Goal: Task Accomplishment & Management: Manage account settings

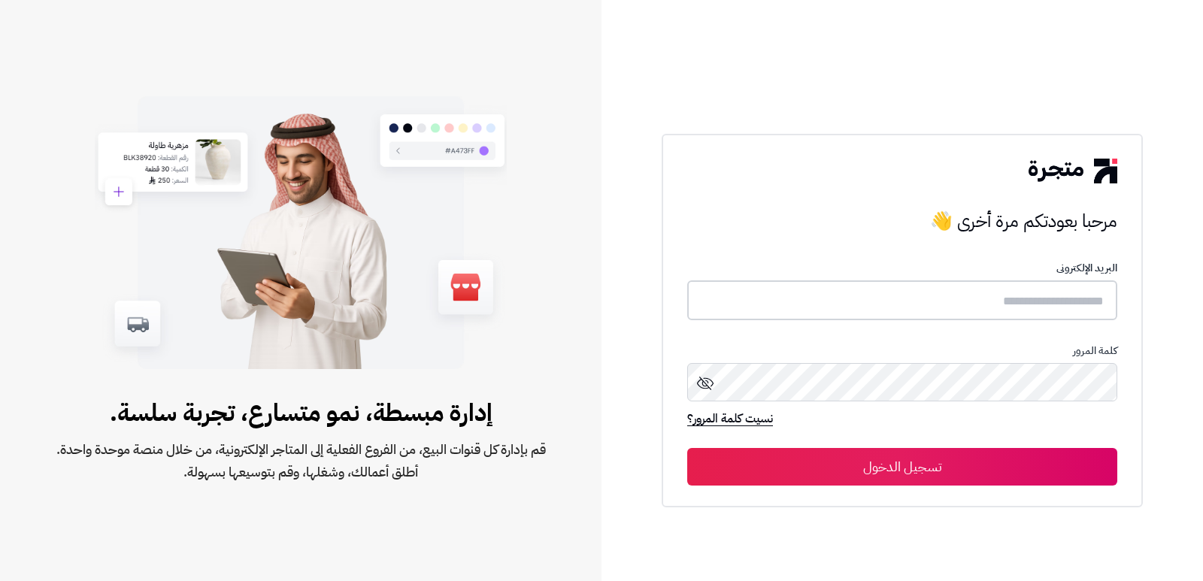
click at [910, 282] on input "text" at bounding box center [902, 300] width 430 height 40
type input "*"
type input "****"
click at [687, 448] on button "تسجيل الدخول" at bounding box center [902, 467] width 430 height 38
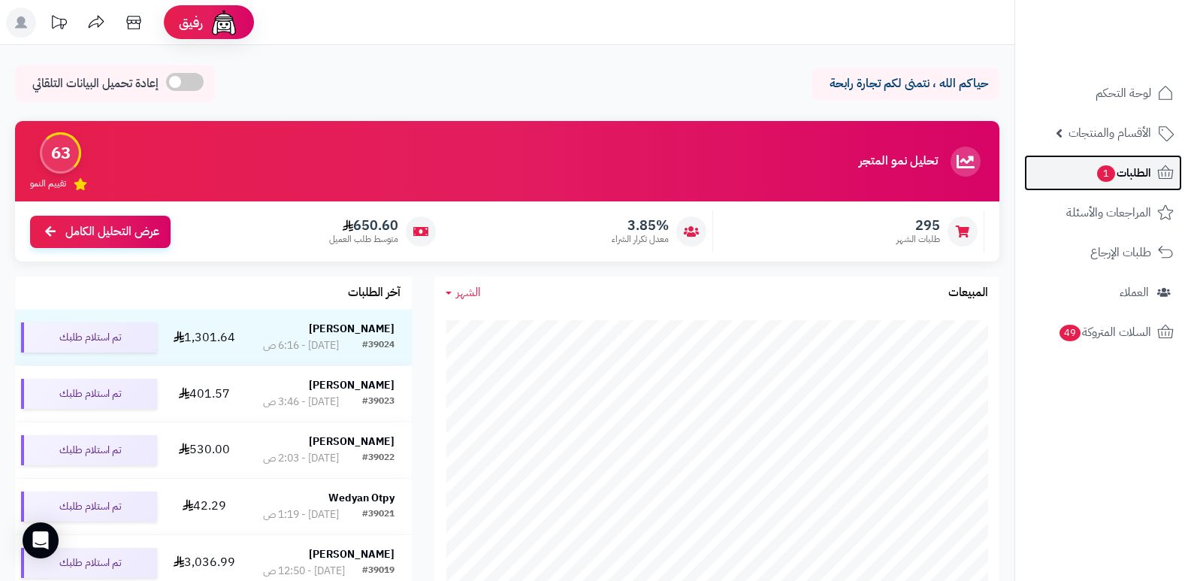
click at [1125, 177] on span "الطلبات 1" at bounding box center [1124, 172] width 56 height 21
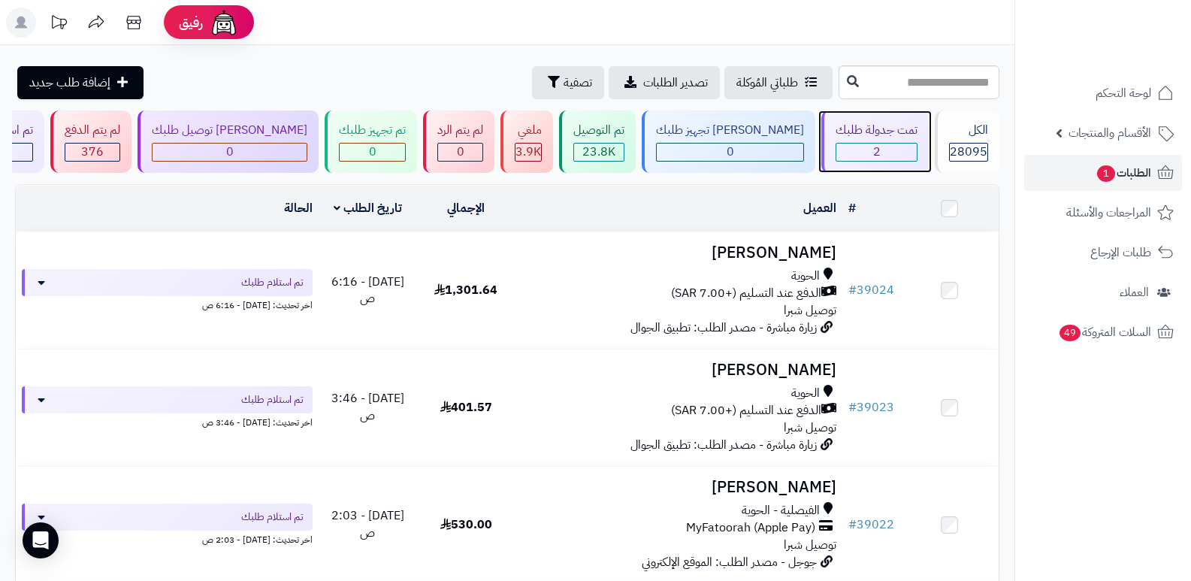
click at [861, 135] on div "تمت جدولة طلبك" at bounding box center [877, 130] width 82 height 17
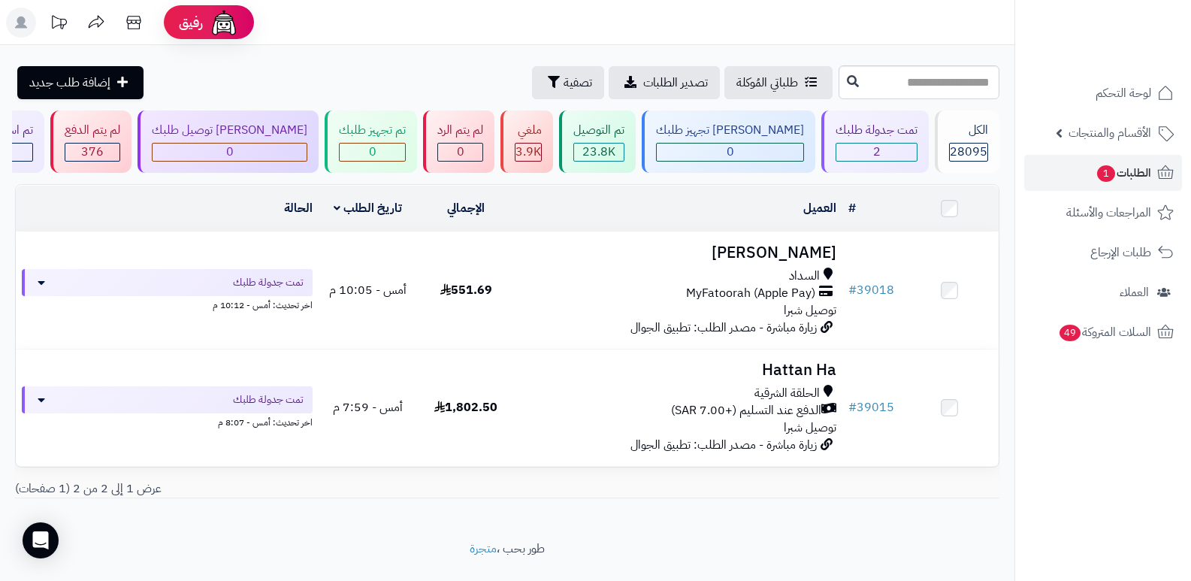
scroll to position [32, 0]
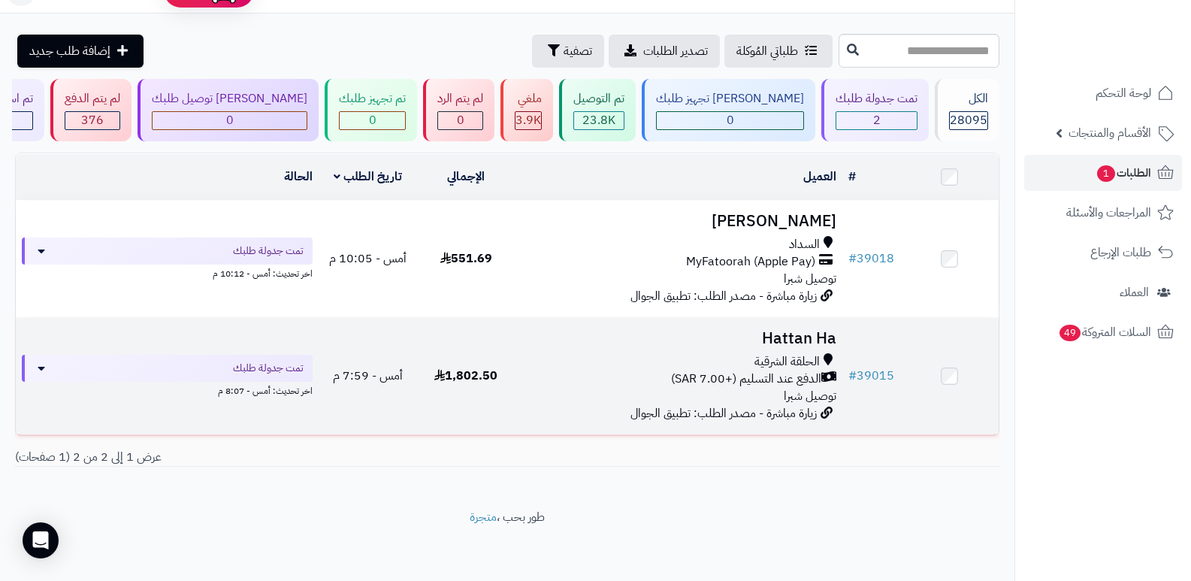
click at [792, 338] on h3 "Hattan Ha" at bounding box center [680, 338] width 316 height 17
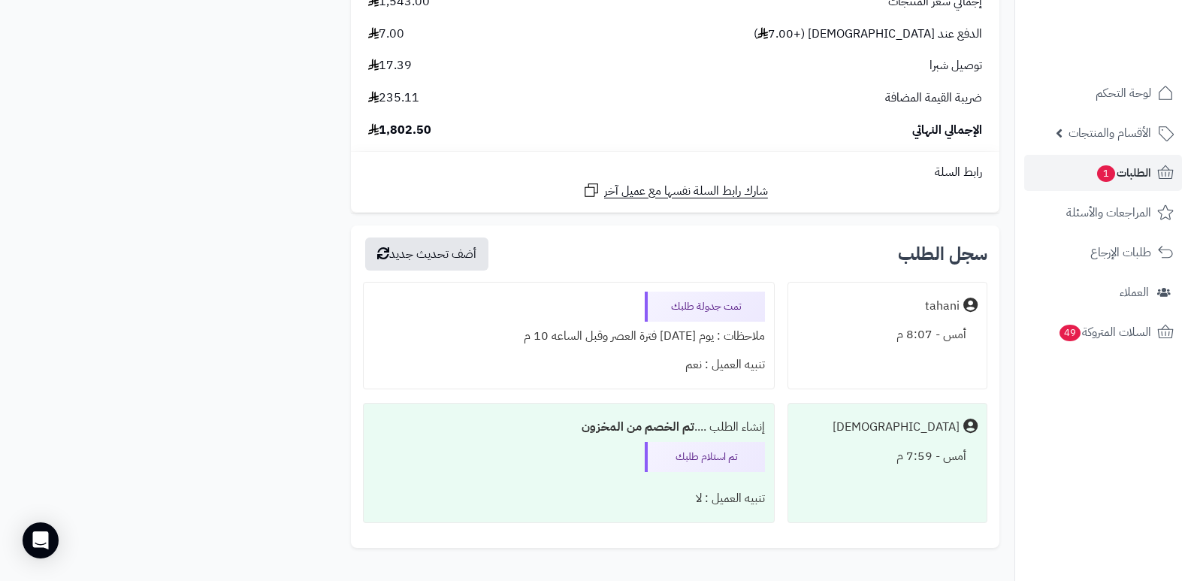
scroll to position [5737, 0]
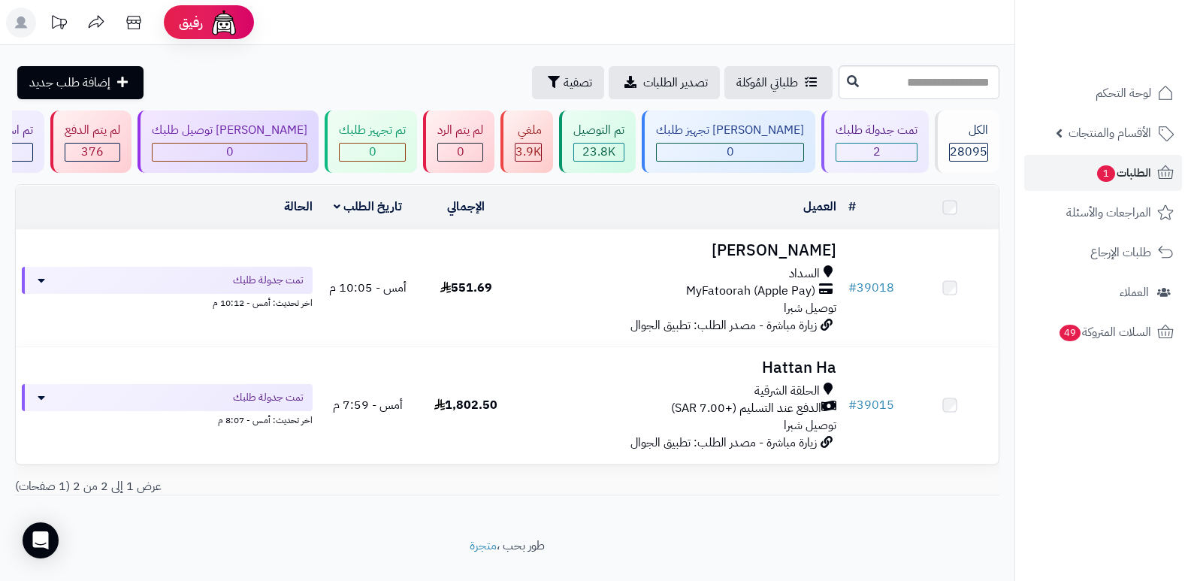
scroll to position [32, 0]
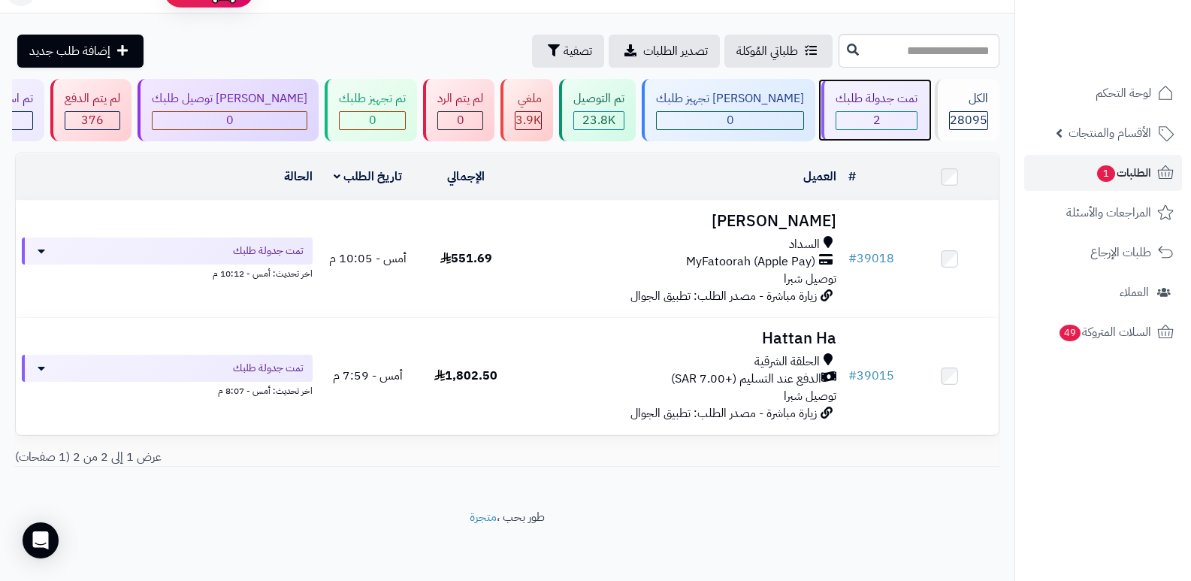
click at [852, 117] on div "2" at bounding box center [877, 120] width 80 height 17
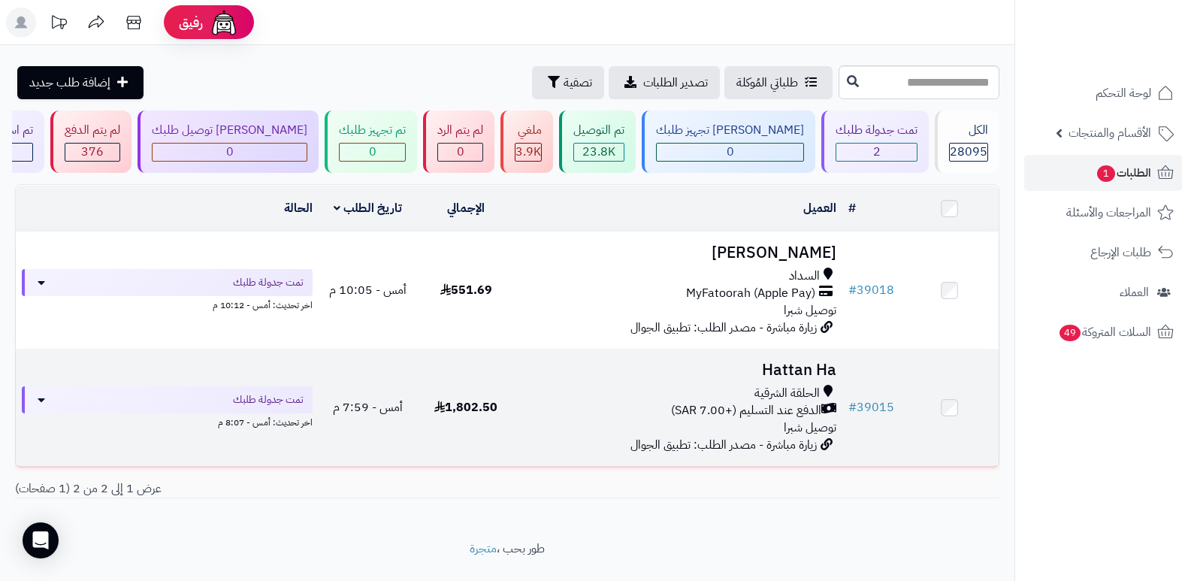
click at [781, 370] on h3 "Hattan Ha" at bounding box center [680, 370] width 316 height 17
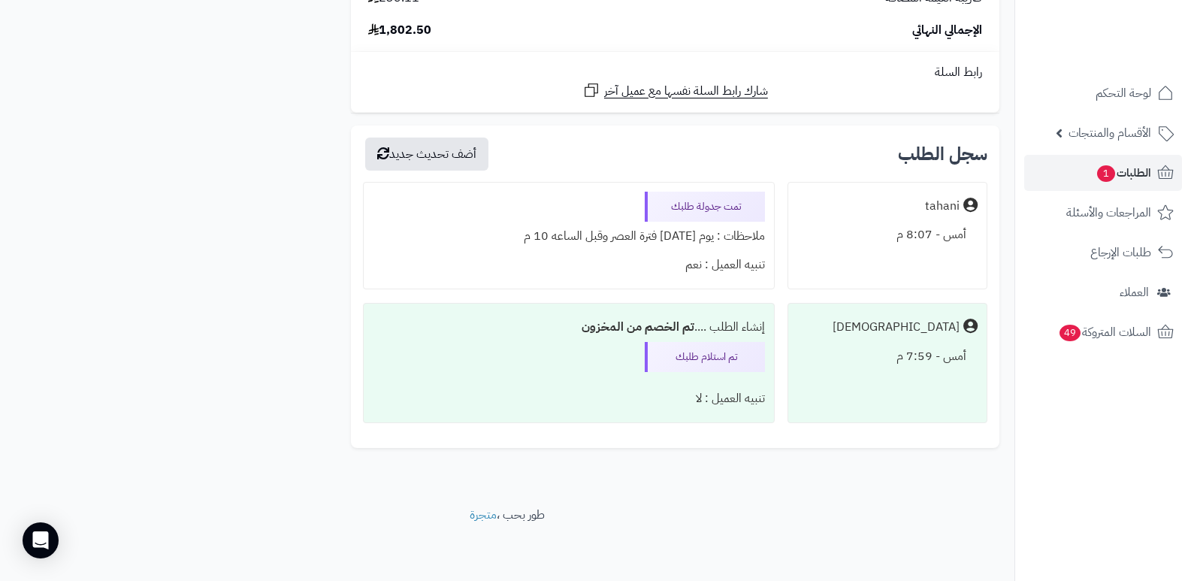
scroll to position [5737, 0]
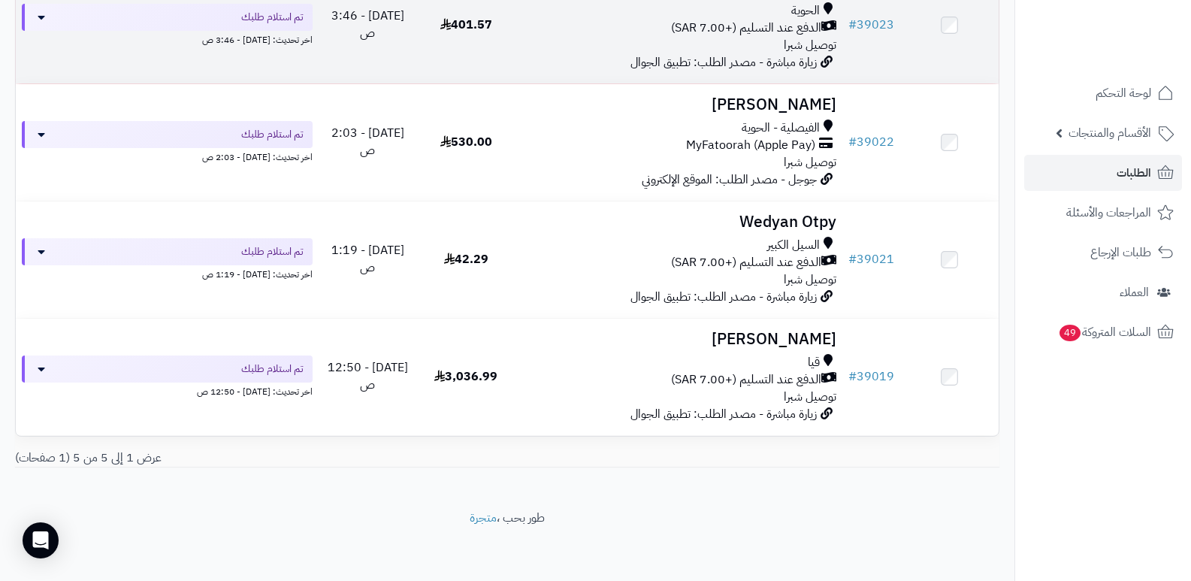
scroll to position [383, 0]
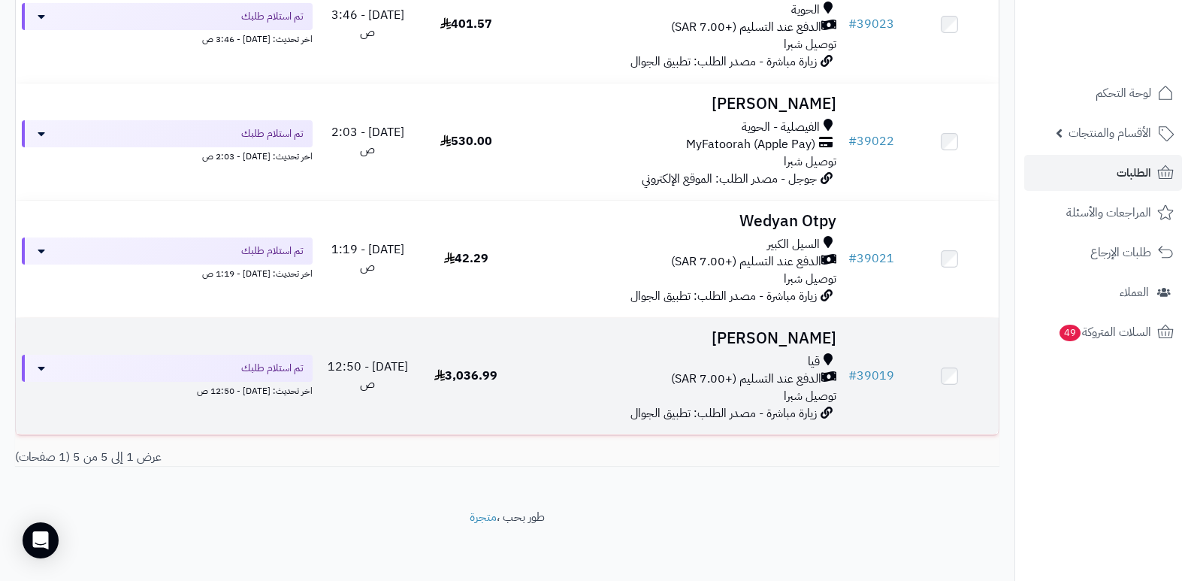
click at [800, 336] on h3 "مشاري المالكي" at bounding box center [680, 338] width 316 height 17
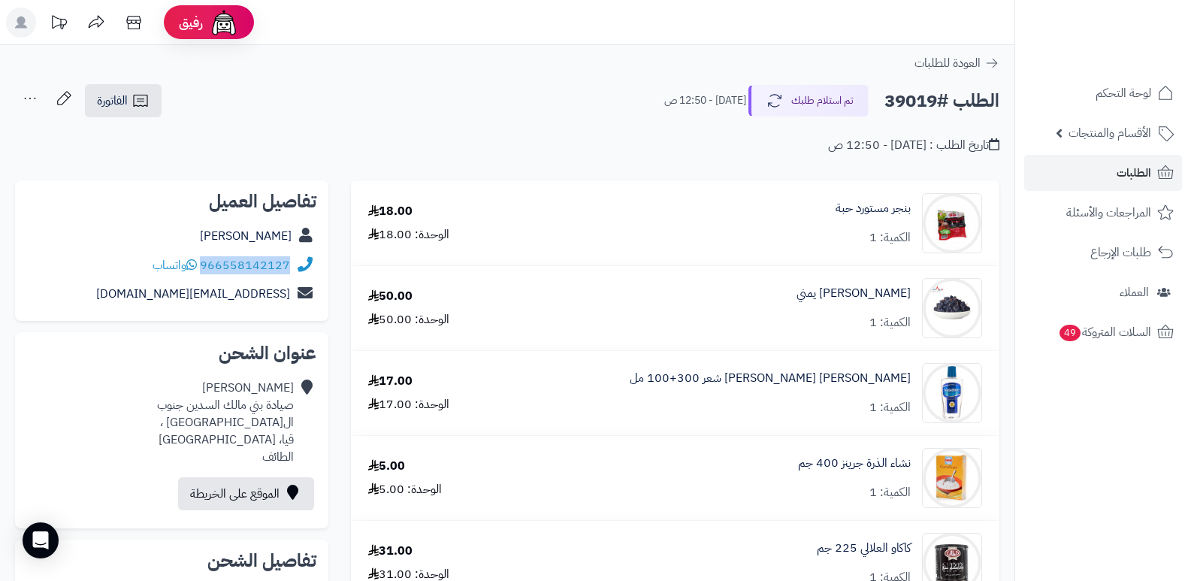
drag, startPoint x: 202, startPoint y: 263, endPoint x: 298, endPoint y: 269, distance: 95.7
click at [298, 269] on div "966558142127 واتساب" at bounding box center [171, 265] width 289 height 29
copy div "966558142127"
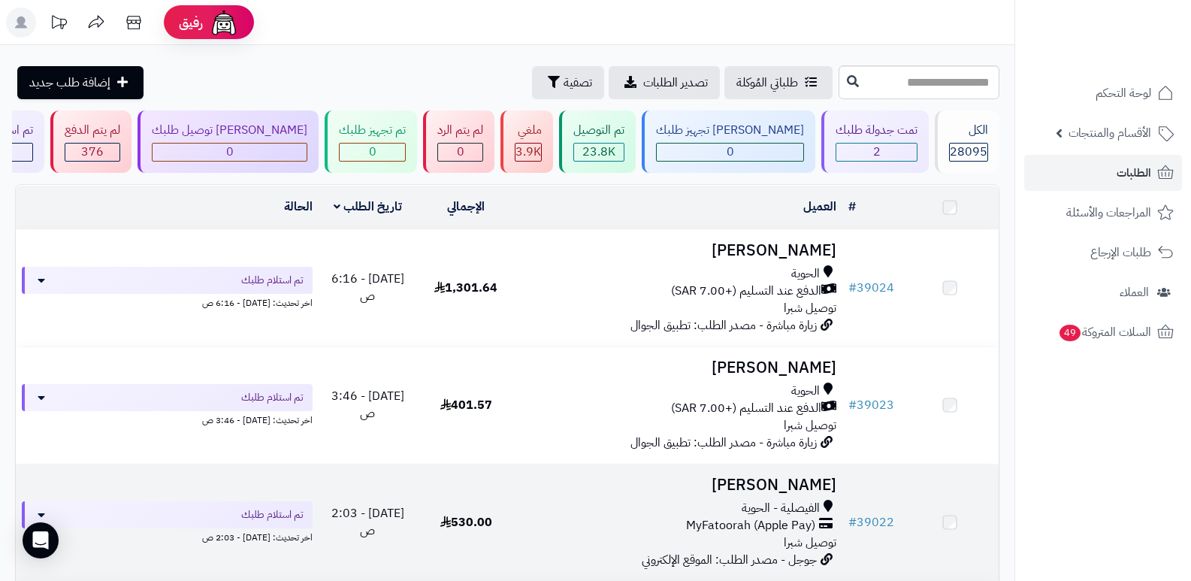
scroll to position [383, 0]
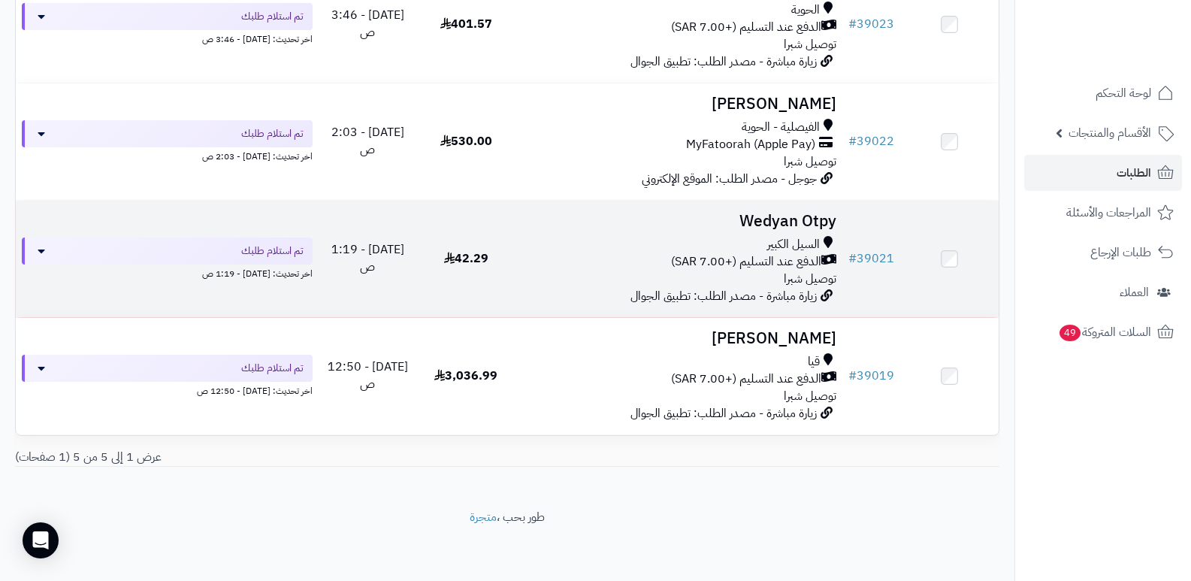
click at [789, 213] on h3 "Wedyan Otpy" at bounding box center [680, 221] width 316 height 17
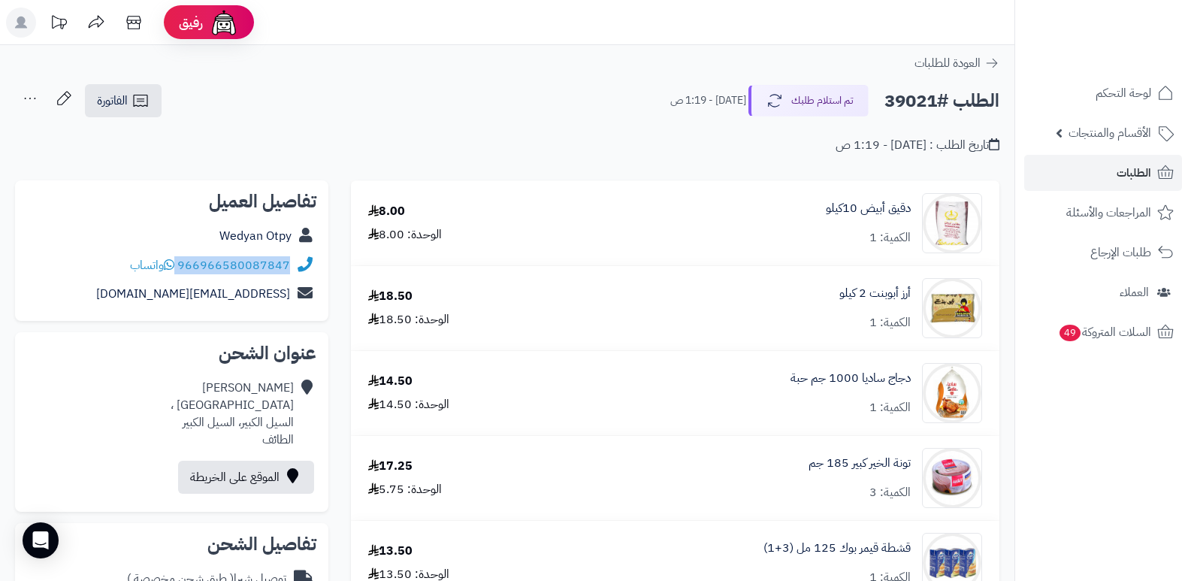
drag, startPoint x: 179, startPoint y: 264, endPoint x: 288, endPoint y: 259, distance: 109.1
click at [288, 259] on div "966966580087847 واتساب" at bounding box center [210, 265] width 160 height 17
copy div "966966580087847"
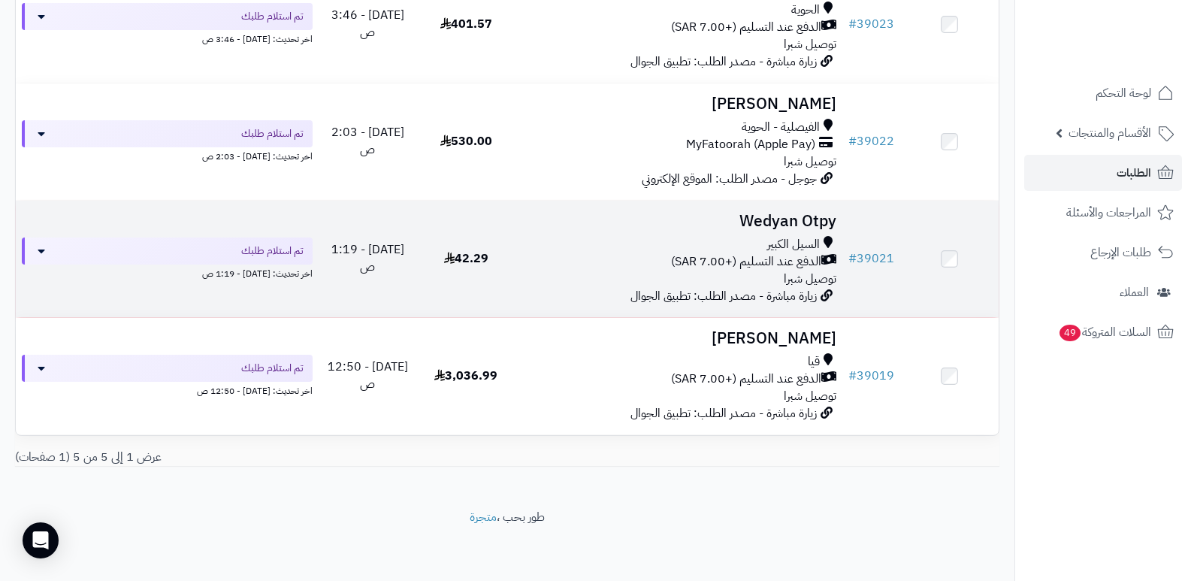
scroll to position [233, 0]
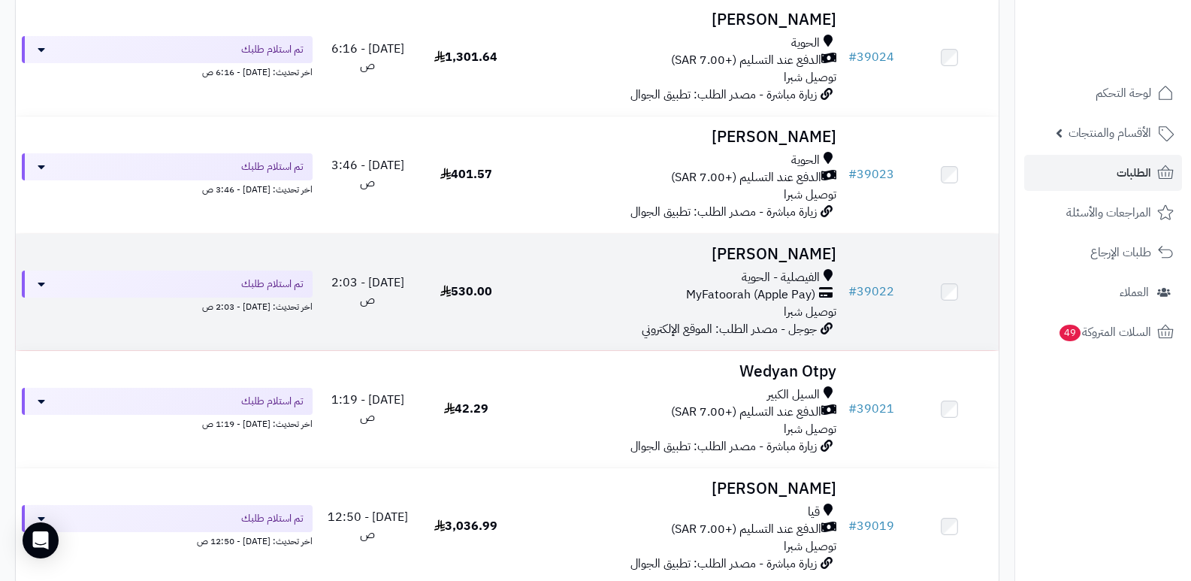
click at [790, 254] on h3 "[PERSON_NAME]" at bounding box center [680, 254] width 316 height 17
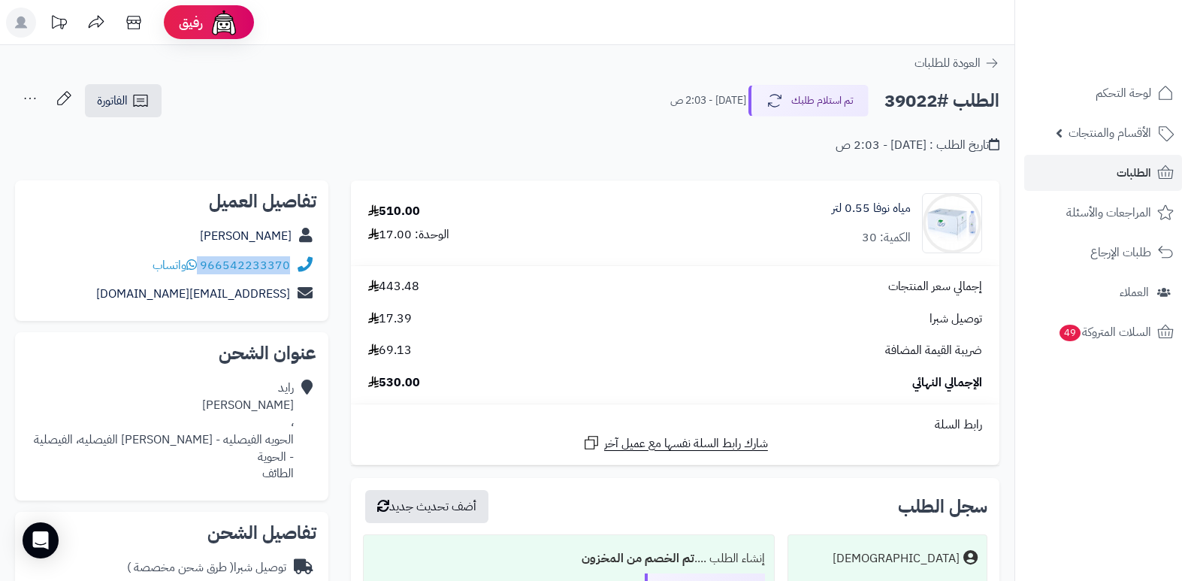
drag, startPoint x: 201, startPoint y: 262, endPoint x: 294, endPoint y: 272, distance: 93.0
click at [294, 272] on div "966542233370 واتساب" at bounding box center [171, 265] width 289 height 29
copy div "966542233370"
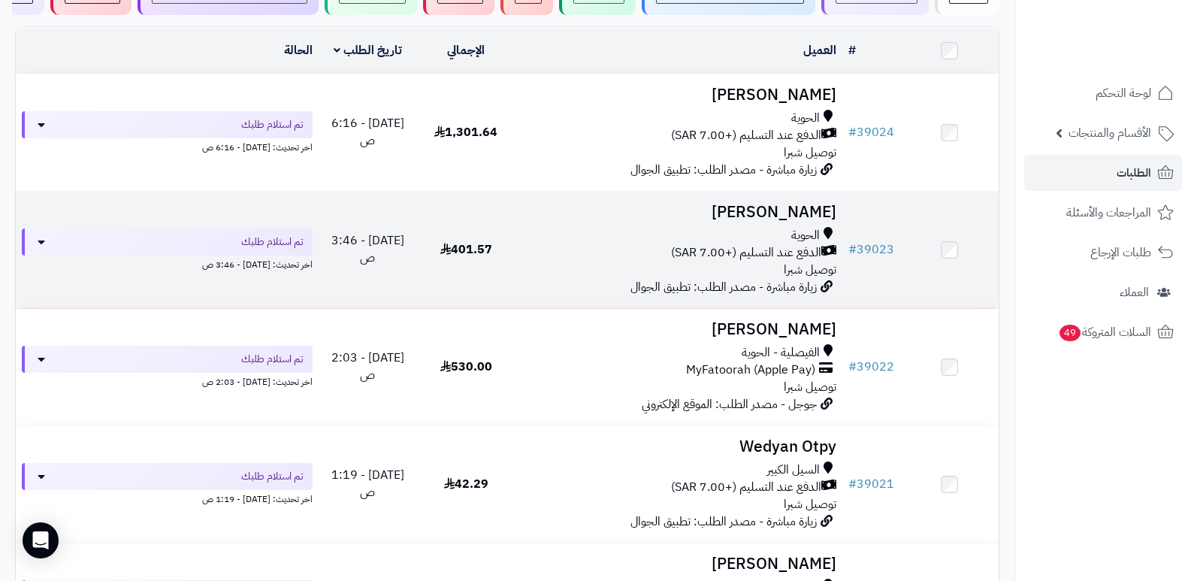
scroll to position [83, 0]
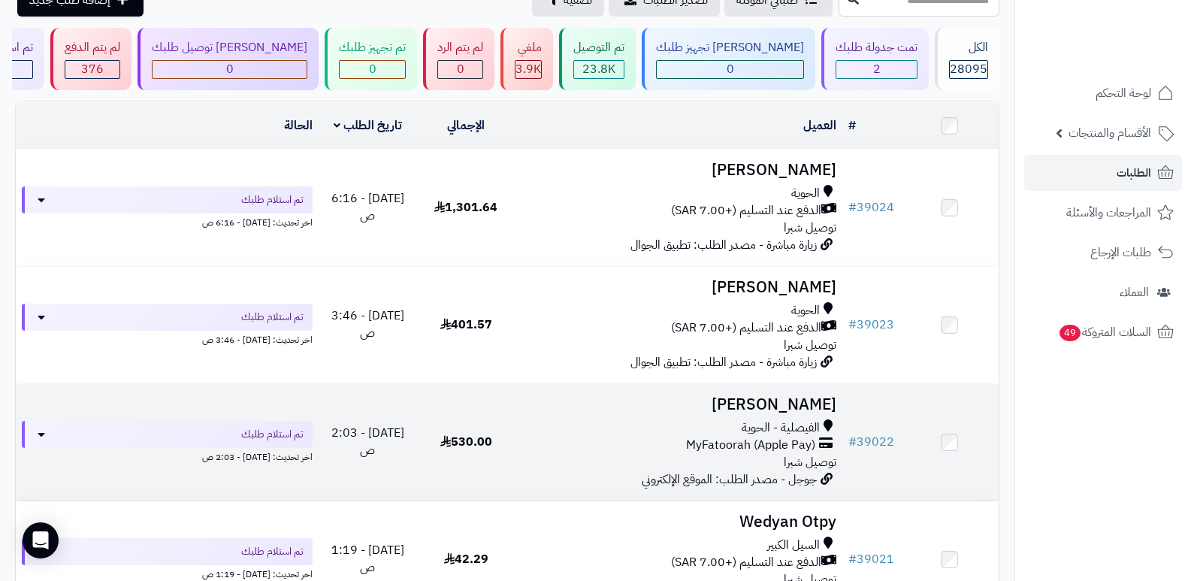
click at [781, 396] on h3 "رايد العصيمي" at bounding box center [680, 404] width 316 height 17
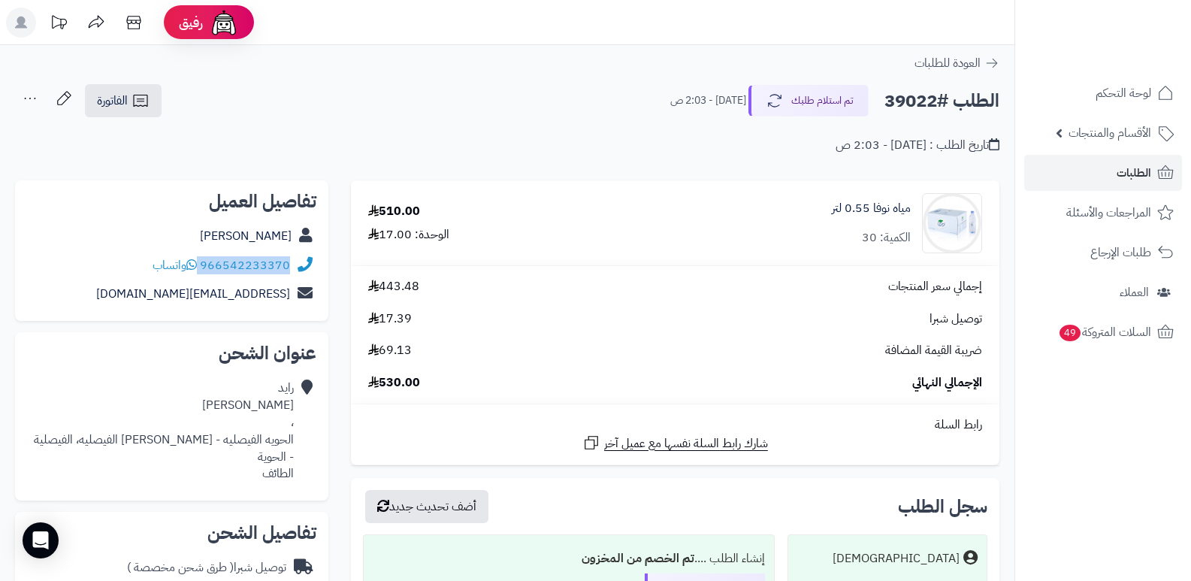
drag, startPoint x: 201, startPoint y: 267, endPoint x: 300, endPoint y: 262, distance: 98.6
click at [300, 262] on div "966542233370 واتساب" at bounding box center [171, 265] width 289 height 29
copy div "966542233370"
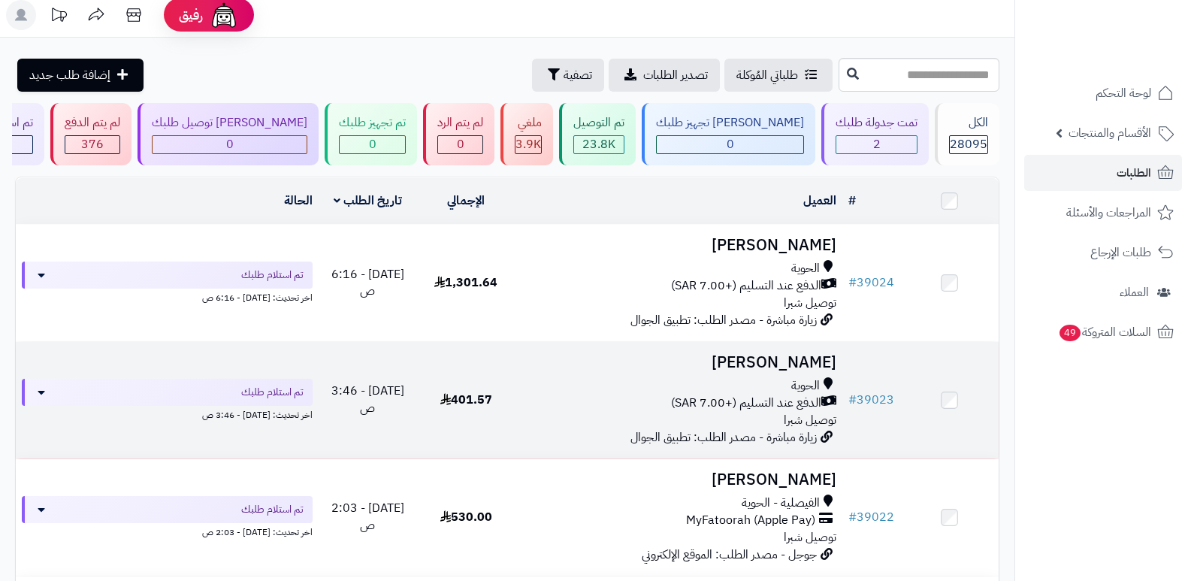
scroll to position [8, 0]
click at [796, 358] on h3 "محمد العتيبي" at bounding box center [680, 362] width 316 height 17
click at [809, 359] on h3 "محمد العتيبي" at bounding box center [680, 362] width 316 height 17
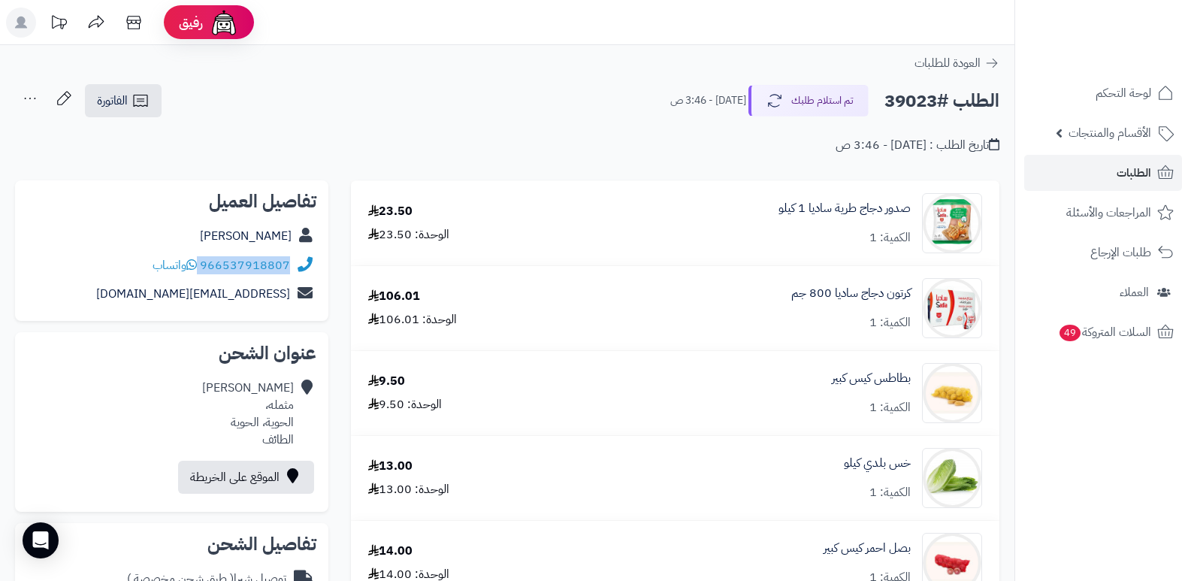
drag, startPoint x: 201, startPoint y: 260, endPoint x: 295, endPoint y: 273, distance: 94.1
click at [295, 273] on div "966537918807 واتساب" at bounding box center [171, 265] width 289 height 29
copy div "966537918807"
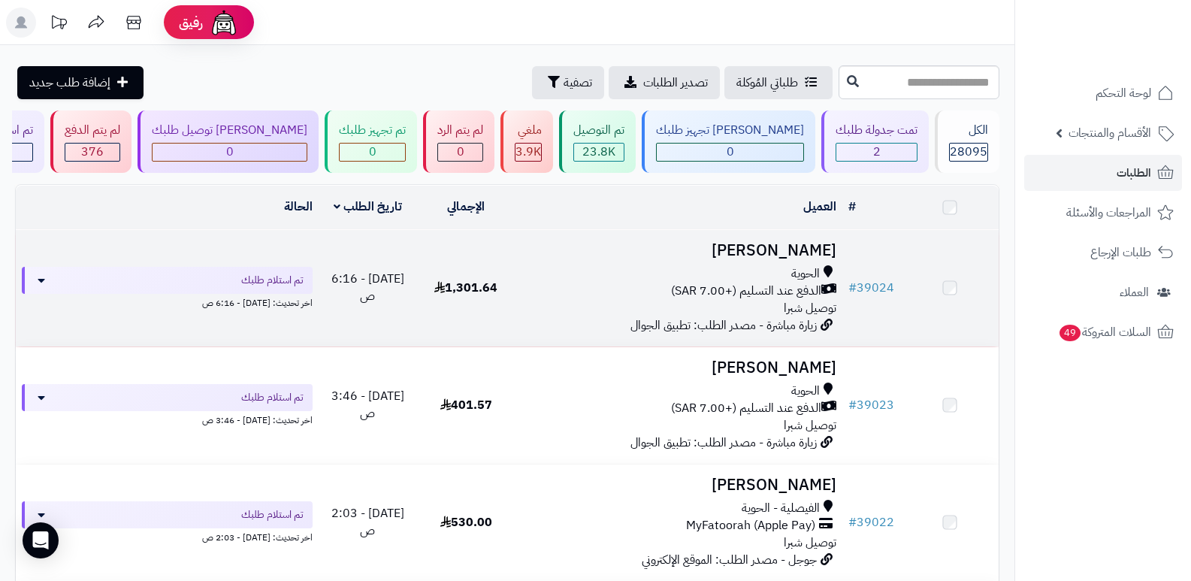
scroll to position [8, 0]
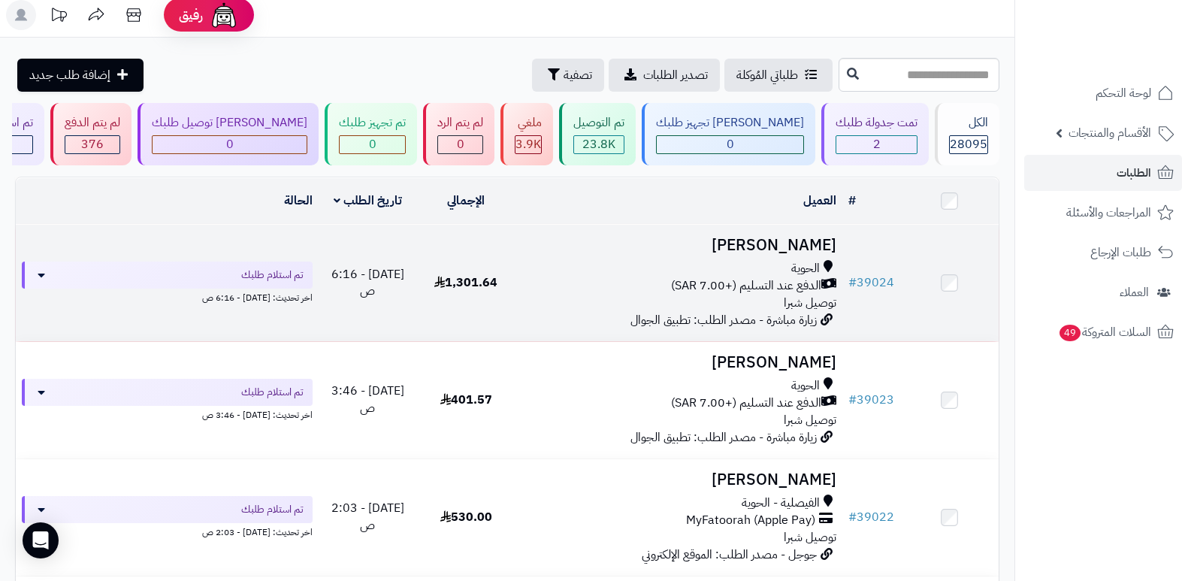
click at [832, 237] on h3 "[PERSON_NAME]" at bounding box center [680, 245] width 316 height 17
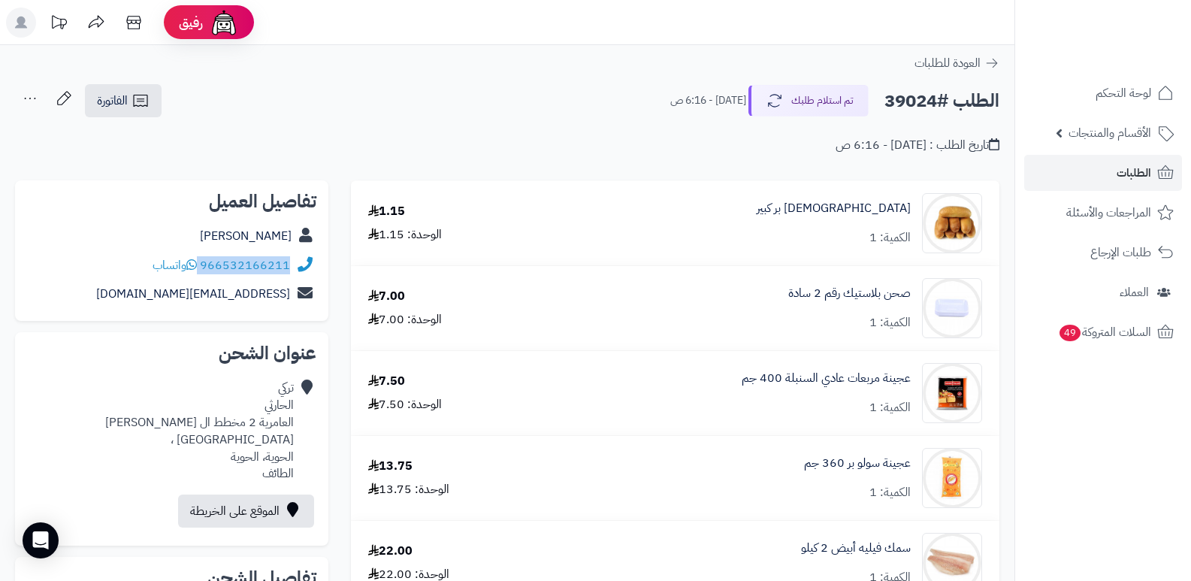
drag, startPoint x: 201, startPoint y: 263, endPoint x: 299, endPoint y: 266, distance: 97.8
click at [299, 266] on div "966532166211 واتساب" at bounding box center [171, 265] width 289 height 29
copy div "966532166211"
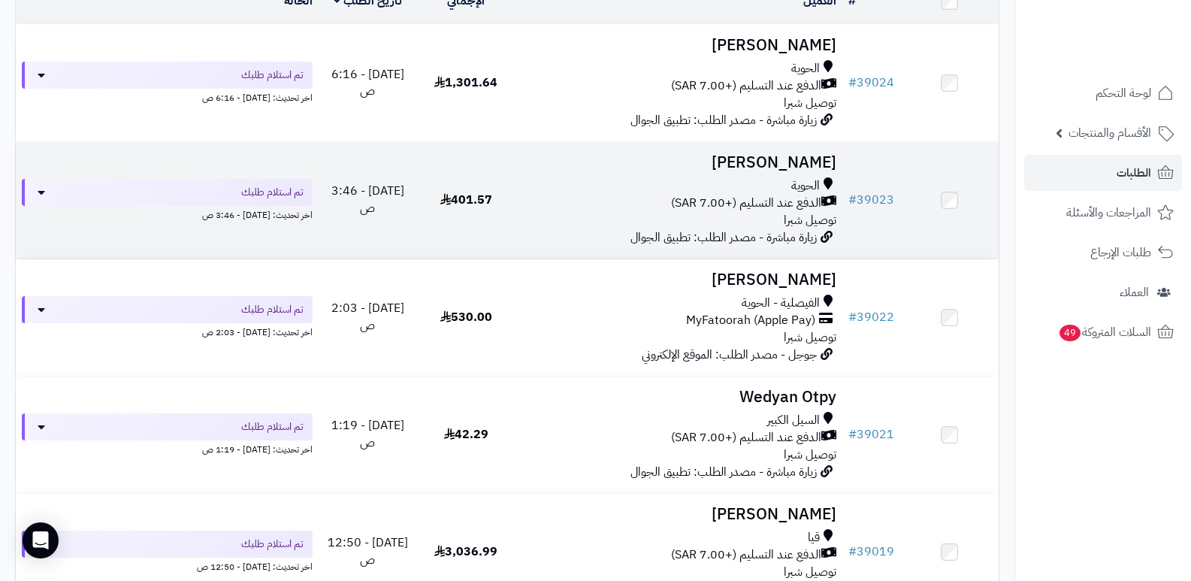
scroll to position [383, 0]
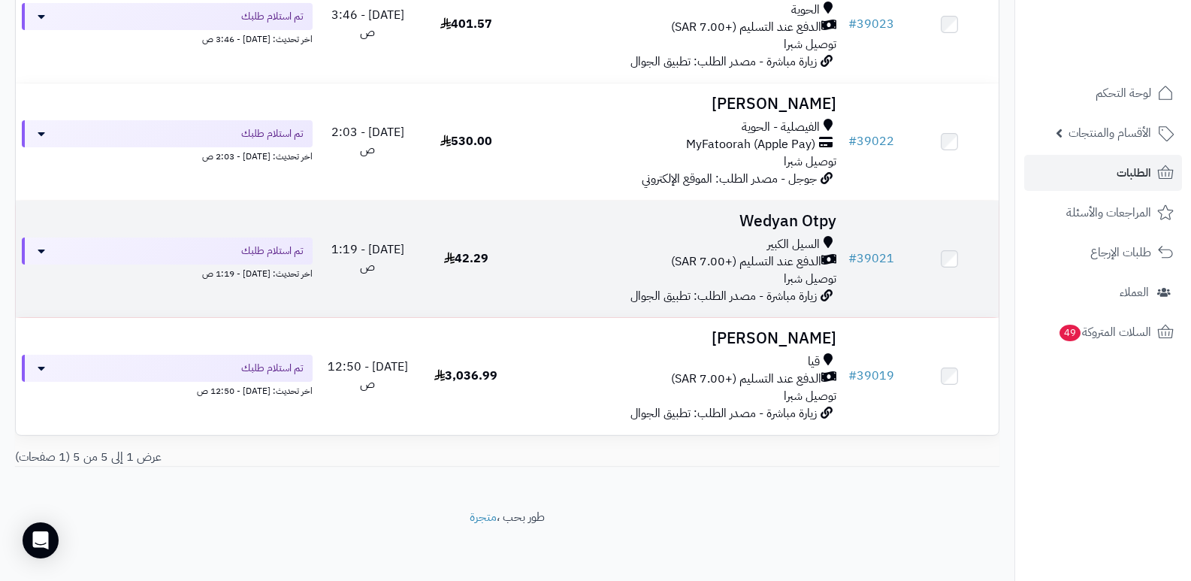
click at [810, 213] on h3 "Wedyan Otpy" at bounding box center [680, 221] width 316 height 17
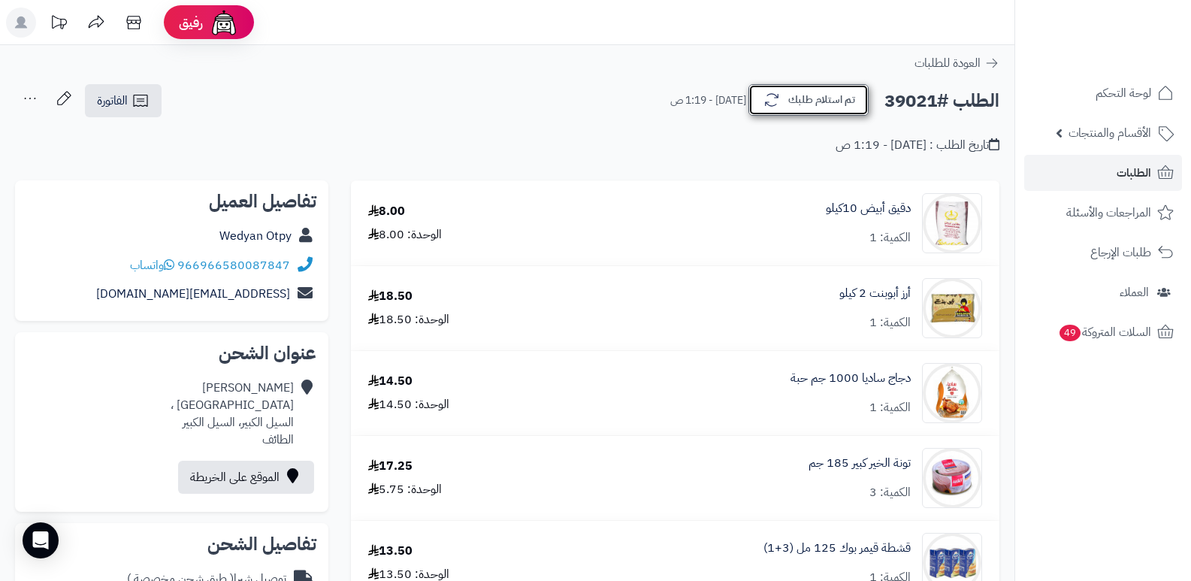
click at [792, 89] on button "تم استلام طلبك" at bounding box center [809, 100] width 120 height 32
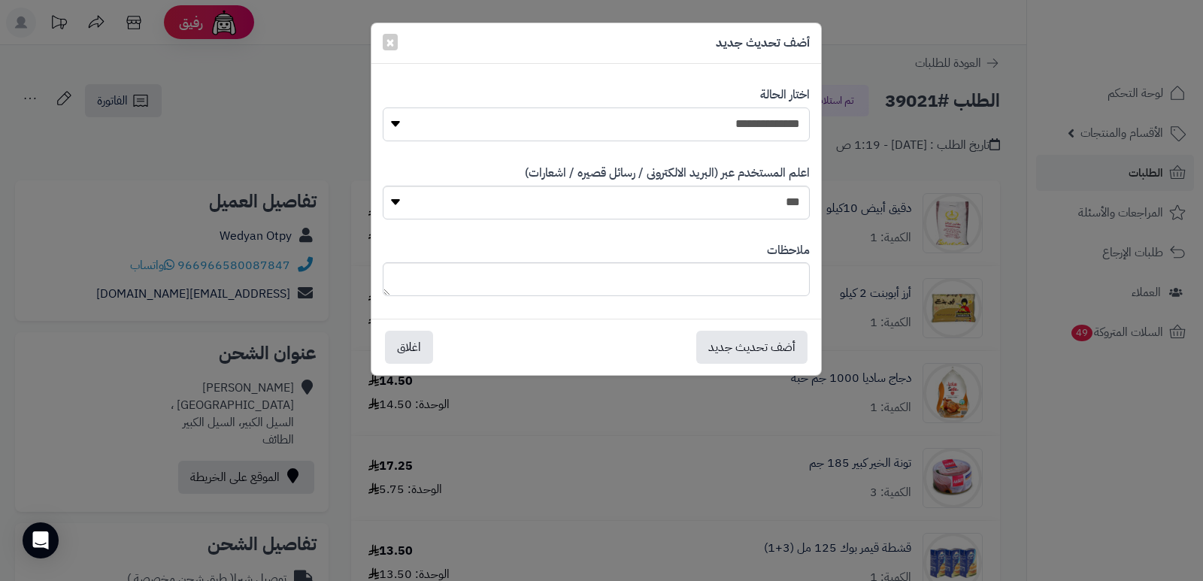
click at [722, 118] on select "**********" at bounding box center [596, 124] width 427 height 34
select select "*"
click at [383, 107] on select "**********" at bounding box center [596, 124] width 427 height 34
drag, startPoint x: 763, startPoint y: 261, endPoint x: 769, endPoint y: 277, distance: 16.9
click at [766, 272] on div "ملاحظات" at bounding box center [596, 269] width 427 height 77
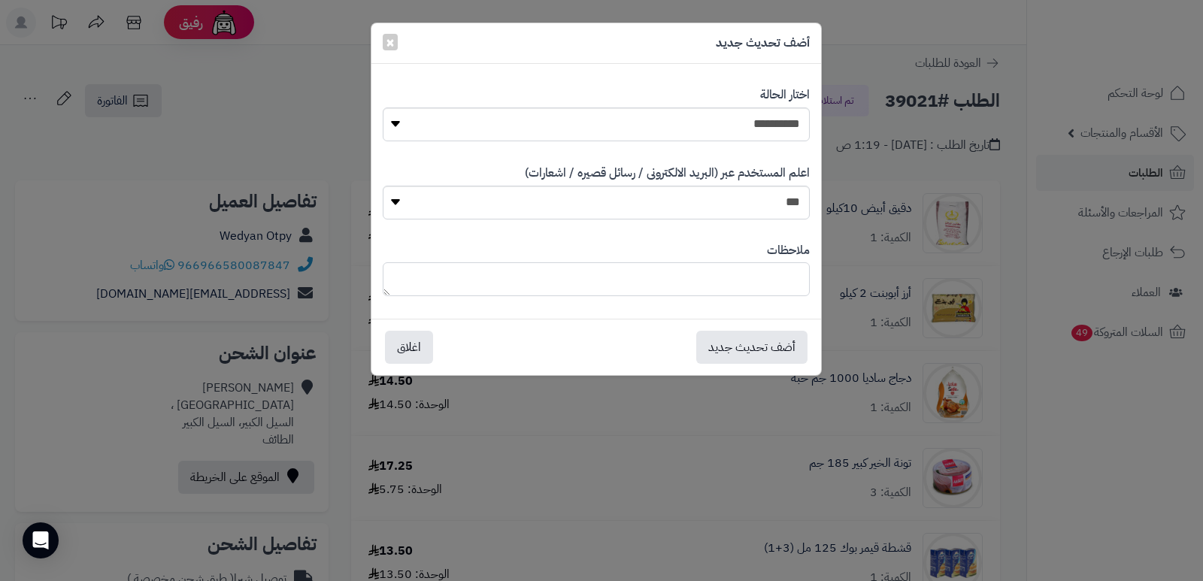
click at [769, 277] on textarea at bounding box center [596, 279] width 427 height 34
type textarea "****"
click at [738, 352] on button "أضف تحديث جديد" at bounding box center [751, 346] width 111 height 33
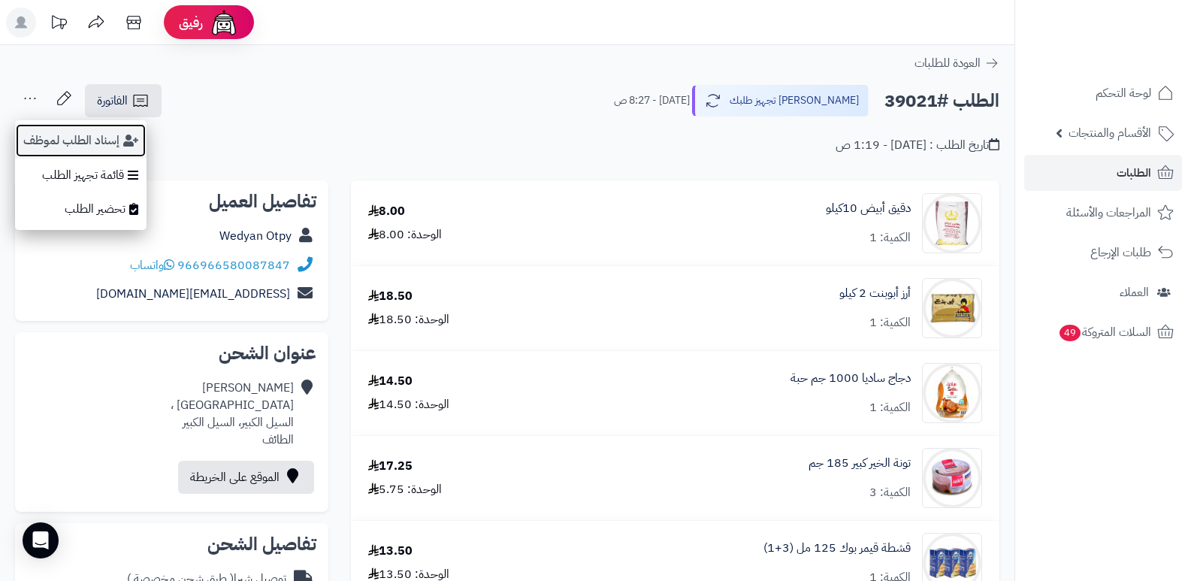
click at [56, 141] on button "إسناد الطلب لموظف" at bounding box center [81, 140] width 132 height 35
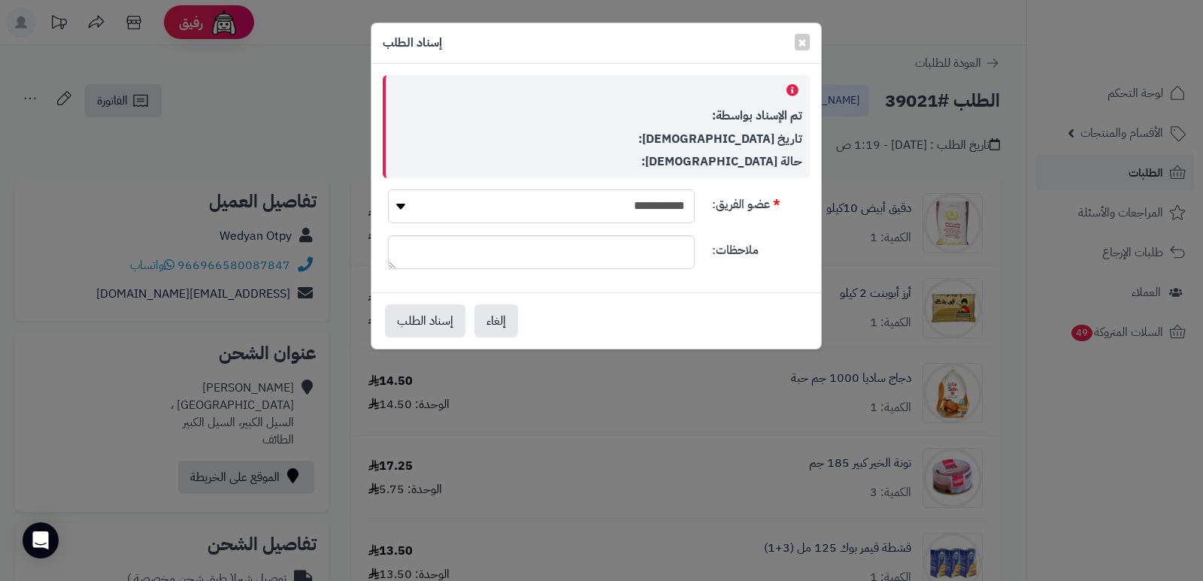
click at [555, 209] on select "**********" at bounding box center [541, 206] width 307 height 34
select select "**"
click at [388, 189] on select "**********" at bounding box center [541, 206] width 307 height 34
click at [422, 326] on button "إسناد الطلب" at bounding box center [425, 320] width 80 height 33
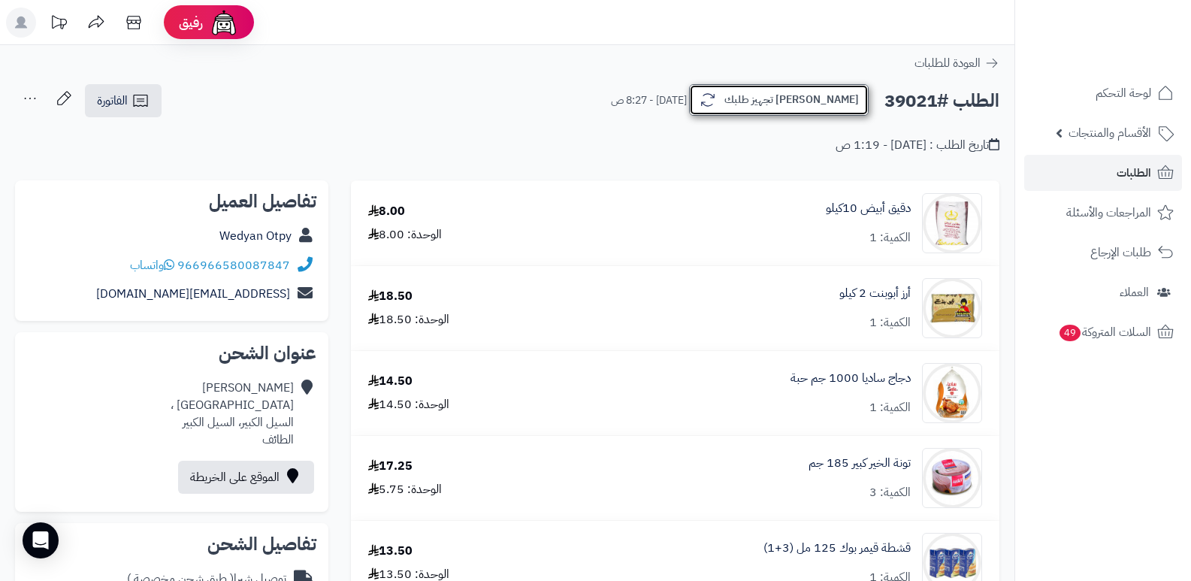
click at [809, 92] on button "[PERSON_NAME] تجهيز طلبك" at bounding box center [779, 100] width 180 height 32
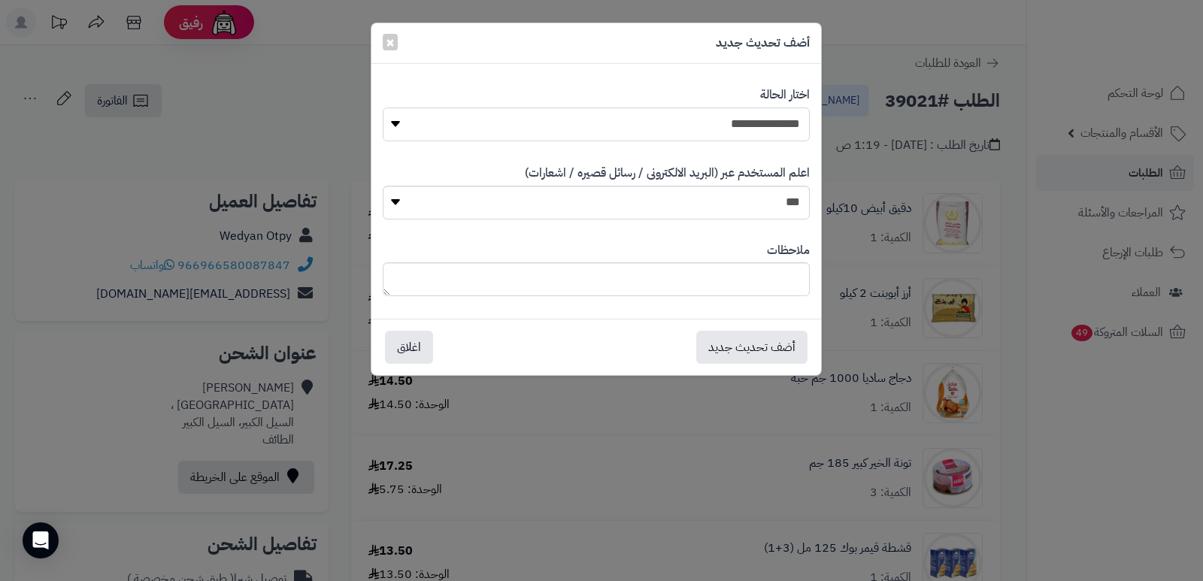
click at [734, 124] on select "**********" at bounding box center [596, 124] width 427 height 34
click at [383, 107] on select "**********" at bounding box center [596, 124] width 427 height 34
click at [744, 285] on textarea at bounding box center [596, 279] width 427 height 34
type textarea "****"
click at [721, 341] on button "أضف تحديث جديد" at bounding box center [751, 346] width 111 height 33
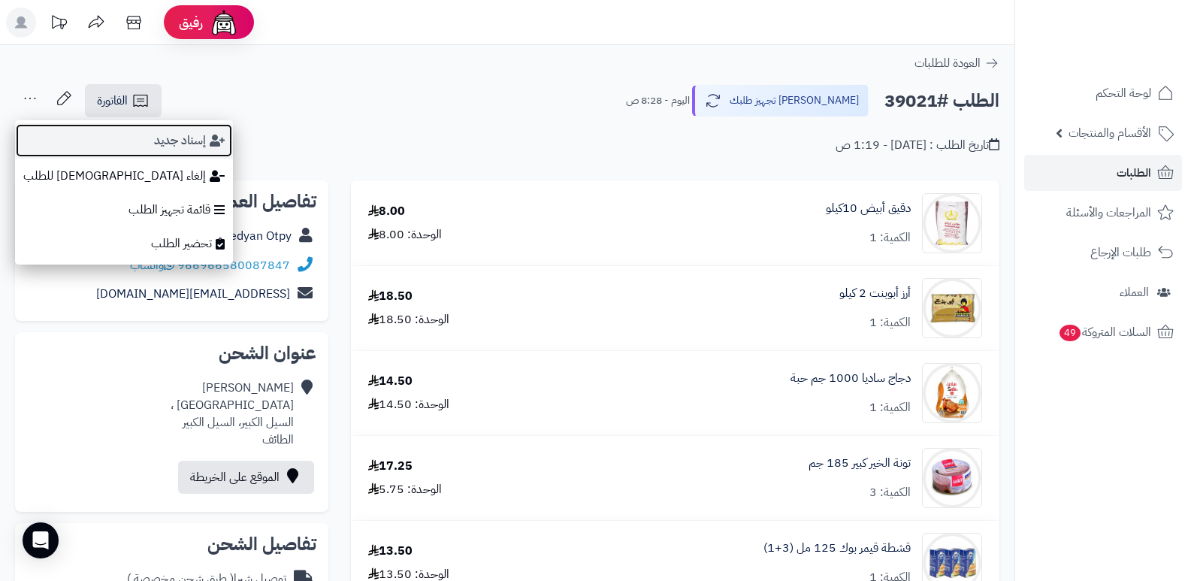
click at [101, 139] on button "إسناد جديد" at bounding box center [124, 140] width 218 height 35
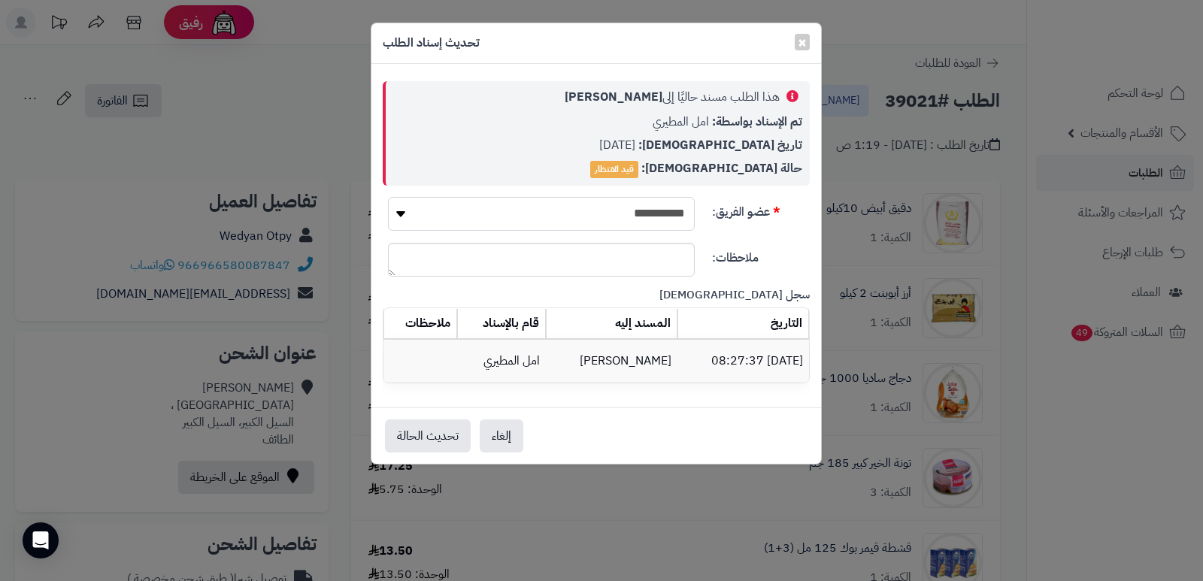
click at [652, 205] on select "**********" at bounding box center [541, 214] width 307 height 34
select select "**"
click at [388, 197] on select "**********" at bounding box center [541, 214] width 307 height 34
click at [431, 428] on button "تحديث الحالة" at bounding box center [428, 435] width 86 height 33
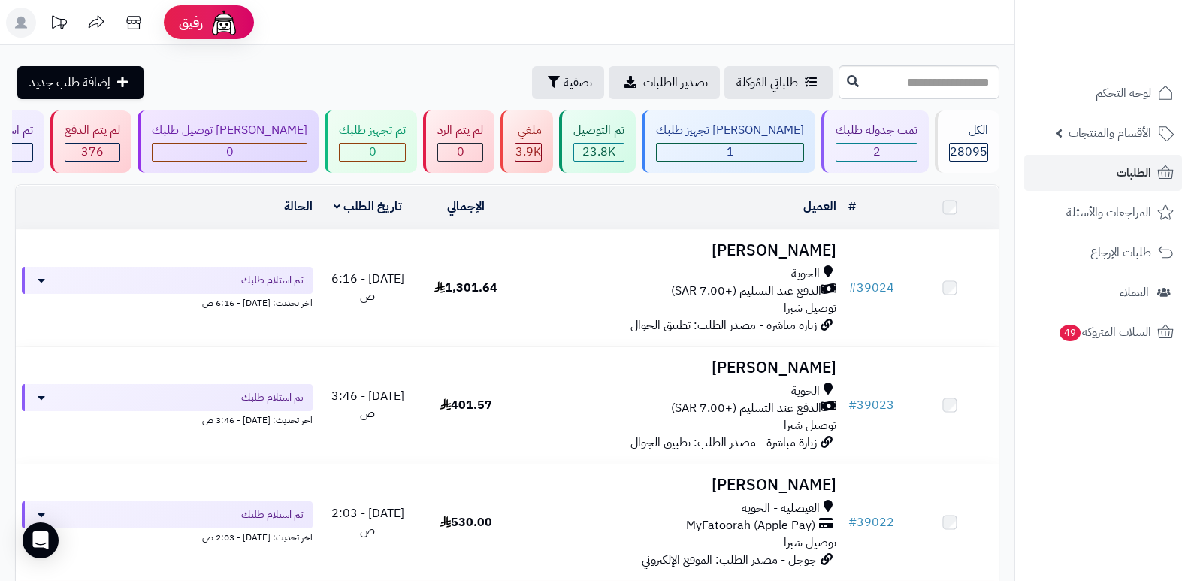
scroll to position [266, 0]
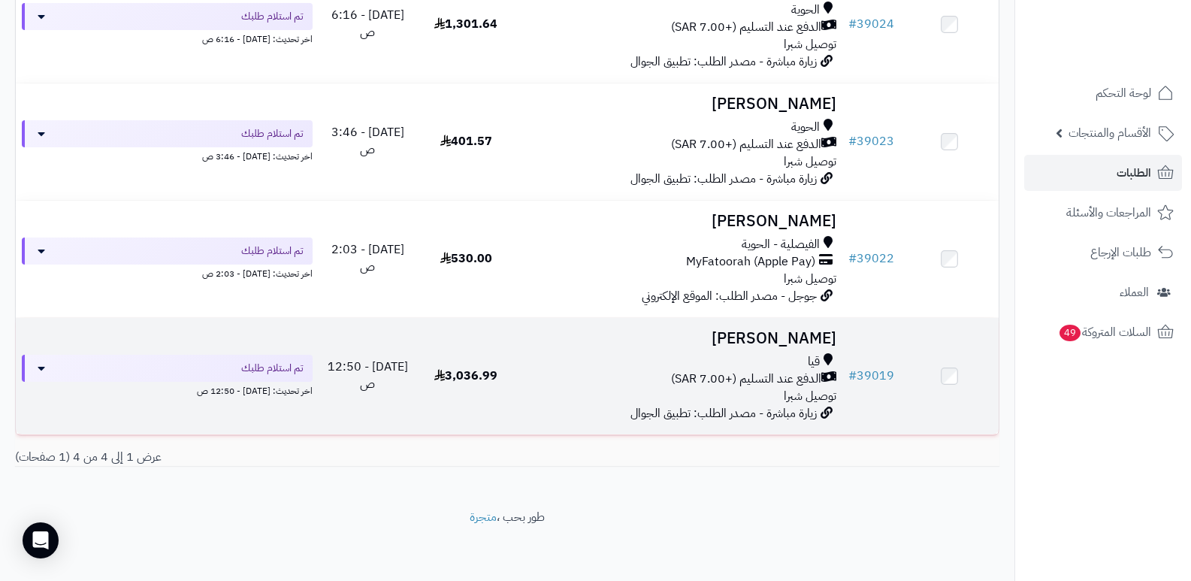
click at [764, 331] on h3 "[PERSON_NAME]" at bounding box center [680, 338] width 316 height 17
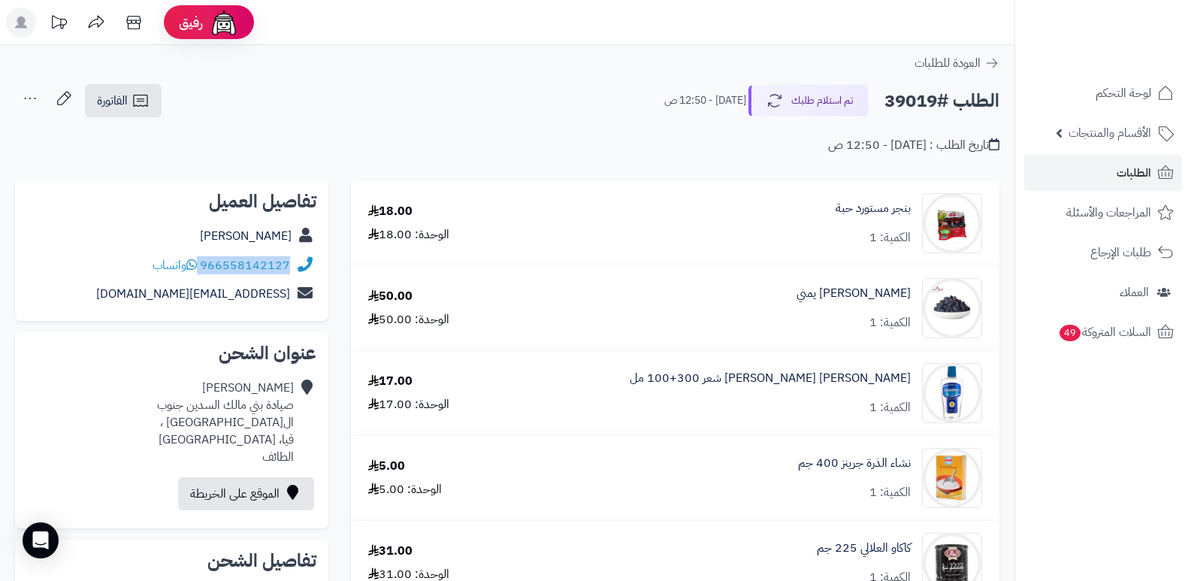
drag, startPoint x: 201, startPoint y: 262, endPoint x: 317, endPoint y: 267, distance: 115.9
click at [317, 267] on div "تفاصيل العميل [PERSON_NAME] 966558142127 واتساب [EMAIL_ADDRESS][DOMAIN_NAME]" at bounding box center [171, 250] width 313 height 141
copy div "966558142127"
click at [807, 100] on button "تم استلام طلبك" at bounding box center [809, 100] width 120 height 32
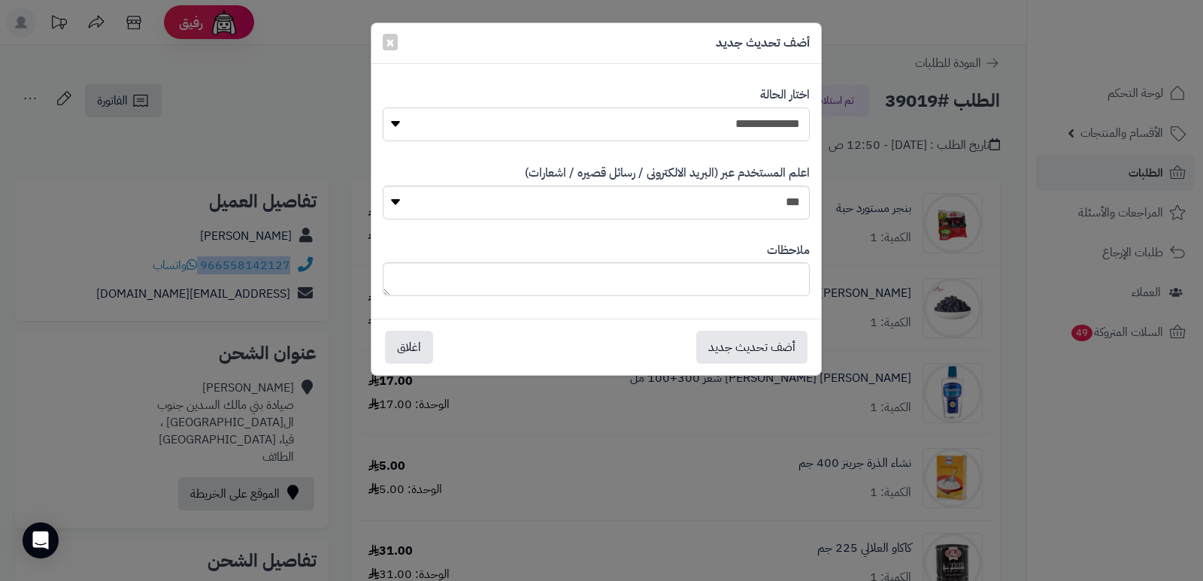
click at [758, 121] on select "**********" at bounding box center [596, 124] width 427 height 34
select select "*"
click at [383, 107] on select "**********" at bounding box center [596, 124] width 427 height 34
click at [760, 278] on textarea at bounding box center [596, 279] width 427 height 34
type textarea "****"
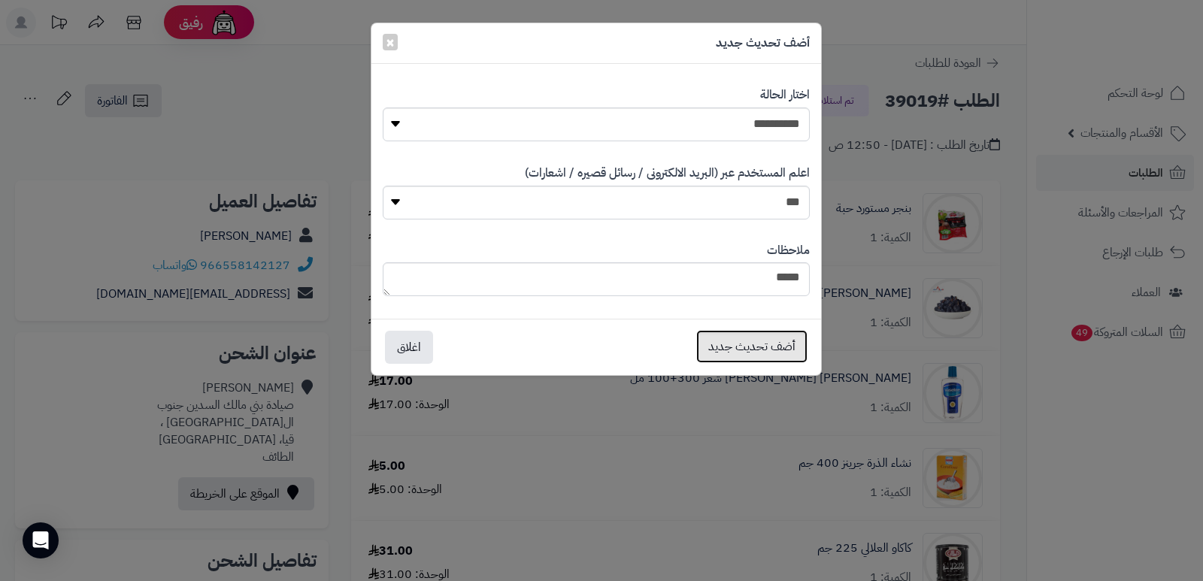
click at [764, 347] on button "أضف تحديث جديد" at bounding box center [751, 346] width 111 height 33
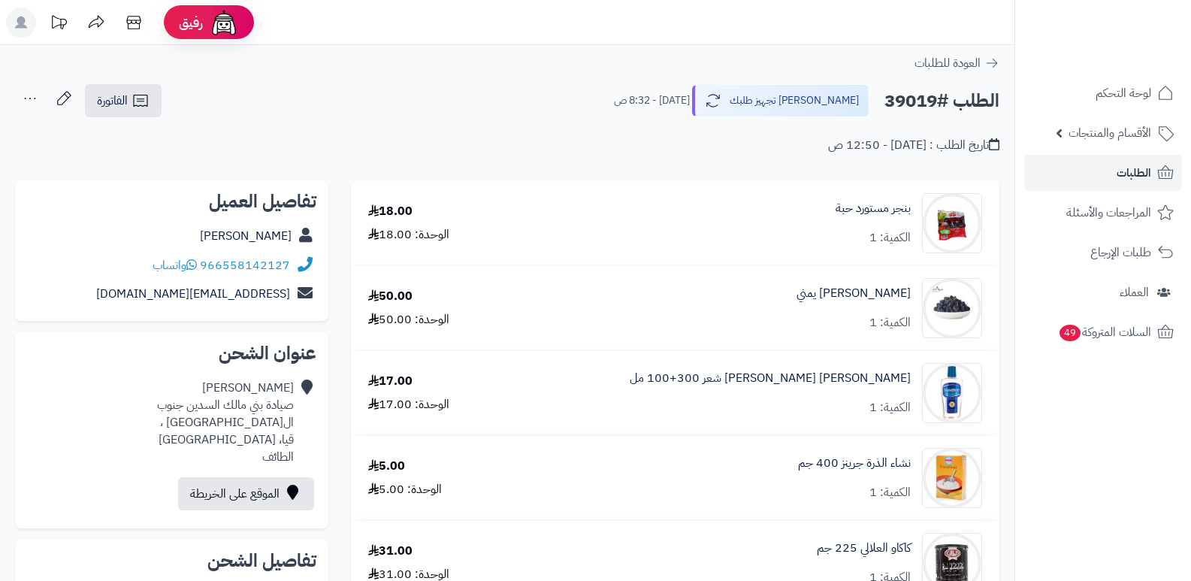
drag, startPoint x: 0, startPoint y: 0, endPoint x: 37, endPoint y: 95, distance: 101.6
click at [37, 95] on icon at bounding box center [30, 98] width 30 height 30
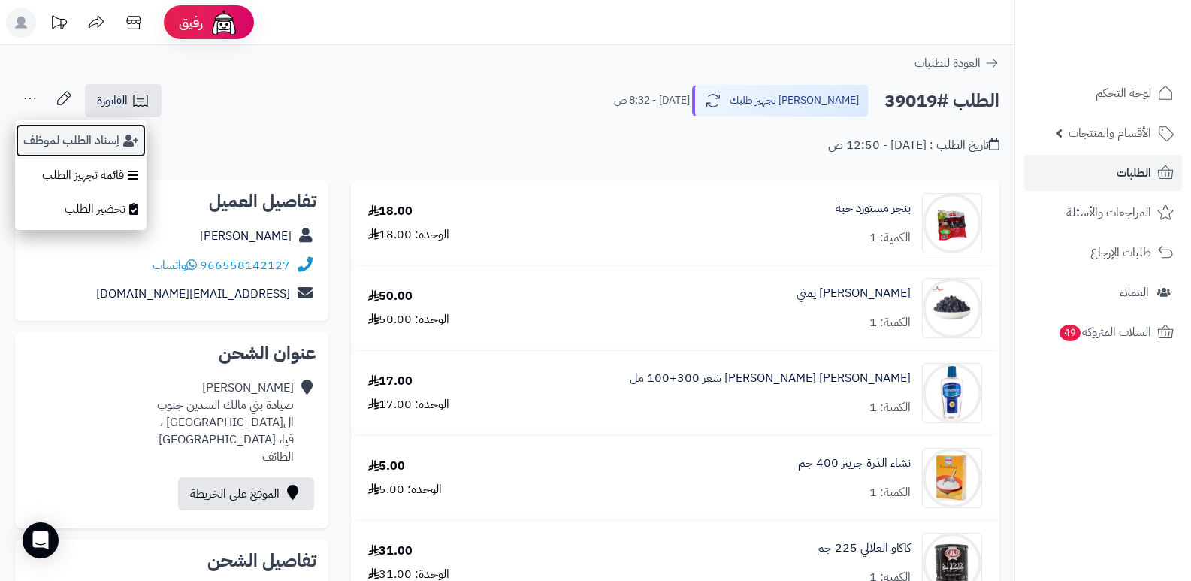
click at [56, 139] on button "إسناد الطلب لموظف" at bounding box center [81, 140] width 132 height 35
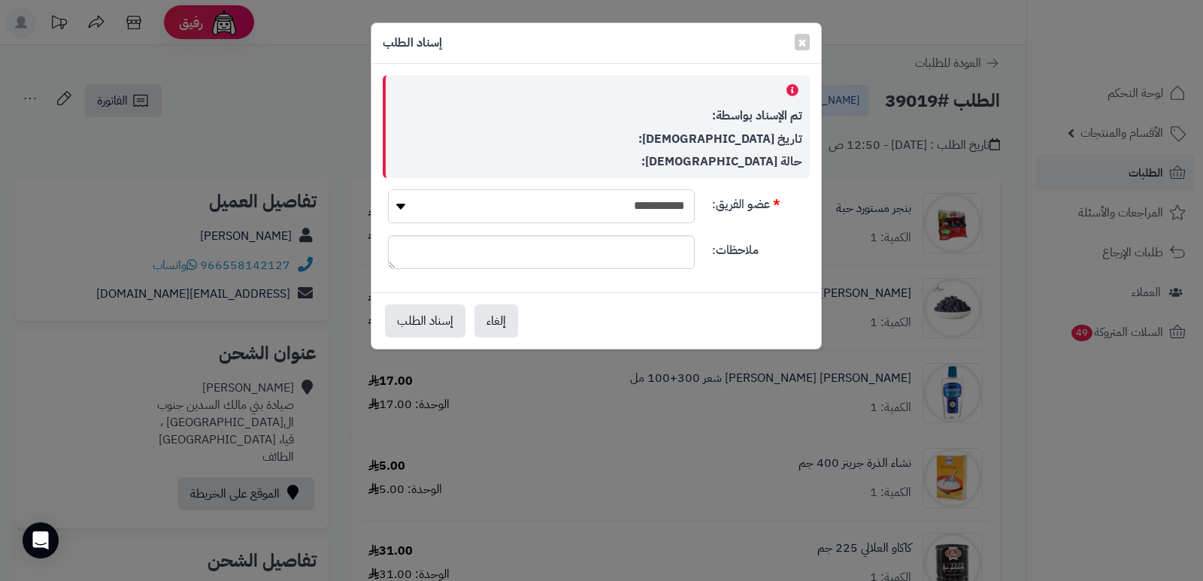
click at [625, 211] on select "**********" at bounding box center [541, 206] width 307 height 34
select select "**"
click at [388, 189] on select "**********" at bounding box center [541, 206] width 307 height 34
click at [409, 322] on button "إسناد الطلب" at bounding box center [425, 320] width 80 height 33
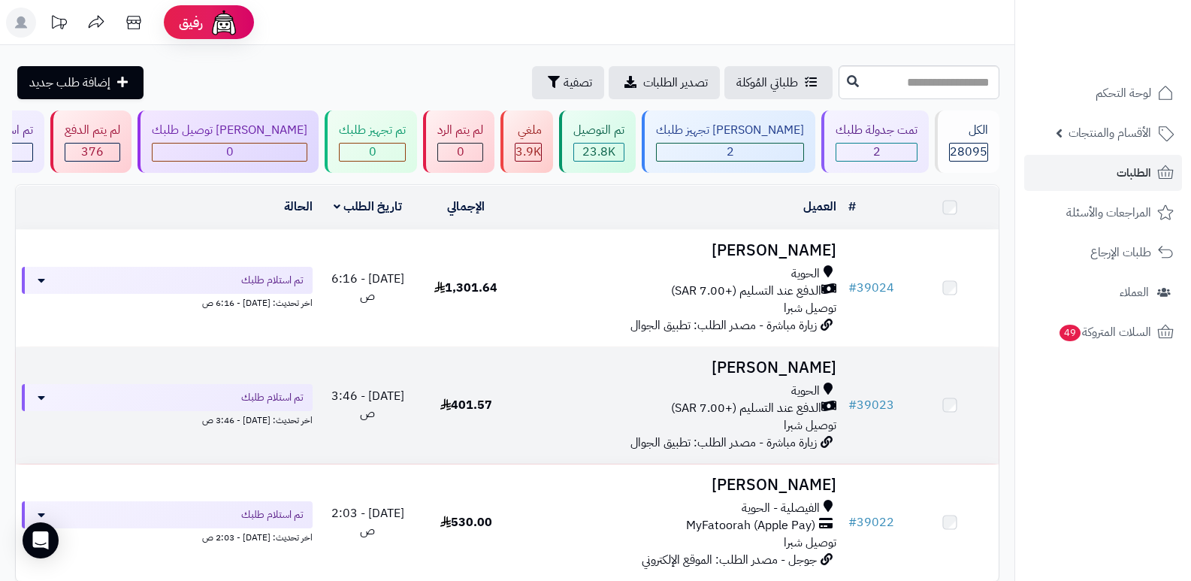
scroll to position [149, 0]
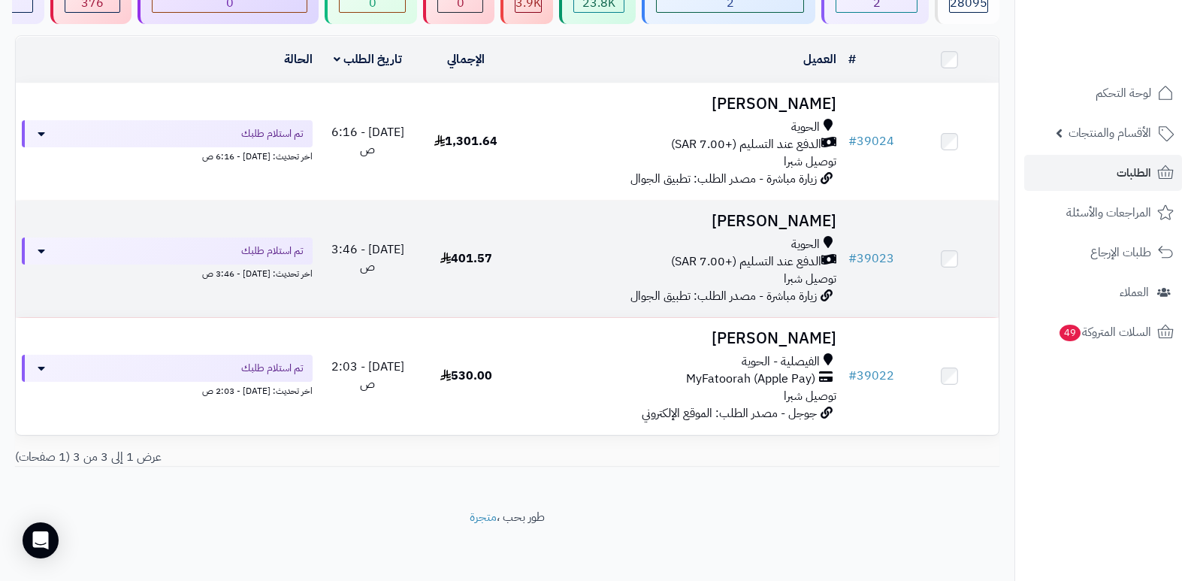
click at [818, 213] on h3 "[PERSON_NAME]" at bounding box center [680, 221] width 316 height 17
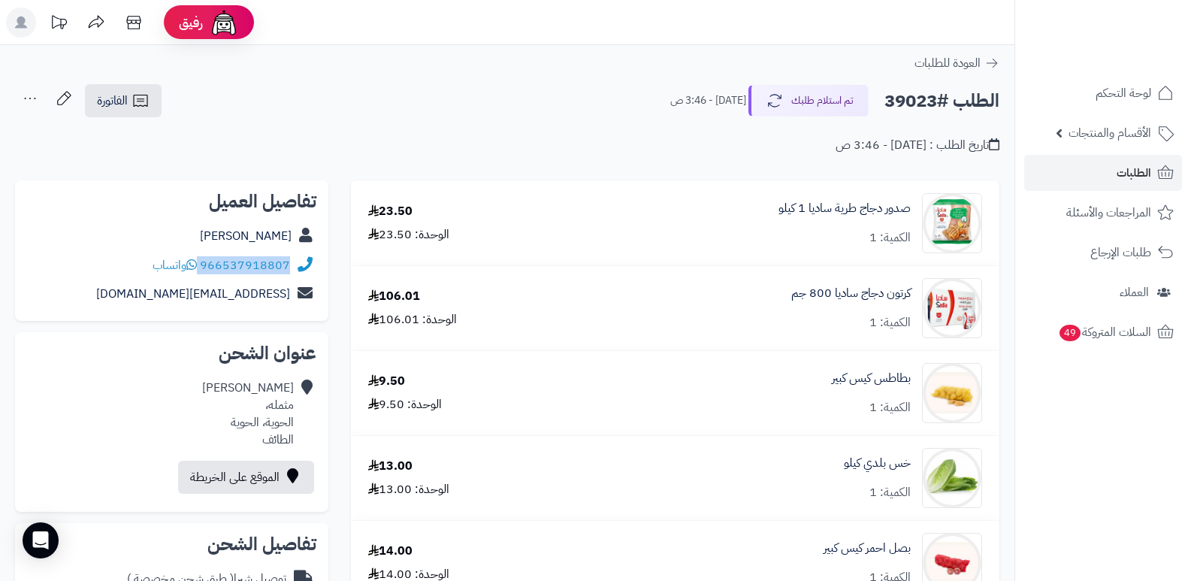
drag, startPoint x: 201, startPoint y: 262, endPoint x: 298, endPoint y: 271, distance: 96.6
click at [298, 273] on div "966537918807 واتساب" at bounding box center [171, 265] width 289 height 29
copy div "966537918807"
click at [796, 104] on button "تم استلام طلبك" at bounding box center [809, 100] width 120 height 32
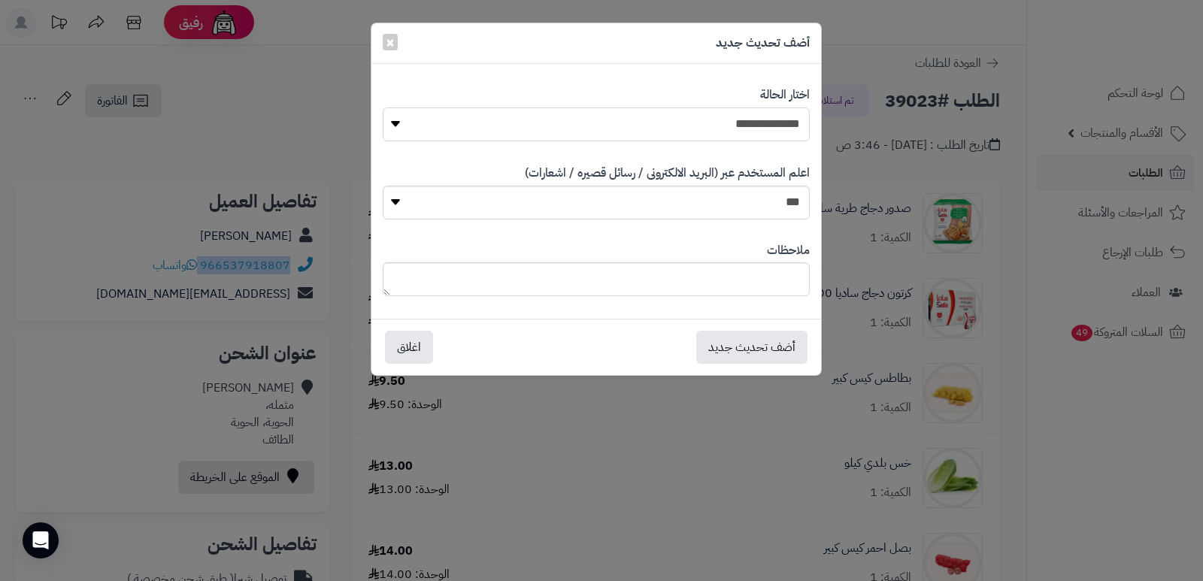
click at [767, 117] on select "**********" at bounding box center [596, 124] width 427 height 34
select select "*"
click at [383, 107] on select "**********" at bounding box center [596, 124] width 427 height 34
click at [737, 355] on button "أضف تحديث جديد" at bounding box center [751, 346] width 111 height 33
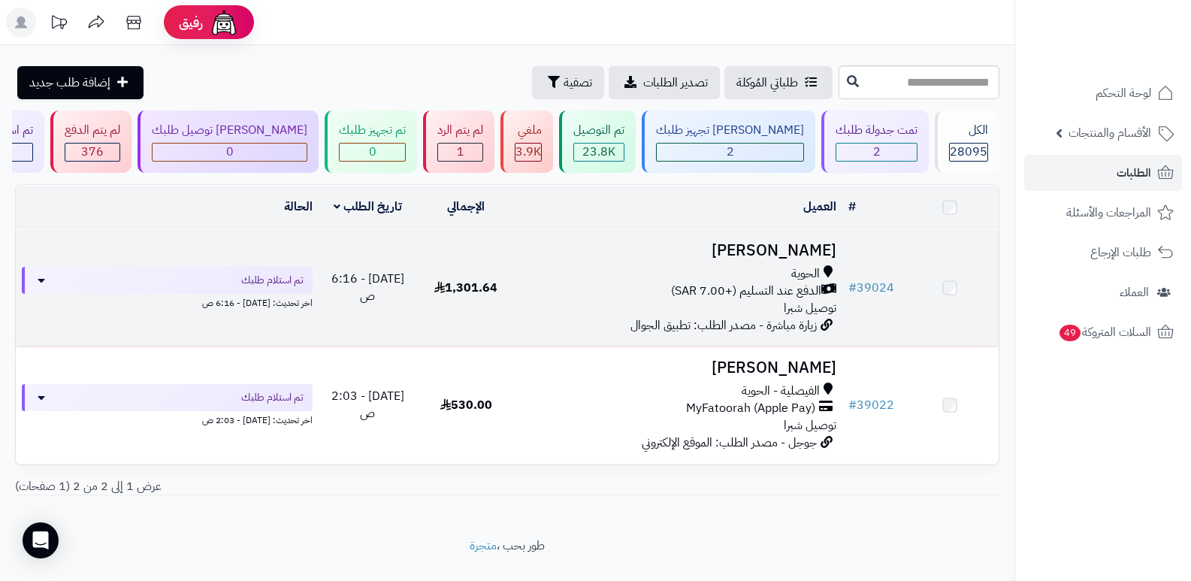
scroll to position [32, 0]
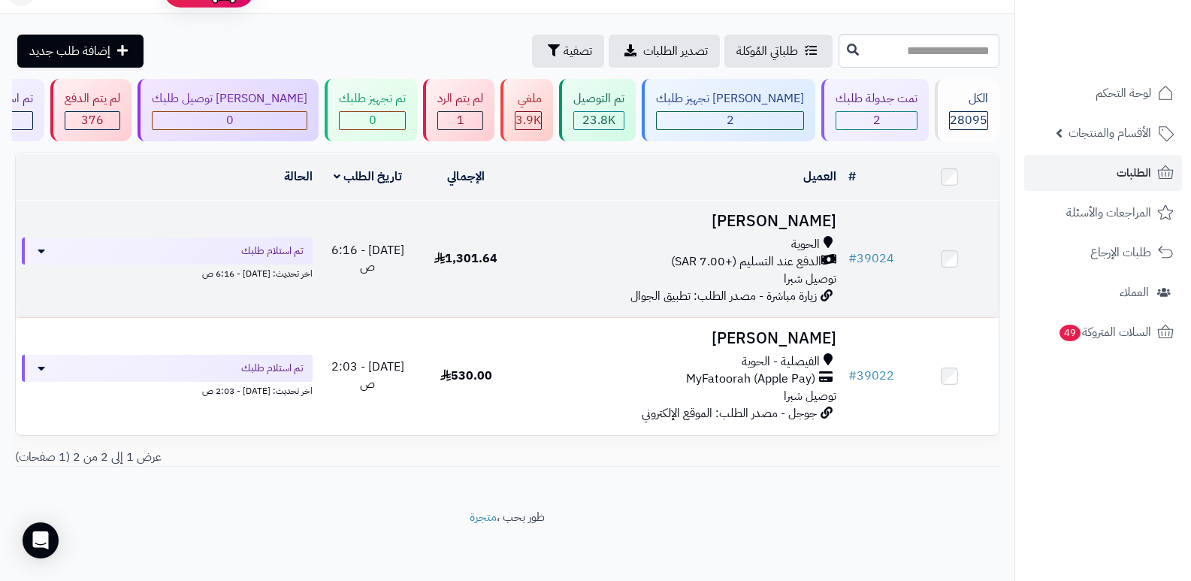
click at [780, 220] on h3 "[PERSON_NAME]" at bounding box center [680, 221] width 316 height 17
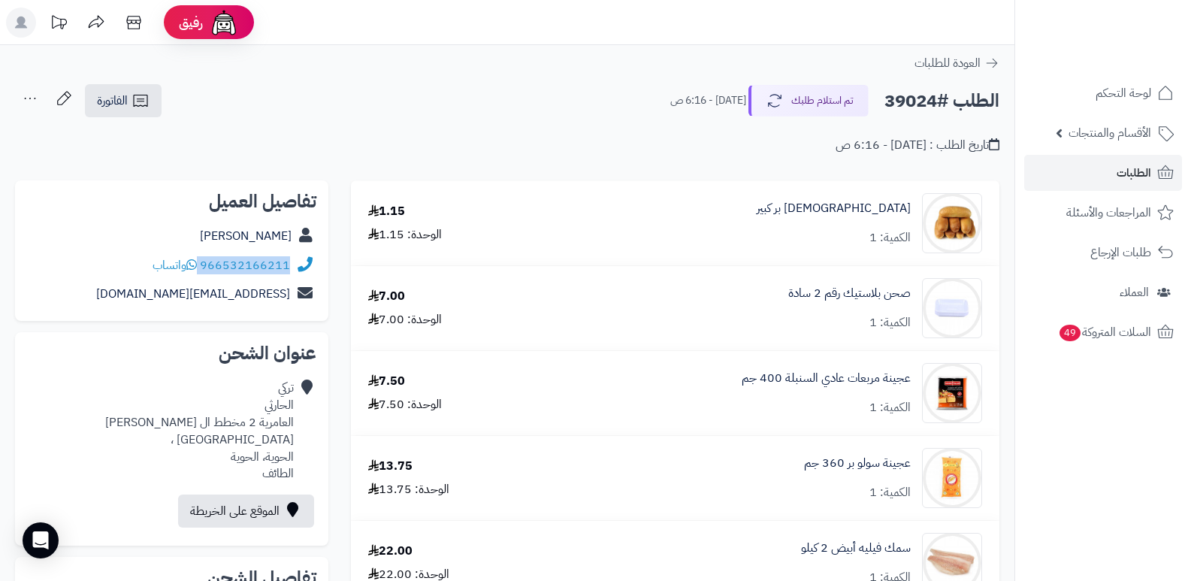
drag, startPoint x: 201, startPoint y: 265, endPoint x: 301, endPoint y: 274, distance: 100.4
click at [301, 274] on div "966532166211 واتساب" at bounding box center [171, 265] width 289 height 29
copy div "966532166211"
click at [777, 90] on button "تم استلام طلبك" at bounding box center [809, 100] width 120 height 32
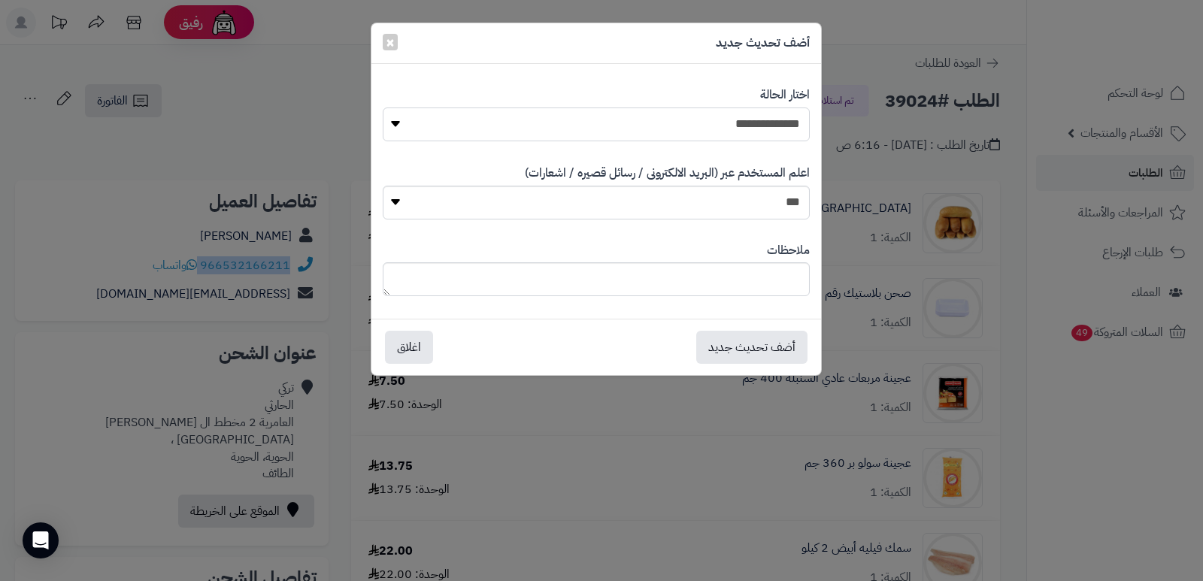
click at [768, 123] on select "**********" at bounding box center [596, 124] width 427 height 34
select select "*"
click at [383, 107] on select "**********" at bounding box center [596, 124] width 427 height 34
click at [759, 350] on button "أضف تحديث جديد" at bounding box center [751, 346] width 111 height 33
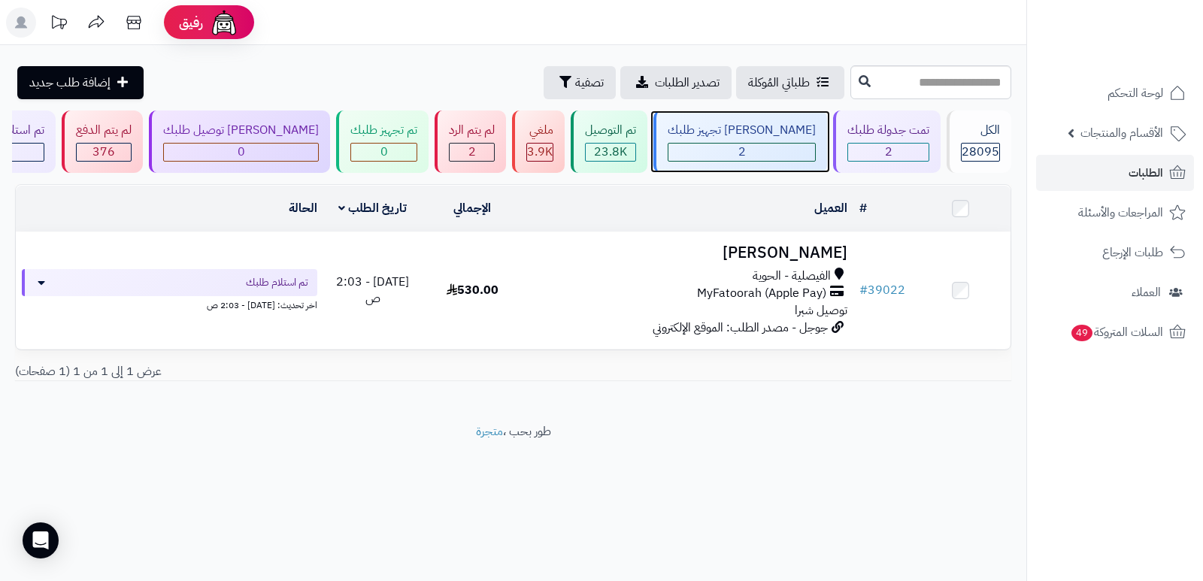
click at [776, 139] on div "جاري تجهيز طلبك 2" at bounding box center [740, 141] width 174 height 62
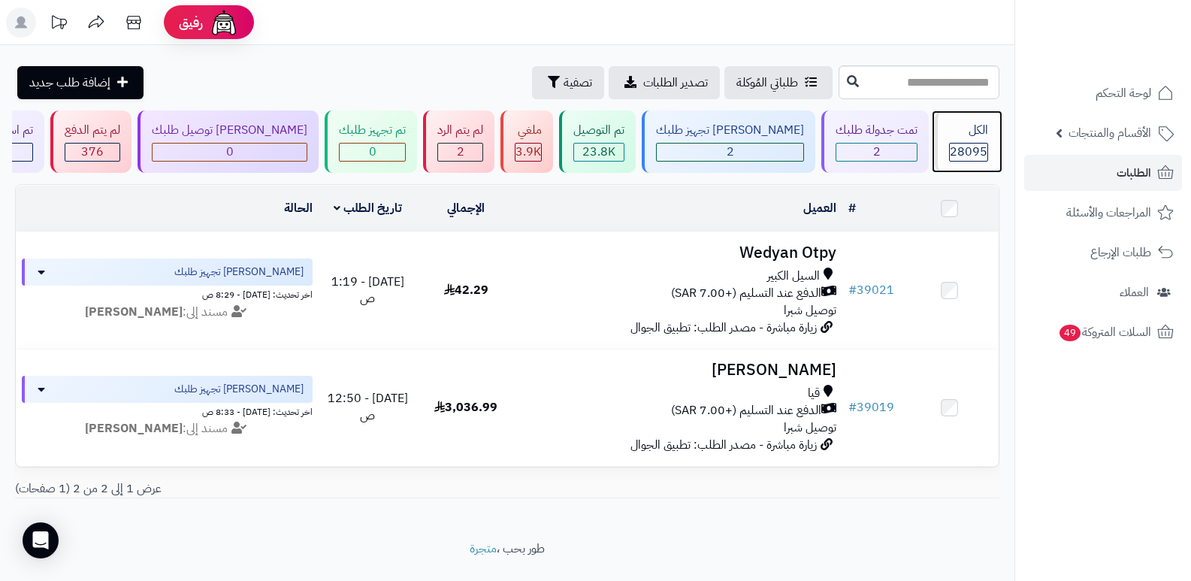
click at [968, 133] on div "الكل" at bounding box center [968, 130] width 39 height 17
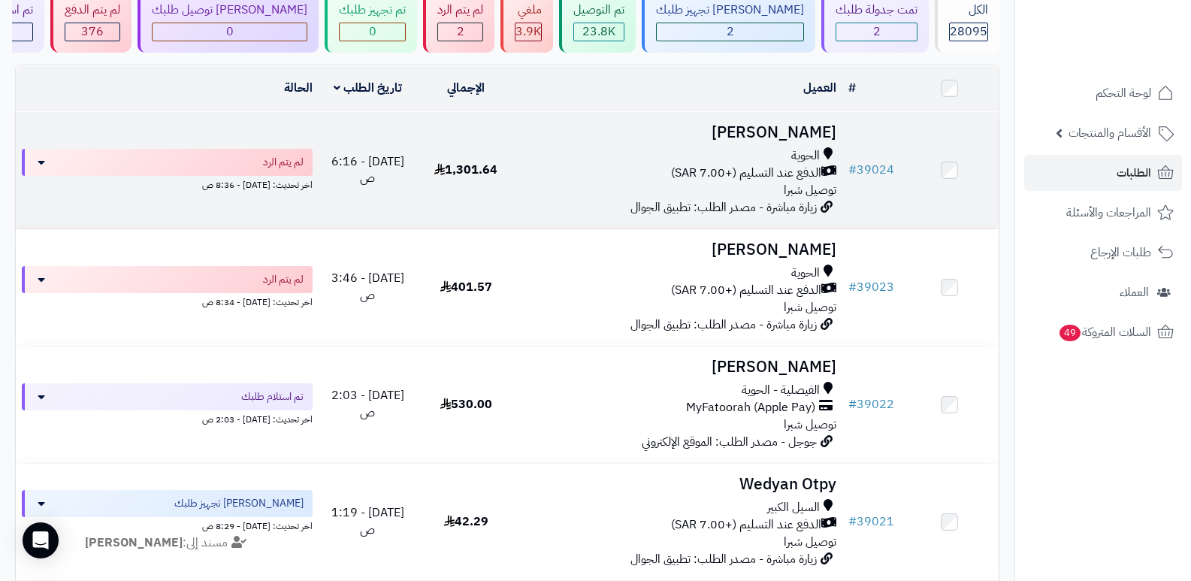
scroll to position [226, 0]
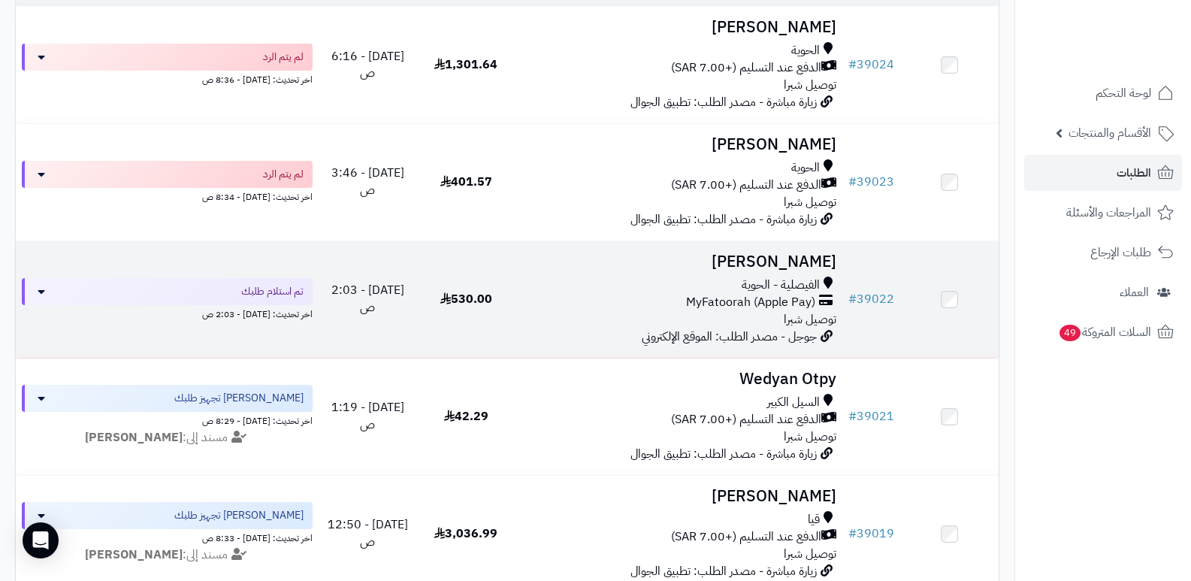
click at [784, 266] on h3 "[PERSON_NAME]" at bounding box center [680, 261] width 316 height 17
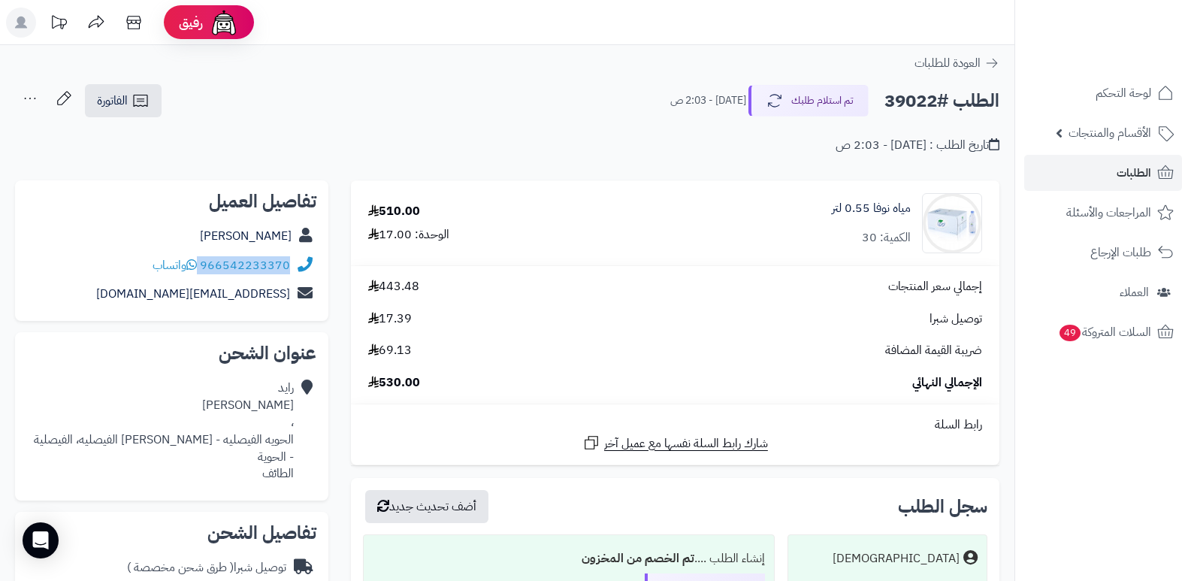
drag, startPoint x: 201, startPoint y: 262, endPoint x: 295, endPoint y: 274, distance: 94.8
click at [295, 274] on div "966542233370 واتساب" at bounding box center [171, 265] width 289 height 29
copy div "966542233370"
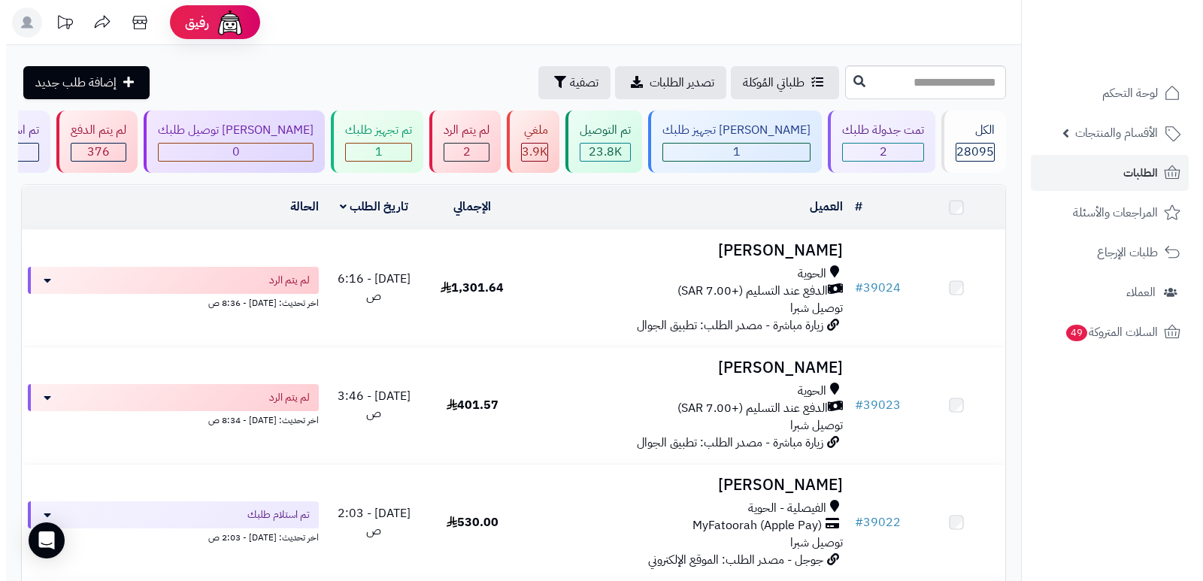
scroll to position [210, 0]
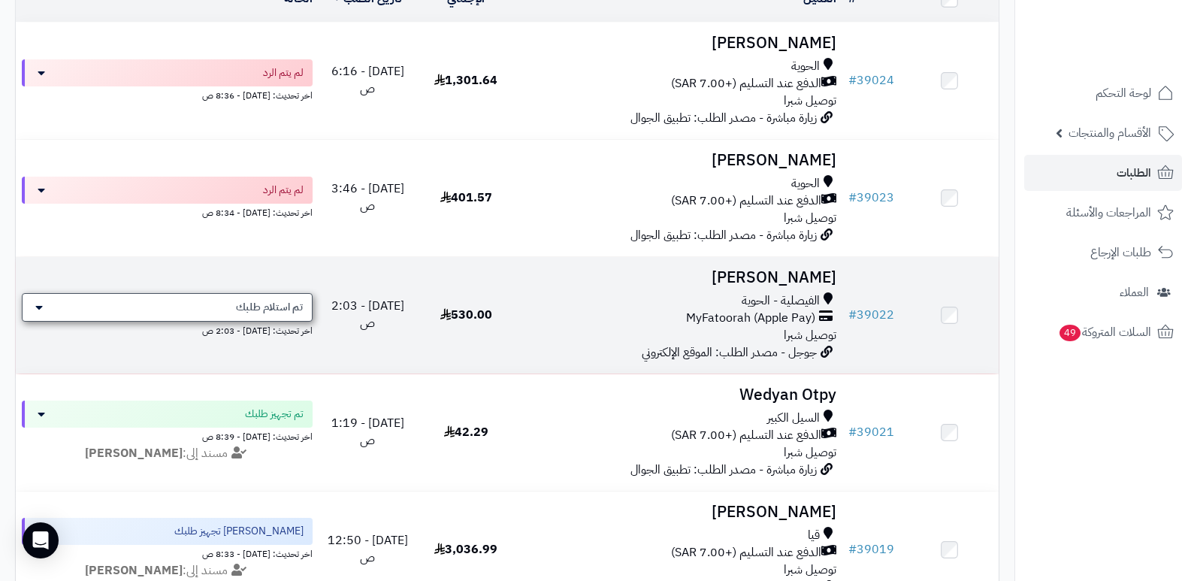
click at [272, 307] on span "تم استلام طلبك" at bounding box center [269, 307] width 67 height 15
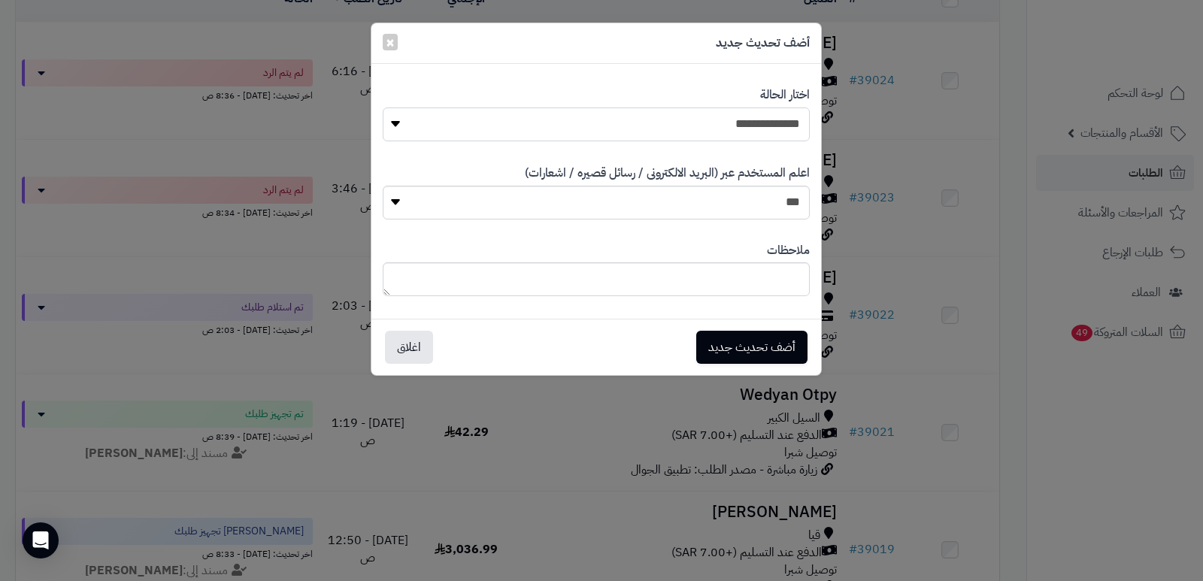
click at [753, 134] on select "**********" at bounding box center [596, 124] width 427 height 34
click at [383, 107] on select "**********" at bounding box center [596, 124] width 427 height 34
click at [779, 280] on textarea at bounding box center [596, 279] width 427 height 34
type textarea "**********"
click at [758, 342] on button "أضف تحديث جديد" at bounding box center [751, 346] width 111 height 33
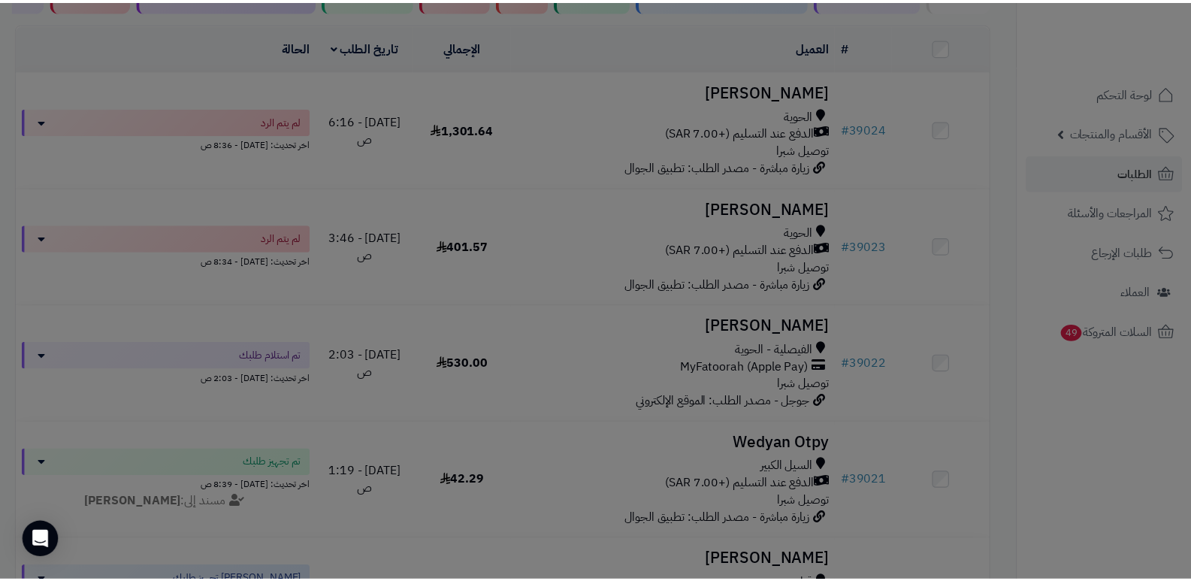
scroll to position [259, 0]
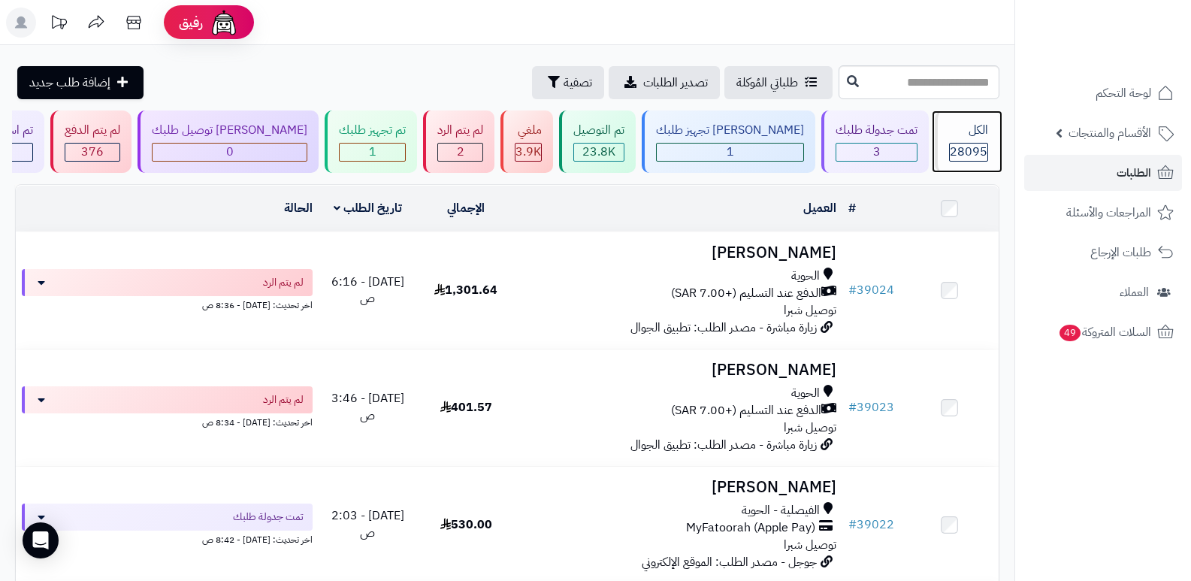
click at [958, 136] on div "الكل" at bounding box center [968, 130] width 39 height 17
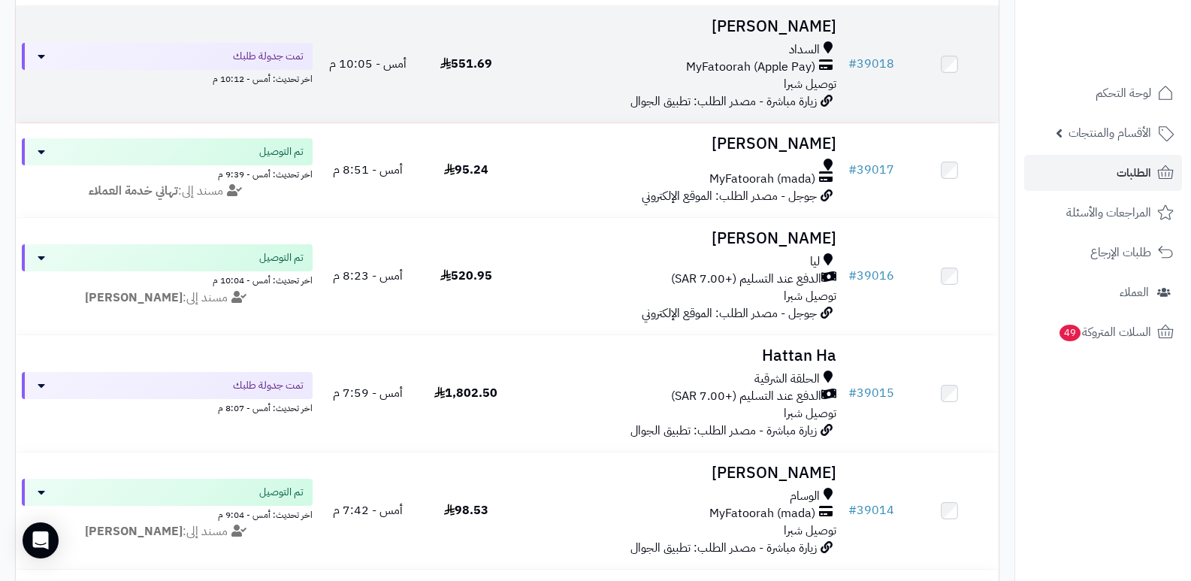
scroll to position [827, 0]
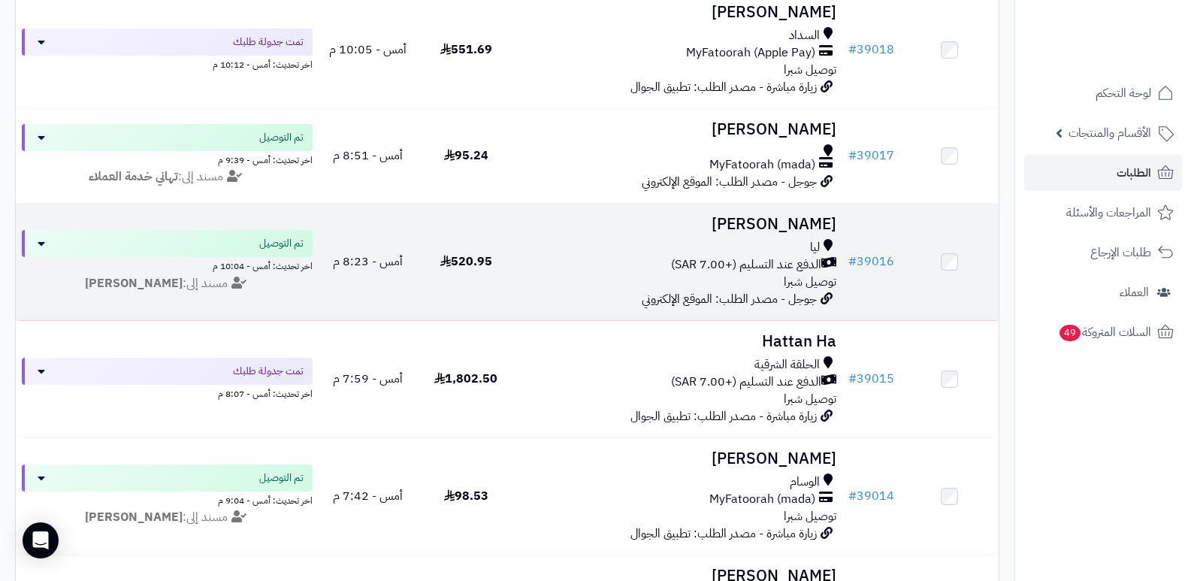
click at [821, 217] on h3 "[PERSON_NAME]" at bounding box center [680, 224] width 316 height 17
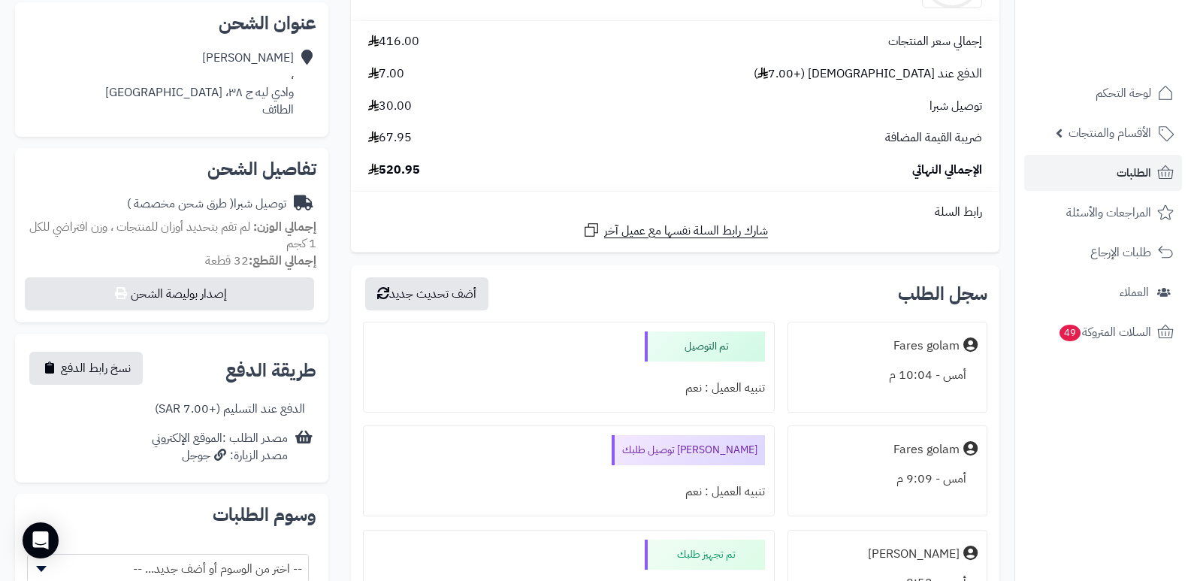
scroll to position [150, 0]
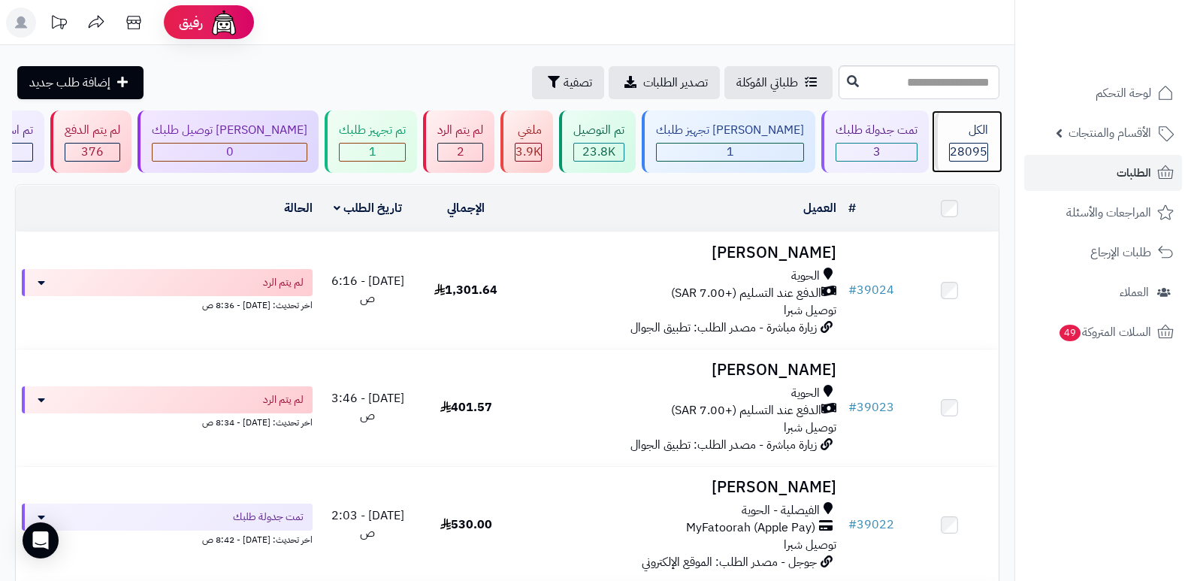
click at [973, 125] on div "الكل" at bounding box center [968, 130] width 39 height 17
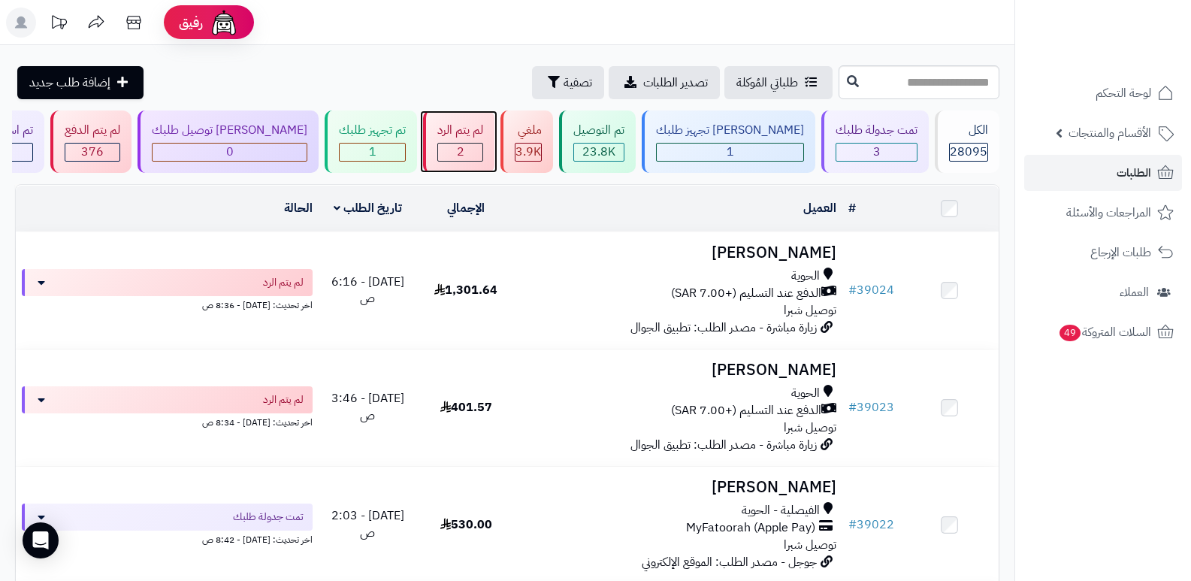
click at [480, 148] on div "2" at bounding box center [460, 152] width 44 height 17
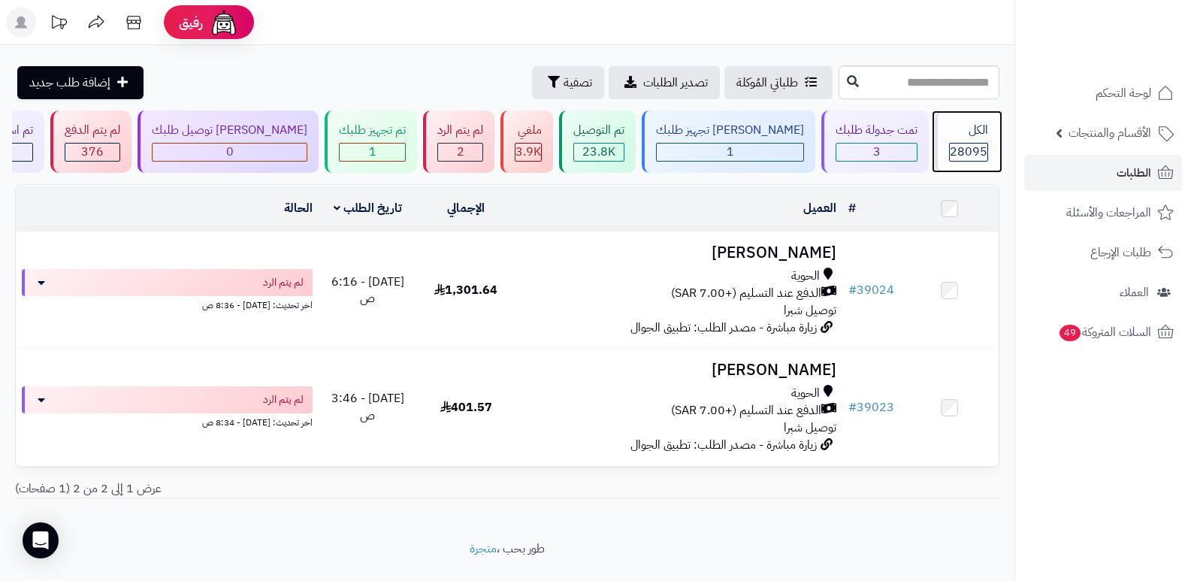
click at [958, 135] on div "الكل" at bounding box center [968, 130] width 39 height 17
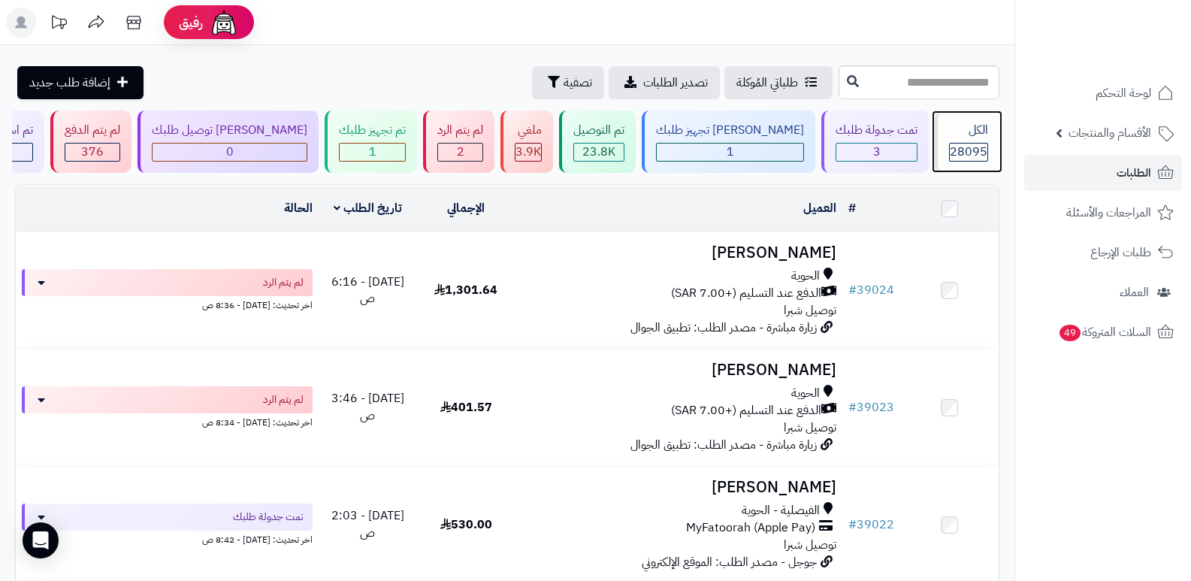
click at [967, 143] on span "28095" at bounding box center [969, 152] width 38 height 18
click at [973, 130] on div "الكل" at bounding box center [968, 130] width 39 height 17
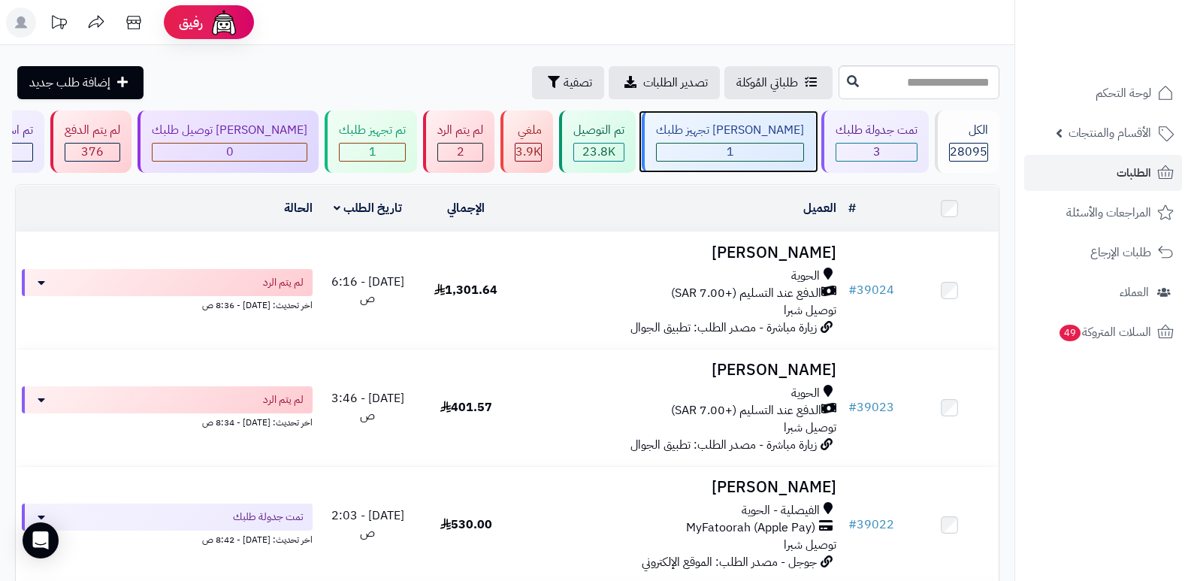
click at [735, 148] on div "1" at bounding box center [730, 152] width 147 height 17
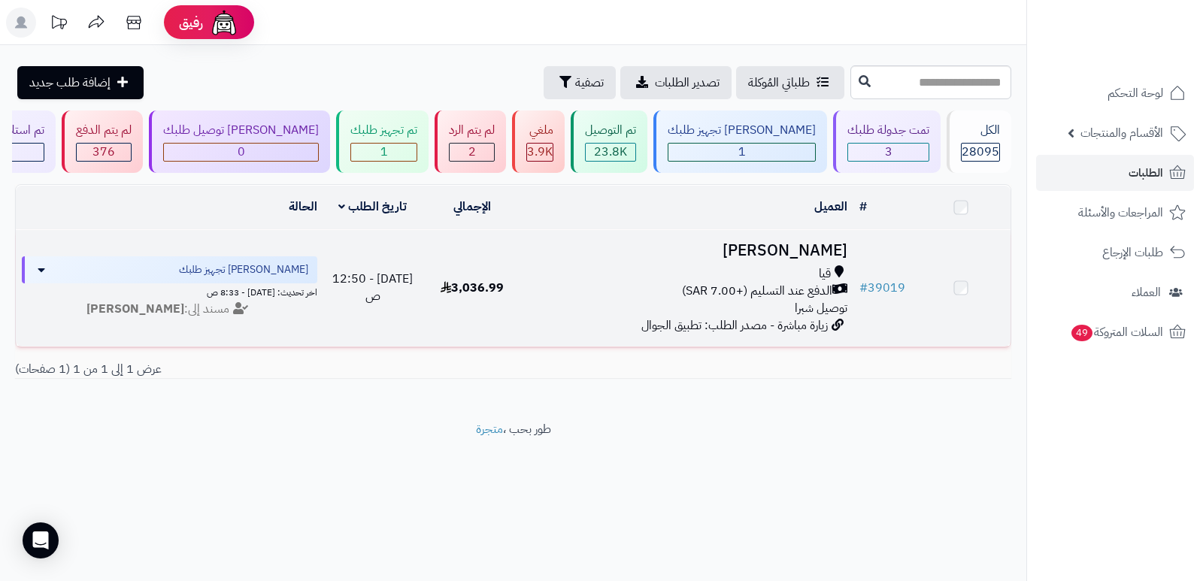
click at [817, 256] on h3 "[PERSON_NAME]" at bounding box center [687, 250] width 319 height 17
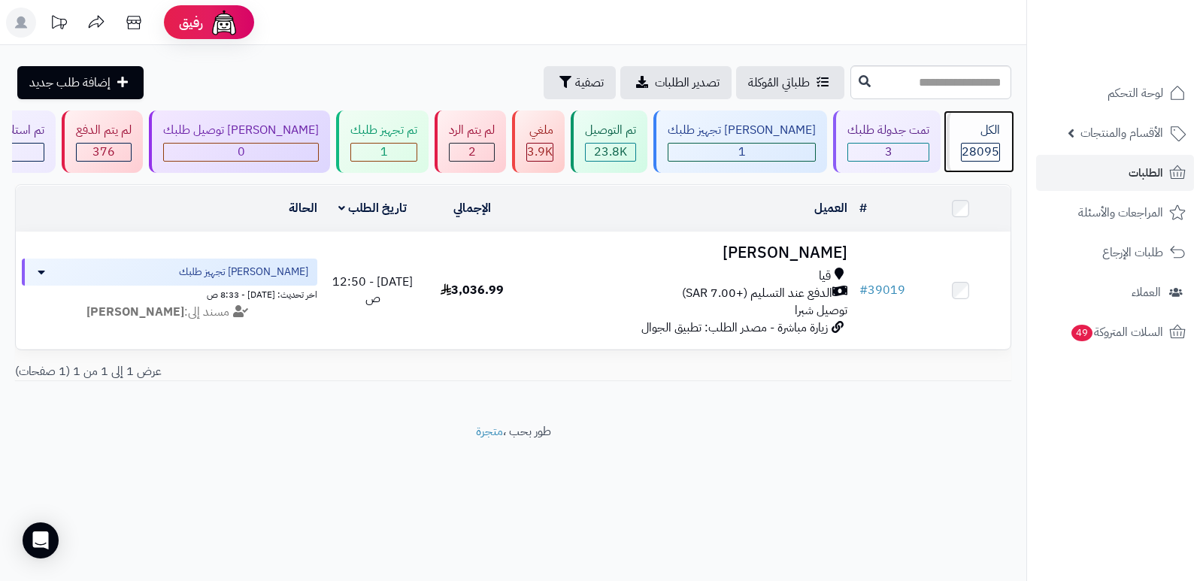
click at [976, 148] on span "28095" at bounding box center [980, 152] width 38 height 18
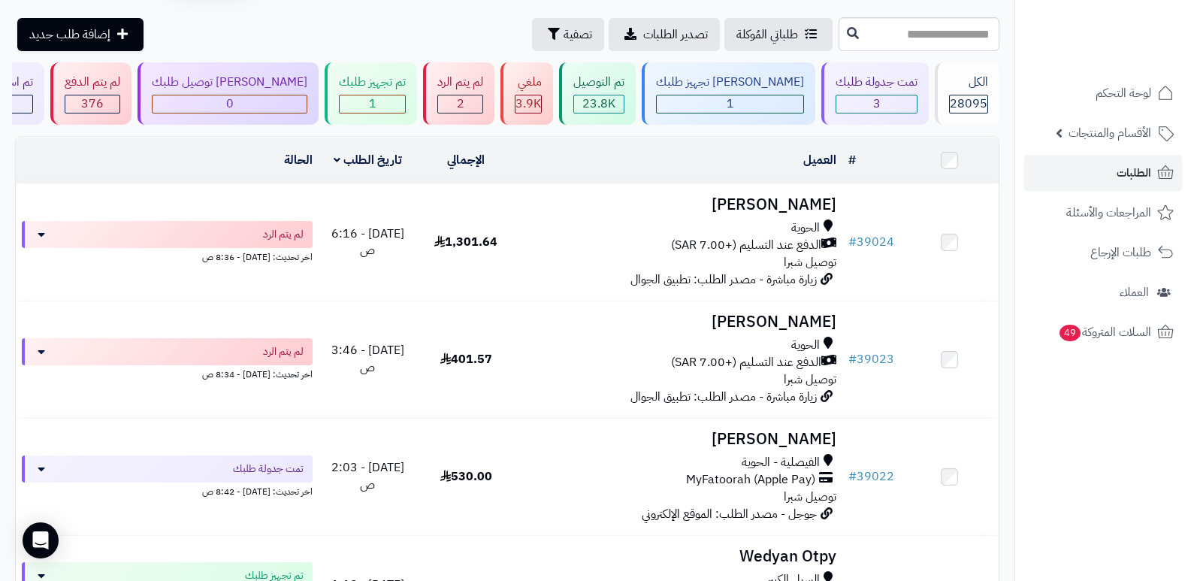
scroll to position [75, 0]
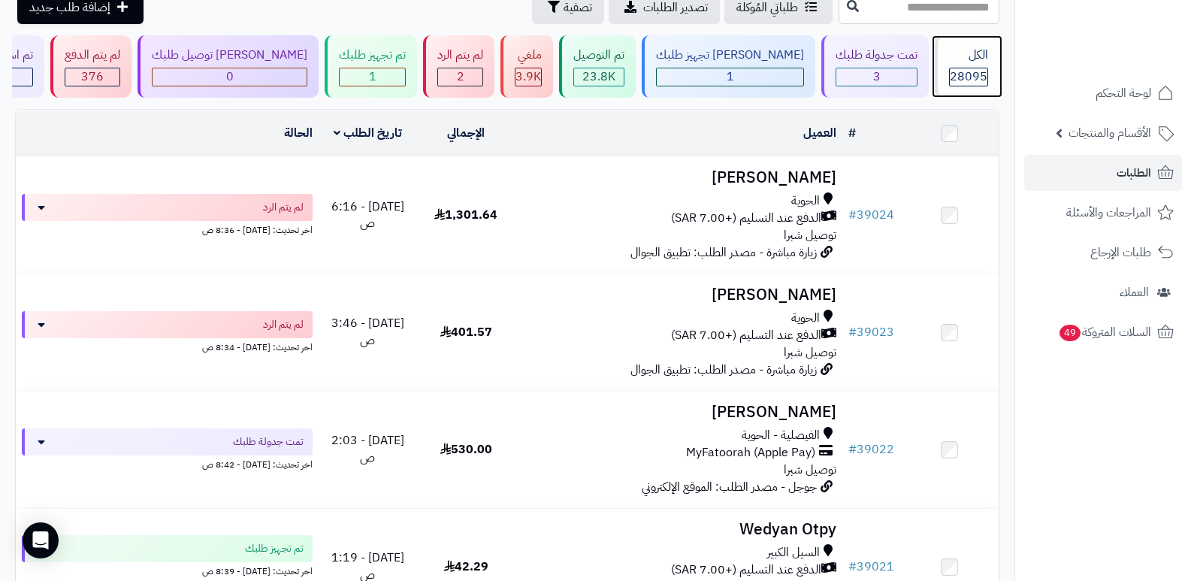
click at [973, 64] on div "الكل 28095" at bounding box center [967, 66] width 65 height 62
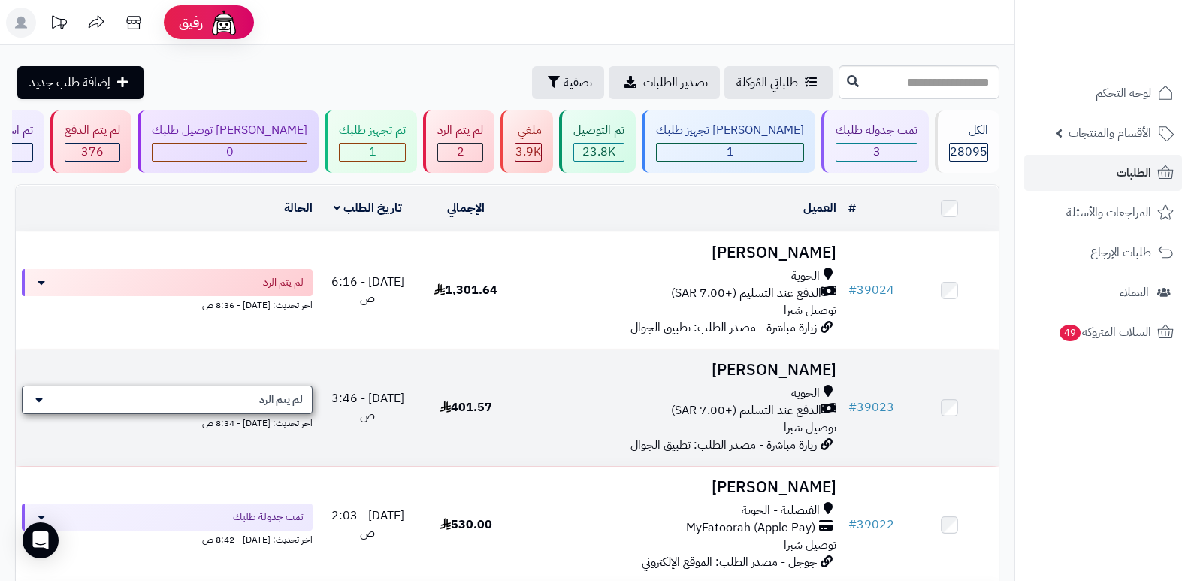
click at [242, 392] on div "لم يتم الرد" at bounding box center [167, 400] width 291 height 29
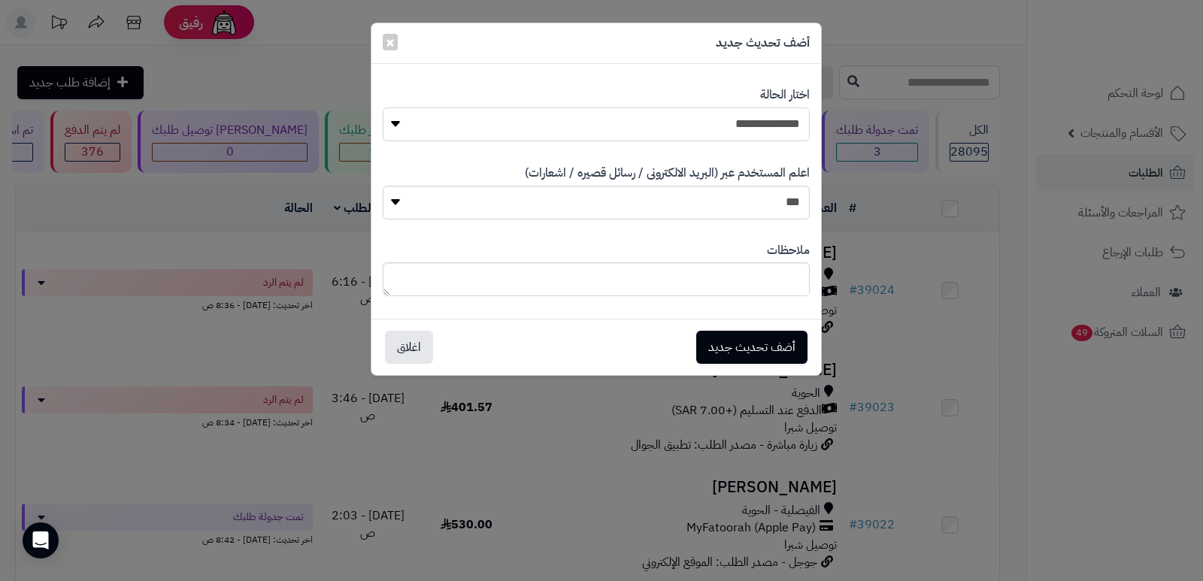
click at [733, 129] on select "**********" at bounding box center [596, 124] width 427 height 34
click at [383, 107] on select "**********" at bounding box center [596, 124] width 427 height 34
click at [765, 293] on textarea at bounding box center [596, 279] width 427 height 34
type textarea "**********"
click at [776, 348] on button "أضف تحديث جديد" at bounding box center [751, 346] width 111 height 33
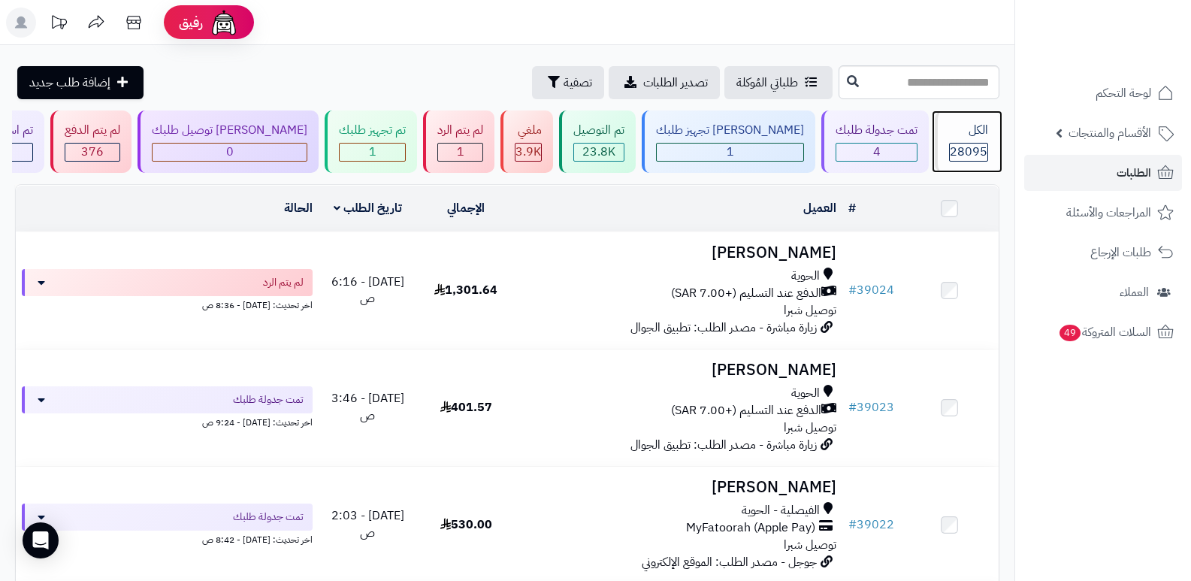
click at [959, 138] on div "الكل" at bounding box center [968, 130] width 39 height 17
click at [963, 154] on span "28095" at bounding box center [969, 152] width 38 height 18
click at [954, 135] on div "الكل" at bounding box center [968, 130] width 39 height 17
click at [973, 144] on span "28095" at bounding box center [969, 152] width 38 height 18
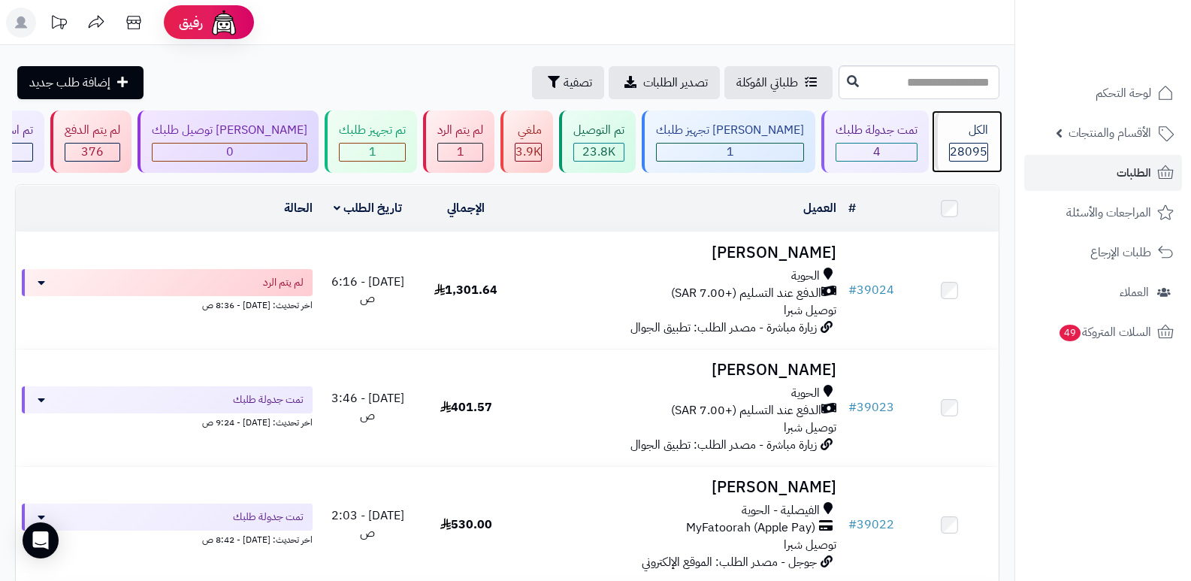
click at [974, 136] on div "الكل" at bounding box center [968, 130] width 39 height 17
click at [974, 137] on div "الكل" at bounding box center [968, 130] width 39 height 17
click at [958, 146] on span "28095" at bounding box center [969, 152] width 38 height 18
click at [974, 157] on span "28095" at bounding box center [969, 152] width 38 height 18
click at [950, 157] on div "28095" at bounding box center [969, 152] width 38 height 17
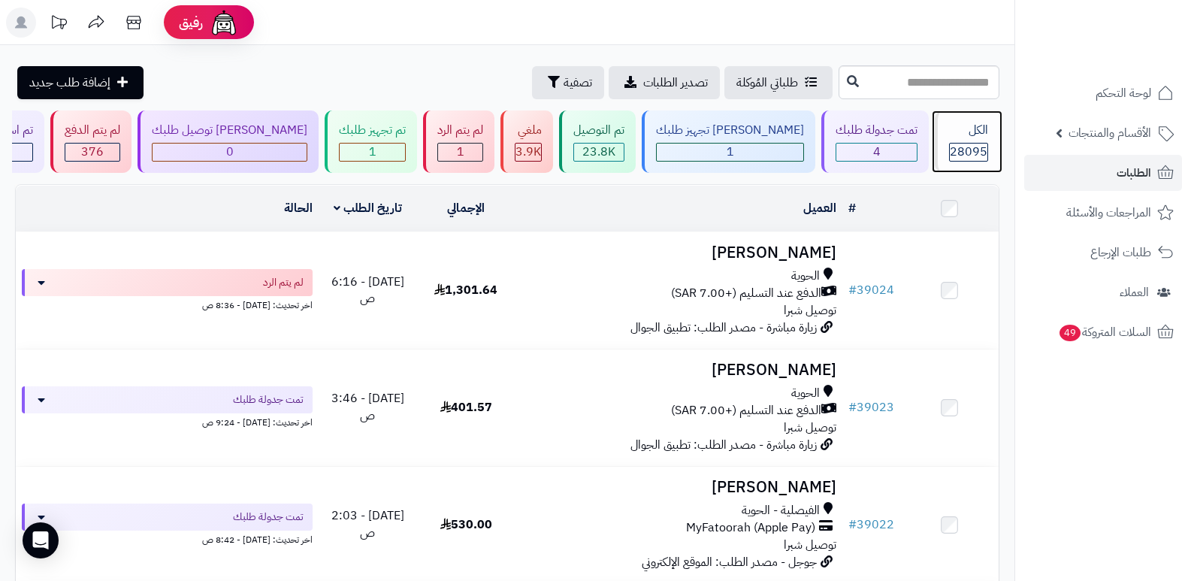
click at [983, 130] on div "الكل" at bounding box center [968, 130] width 39 height 17
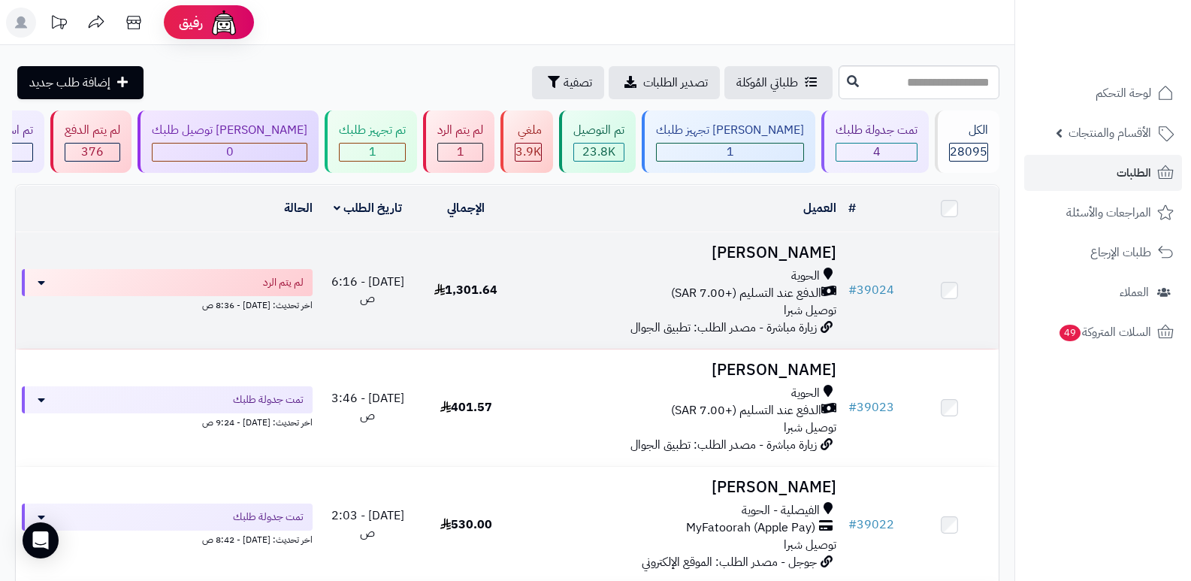
click at [810, 251] on h3 "تركي الحارثي" at bounding box center [680, 252] width 316 height 17
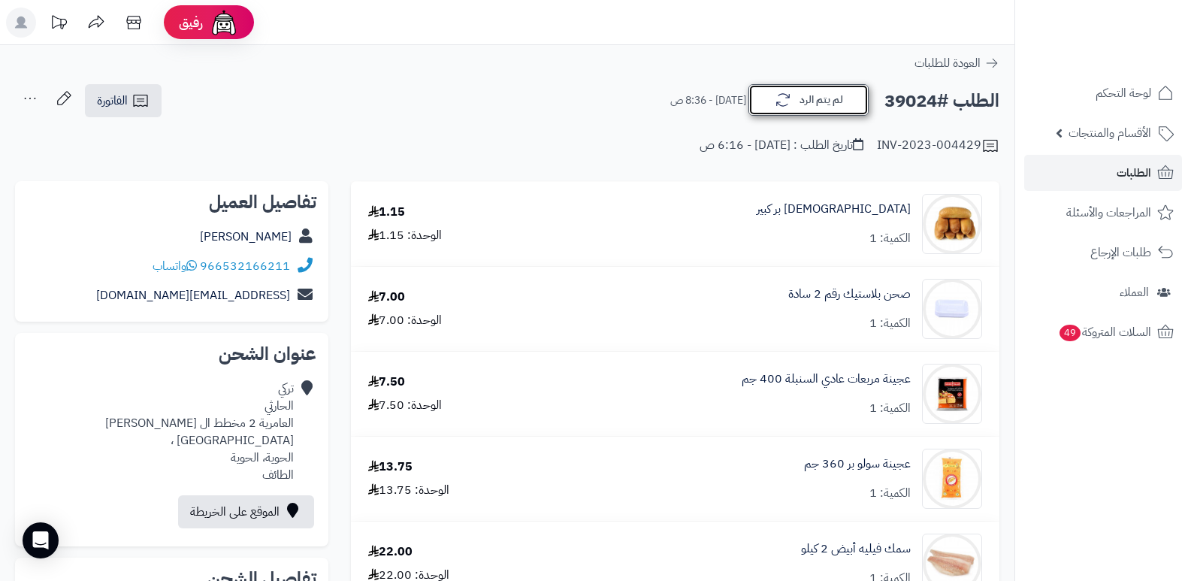
click at [835, 90] on button "لم يتم الرد" at bounding box center [809, 100] width 120 height 32
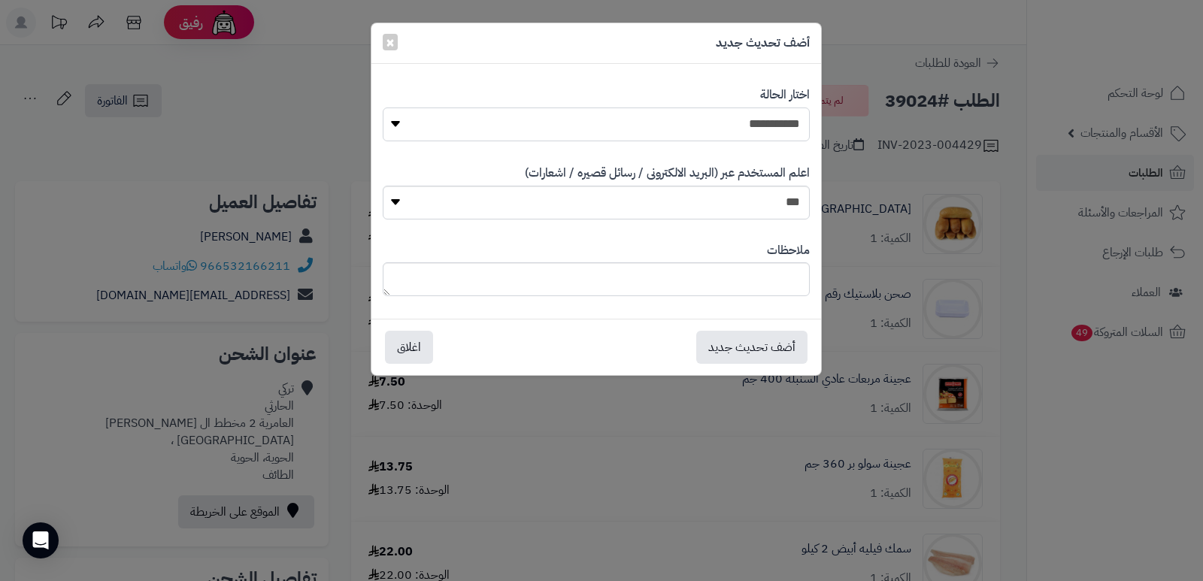
click at [769, 117] on select "**********" at bounding box center [596, 124] width 427 height 34
click at [383, 107] on select "**********" at bounding box center [596, 124] width 427 height 34
click at [760, 342] on button "أضف تحديث جديد" at bounding box center [751, 346] width 111 height 33
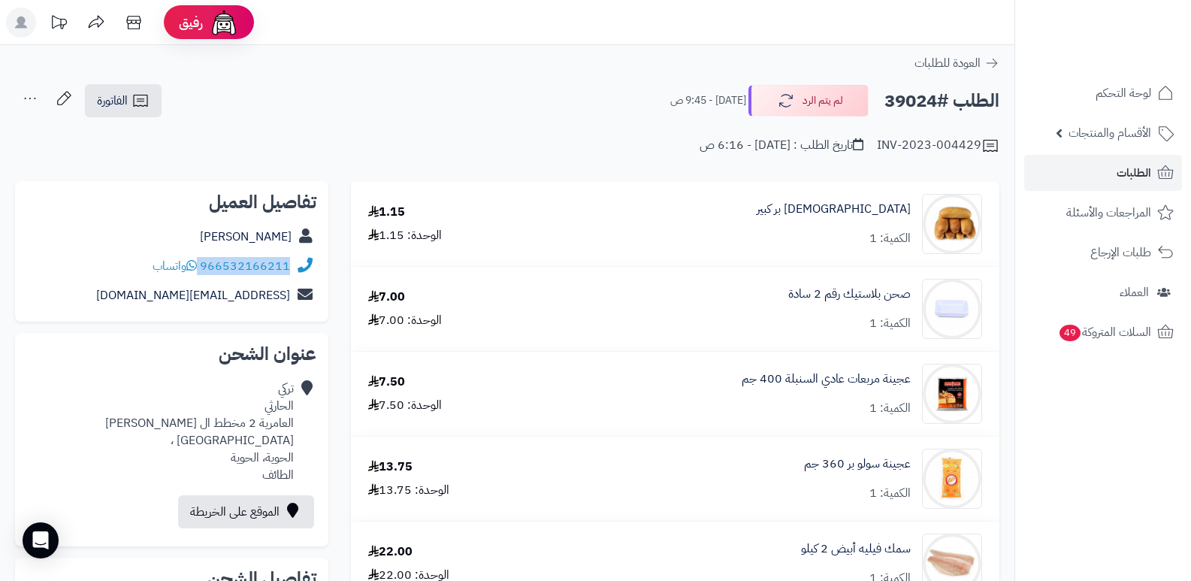
drag, startPoint x: 0, startPoint y: 0, endPoint x: 293, endPoint y: 268, distance: 397.4
click at [293, 268] on div "966532166211 واتساب" at bounding box center [171, 266] width 289 height 29
copy div "966532166211"
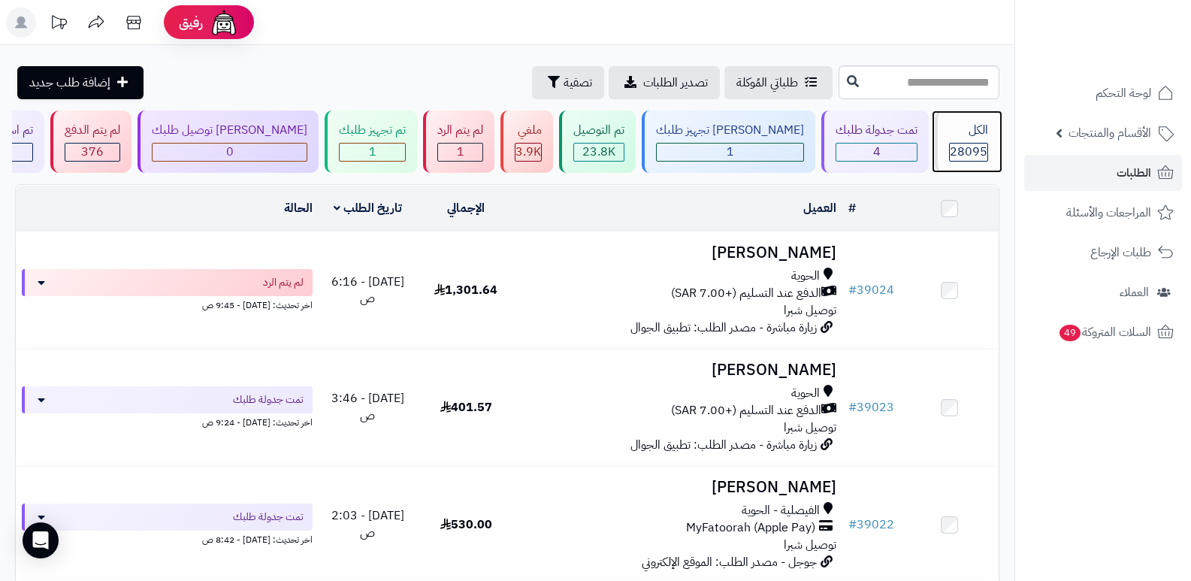
click at [978, 132] on div "الكل" at bounding box center [968, 130] width 39 height 17
click at [969, 144] on span "28095" at bounding box center [969, 152] width 38 height 18
click at [967, 132] on div "الكل" at bounding box center [968, 130] width 39 height 17
click at [962, 154] on span "28095" at bounding box center [969, 152] width 38 height 18
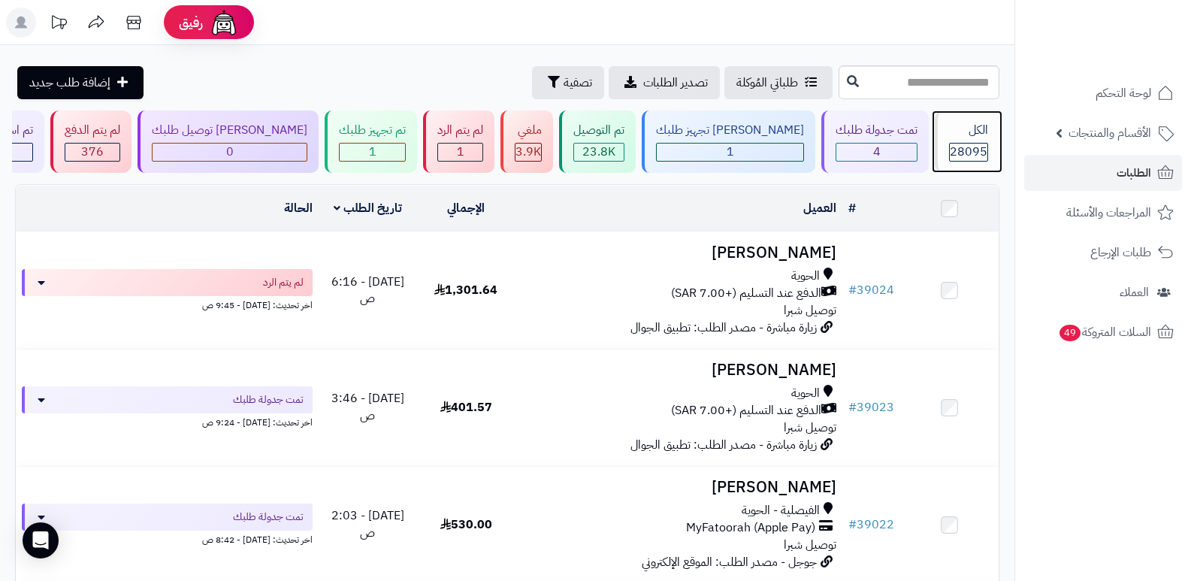
click at [962, 154] on span "28095" at bounding box center [969, 152] width 38 height 18
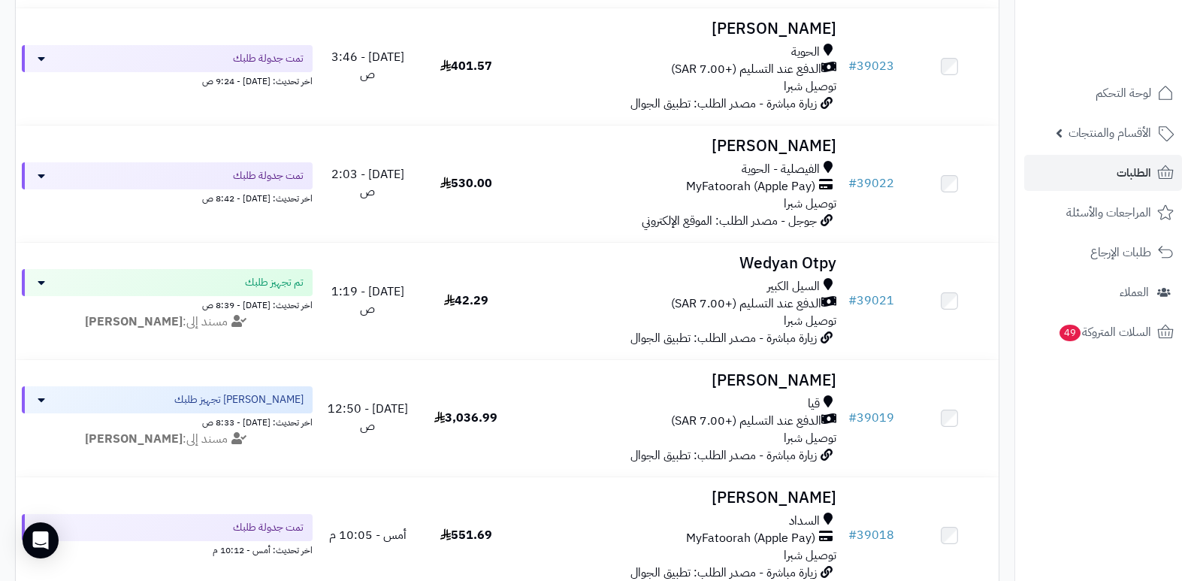
scroll to position [376, 0]
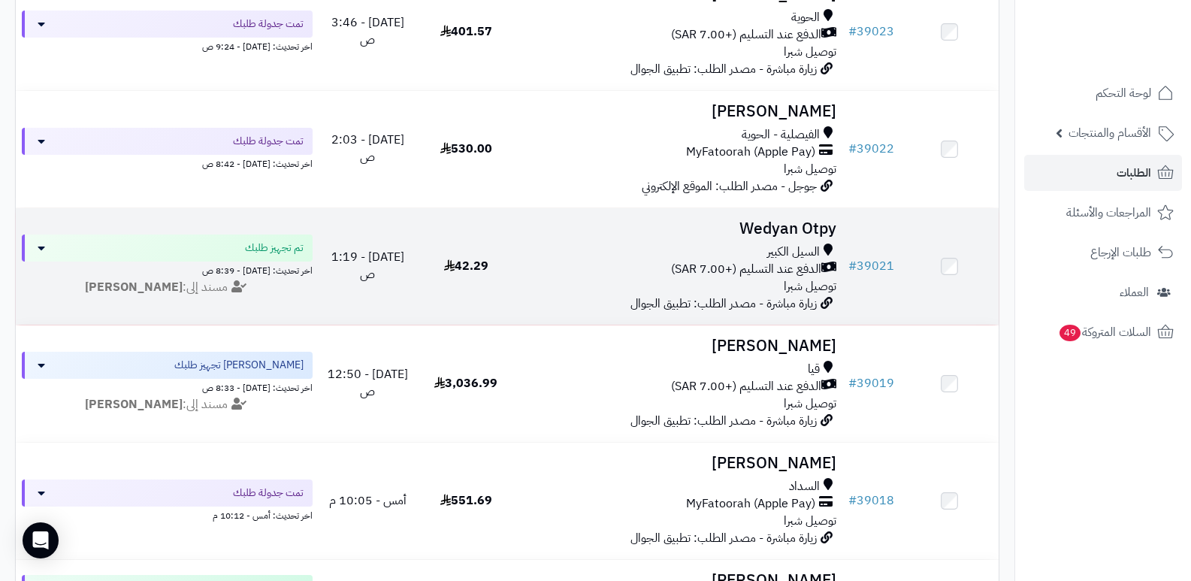
click at [764, 233] on h3 "Wedyan Otpy" at bounding box center [680, 228] width 316 height 17
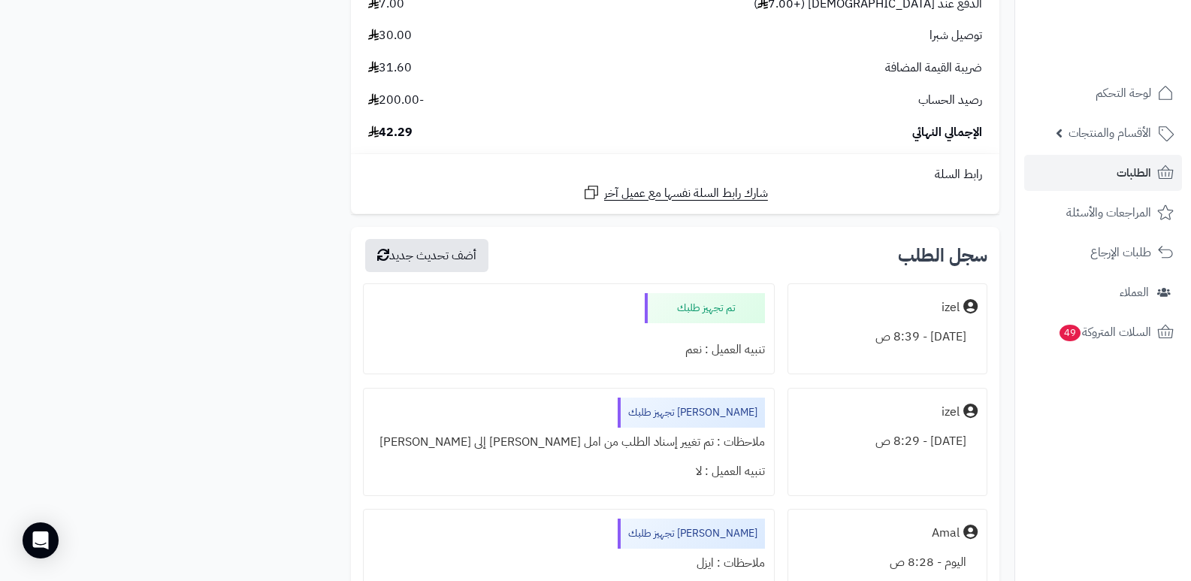
scroll to position [1654, 0]
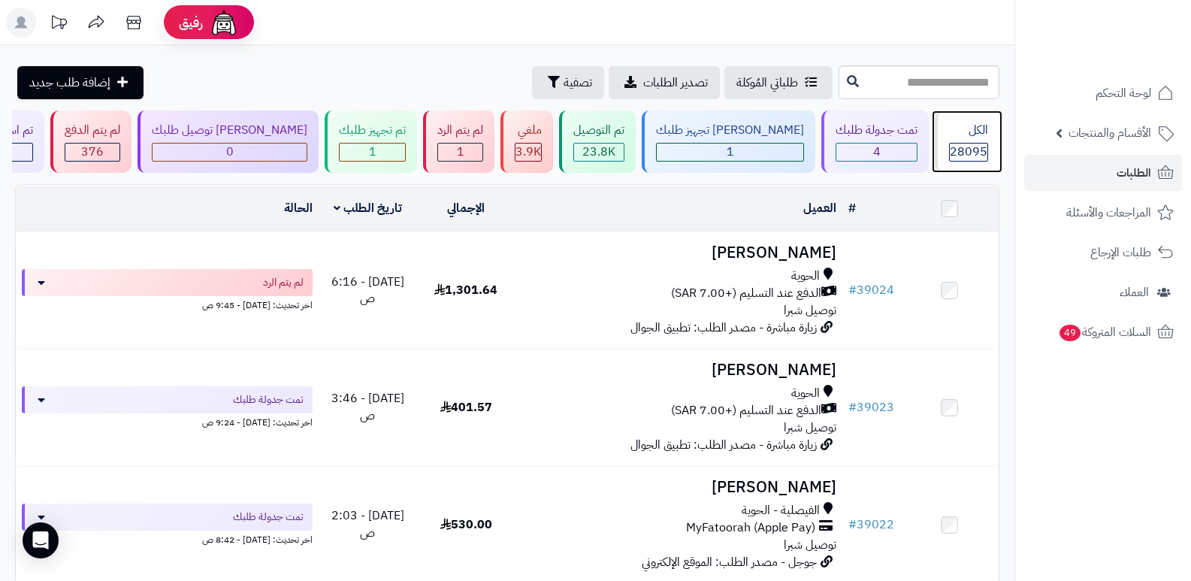
click at [993, 150] on div "الكل 28095" at bounding box center [967, 141] width 65 height 62
click at [957, 150] on span "28095" at bounding box center [969, 152] width 38 height 18
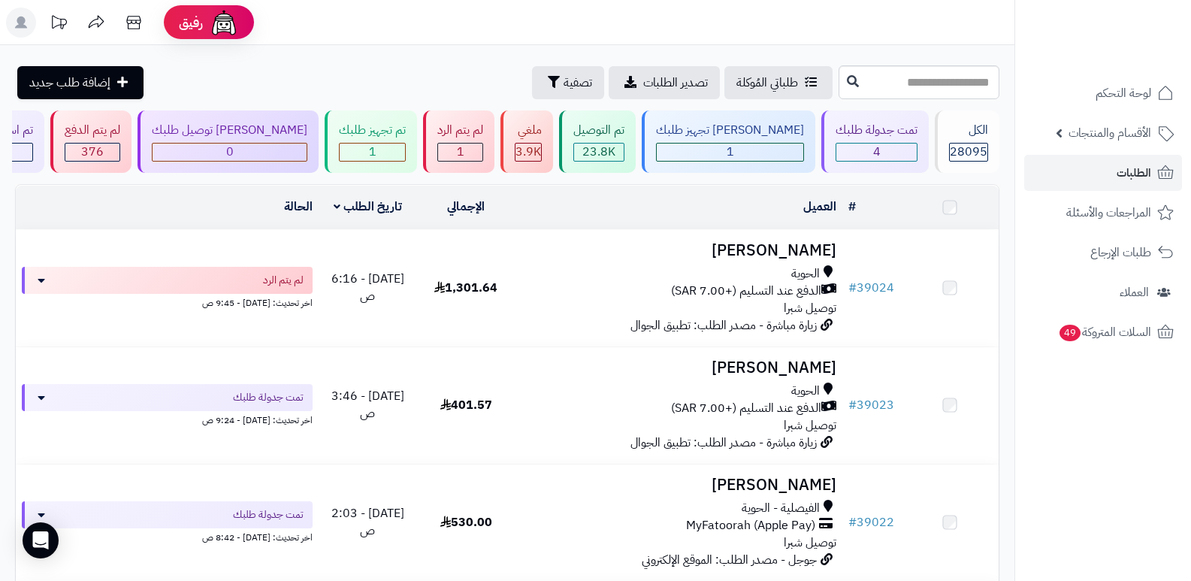
click at [898, 138] on div "تمت جدولة طلبك" at bounding box center [877, 130] width 82 height 17
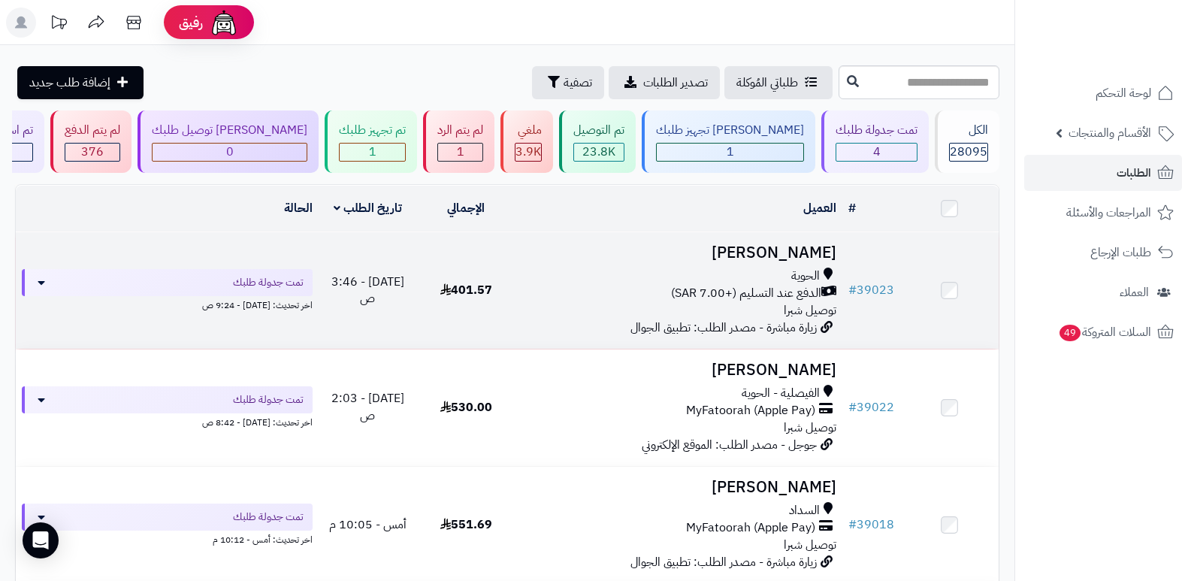
click at [785, 256] on h3 "[PERSON_NAME]" at bounding box center [680, 252] width 316 height 17
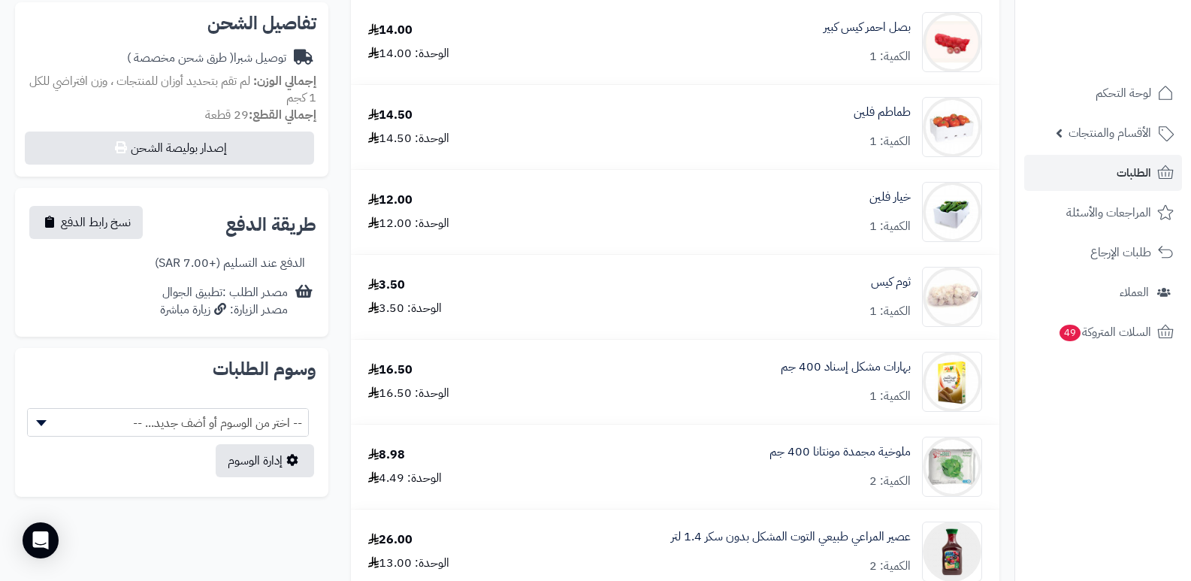
scroll to position [301, 0]
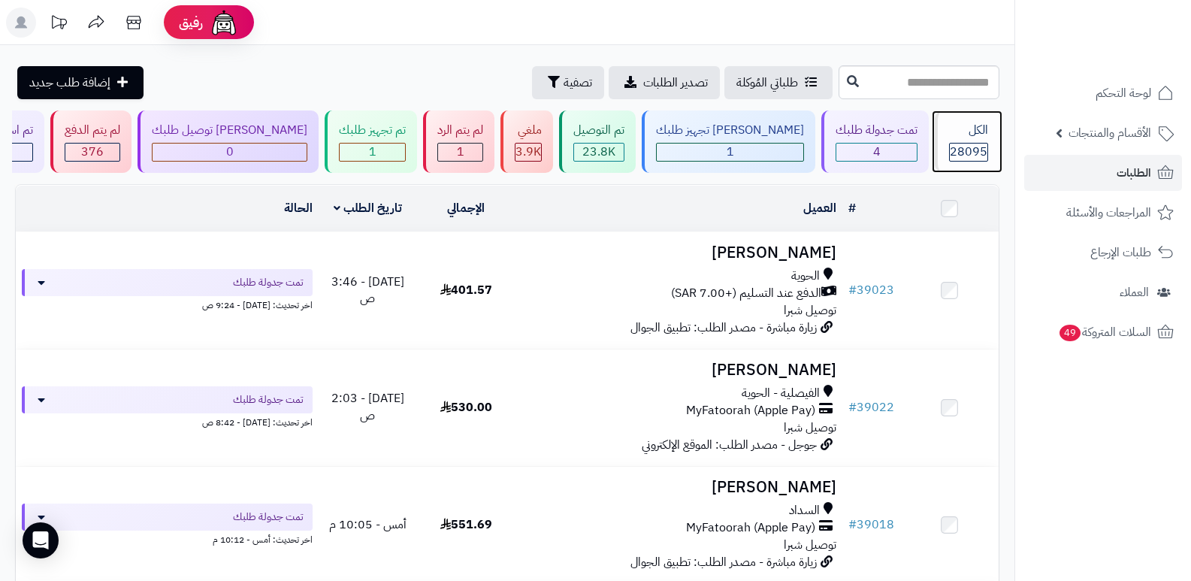
click at [950, 143] on span "28095" at bounding box center [969, 152] width 38 height 18
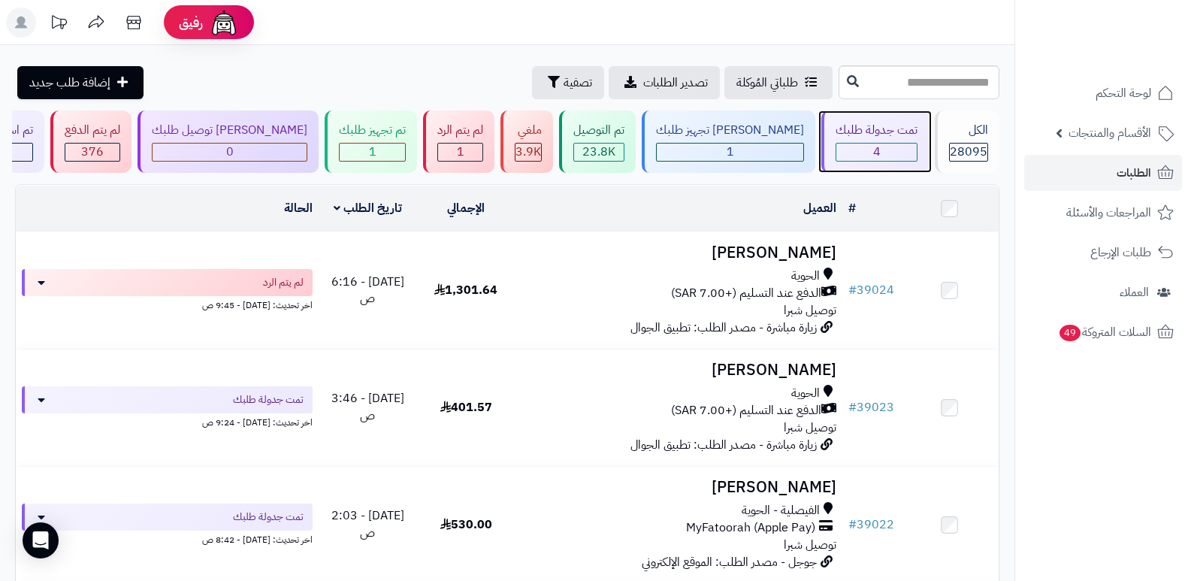
click at [850, 132] on div "تمت جدولة طلبك" at bounding box center [877, 130] width 82 height 17
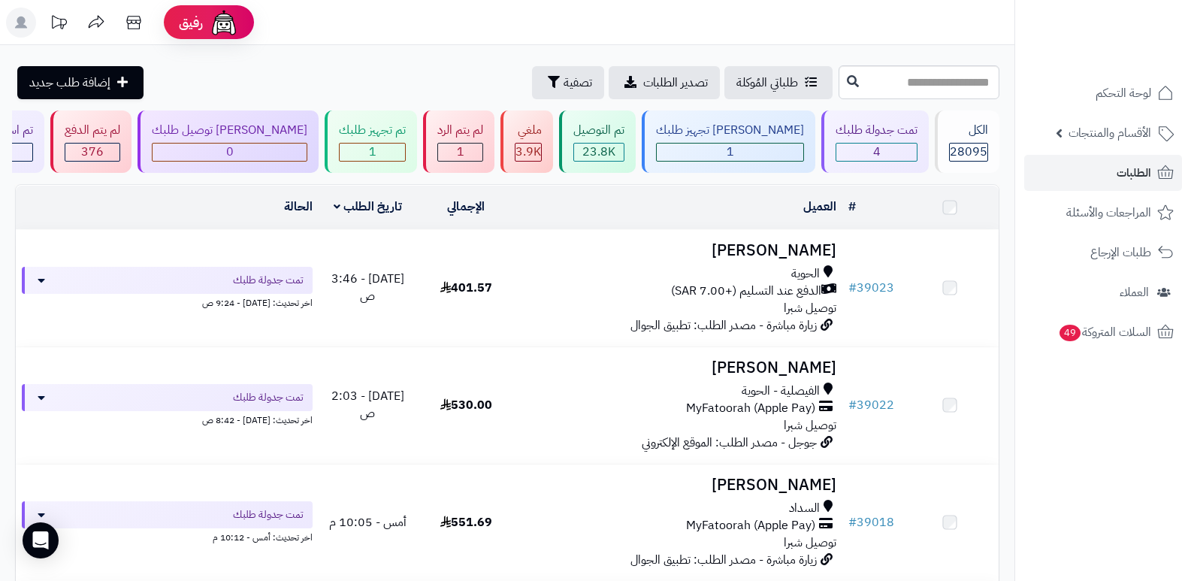
click at [806, 365] on h3 "رايد العصيمي" at bounding box center [680, 367] width 316 height 17
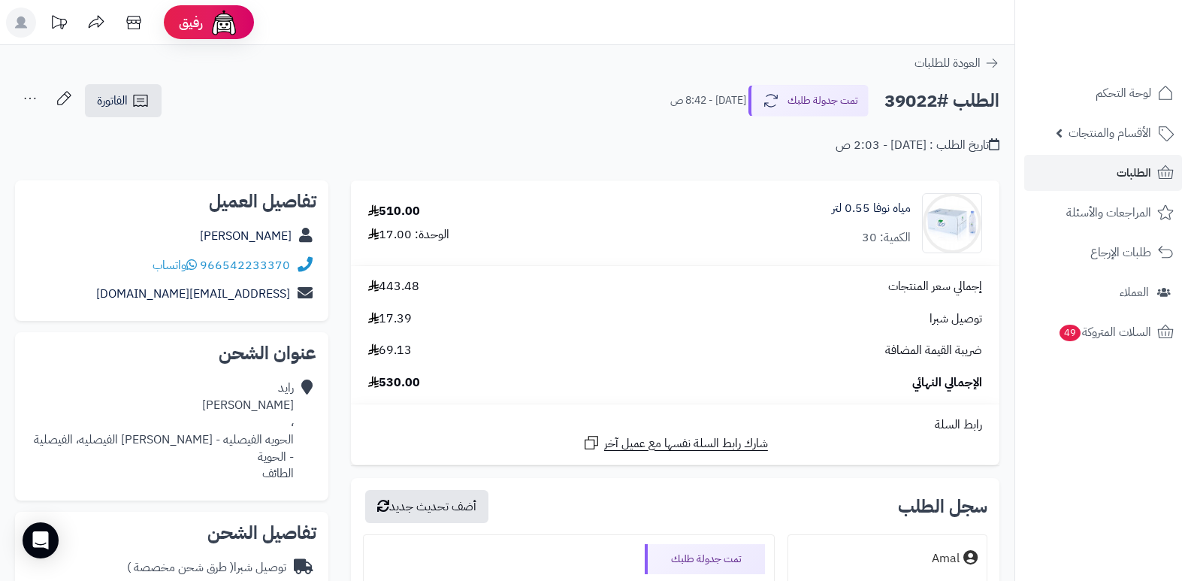
scroll to position [526, 0]
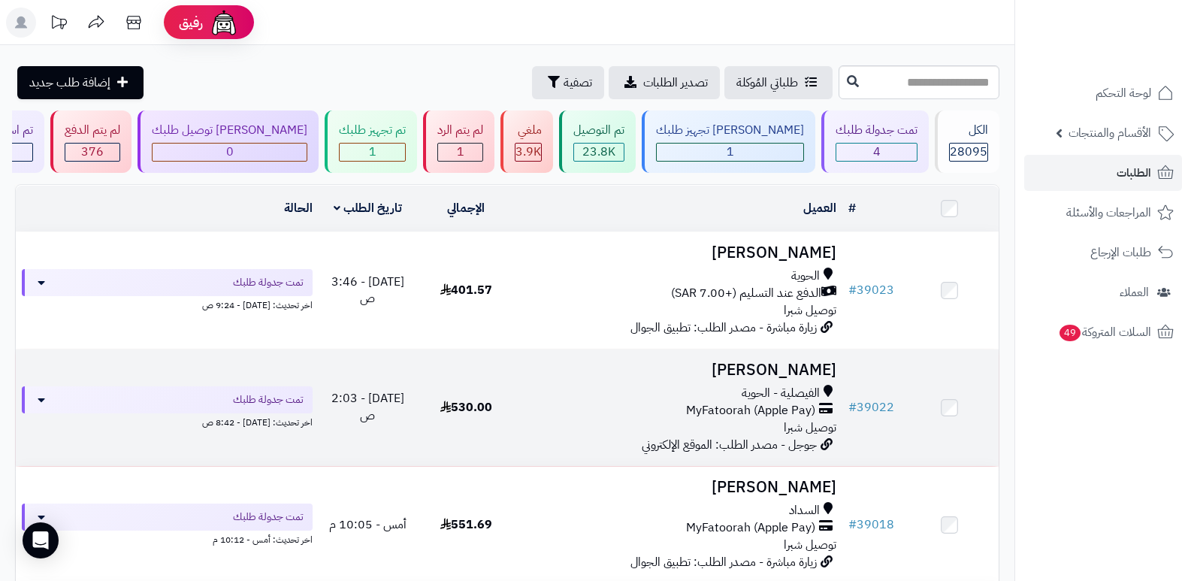
click at [801, 374] on h3 "[PERSON_NAME]" at bounding box center [680, 370] width 316 height 17
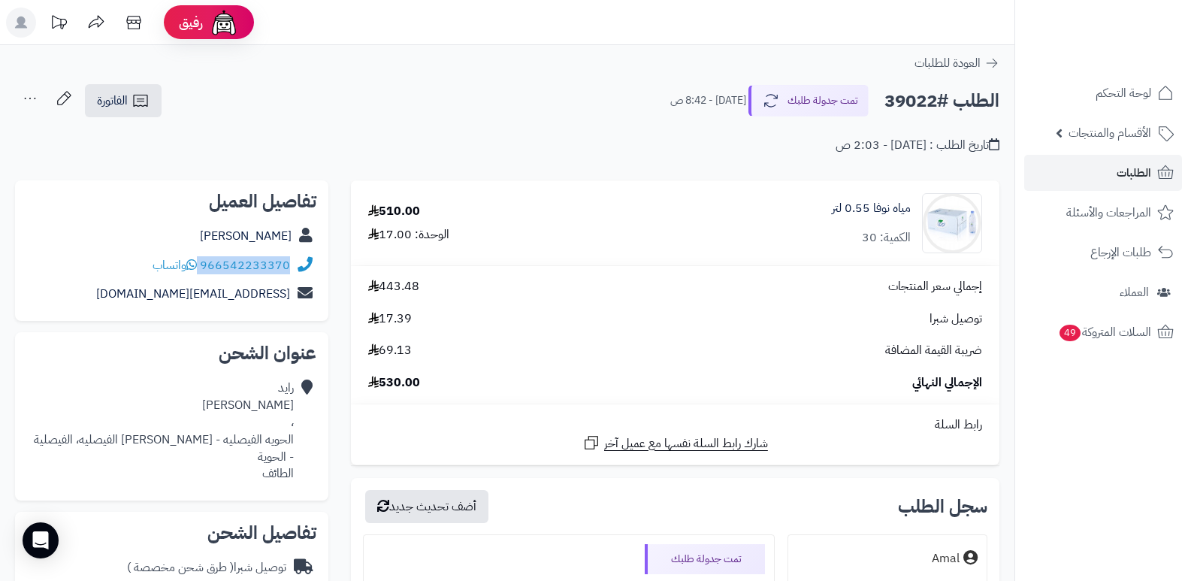
drag, startPoint x: 201, startPoint y: 262, endPoint x: 298, endPoint y: 261, distance: 97.0
click at [298, 261] on div "966542233370 واتساب" at bounding box center [171, 265] width 289 height 29
copy div "966542233370"
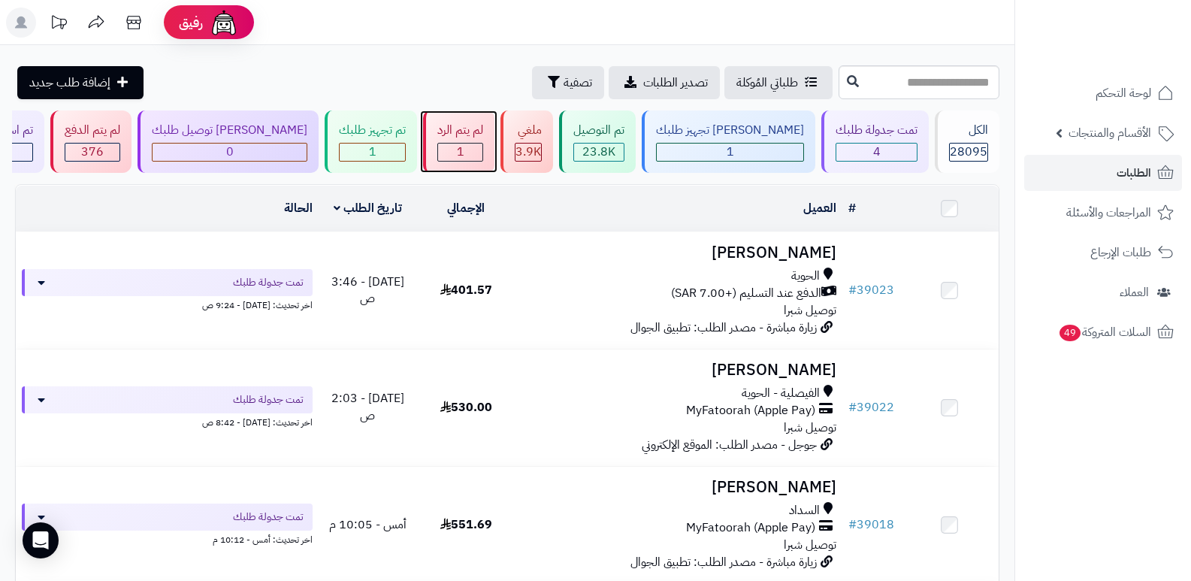
click at [479, 127] on div "لم يتم الرد" at bounding box center [460, 130] width 46 height 17
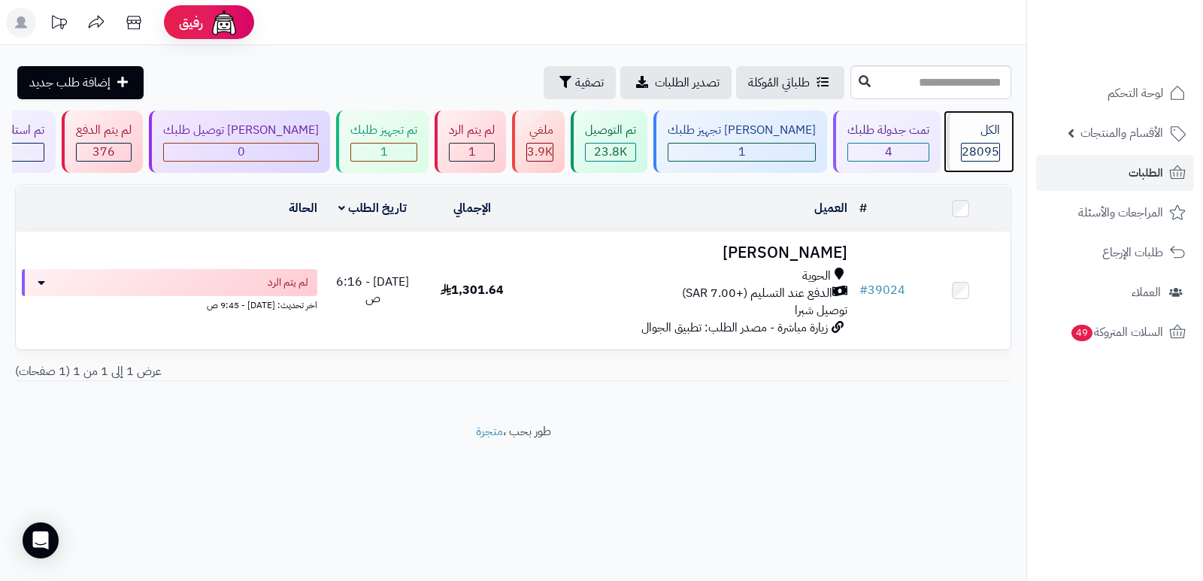
click at [967, 155] on span "28095" at bounding box center [980, 152] width 38 height 18
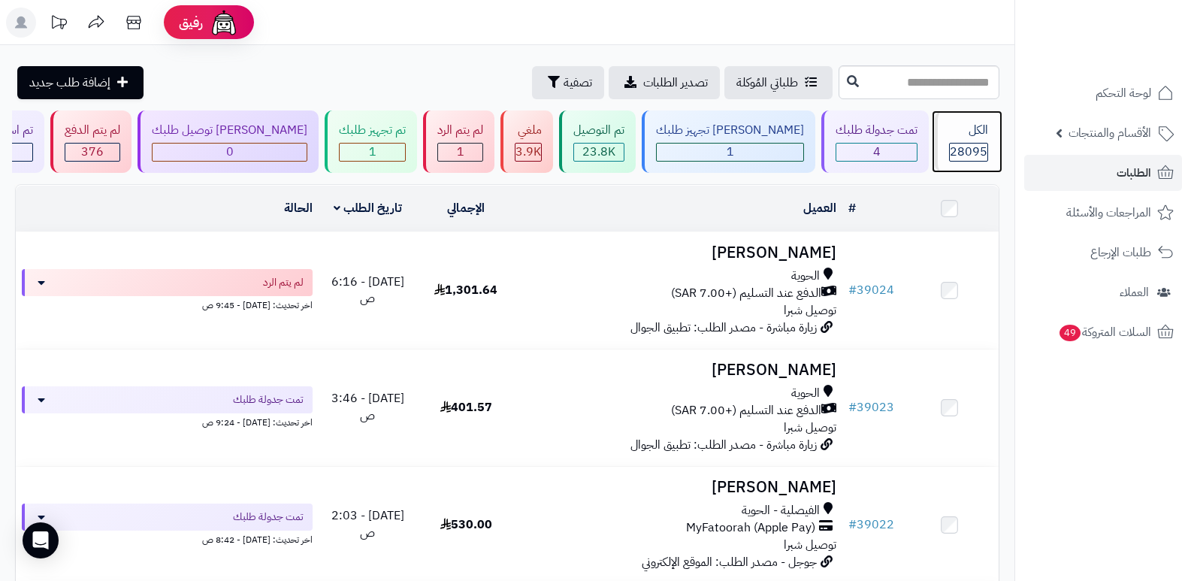
click at [967, 155] on span "28095" at bounding box center [969, 152] width 38 height 18
click at [984, 133] on div "الكل" at bounding box center [968, 130] width 39 height 17
click at [958, 158] on span "28095" at bounding box center [969, 152] width 38 height 18
click at [961, 155] on span "28095" at bounding box center [969, 152] width 38 height 18
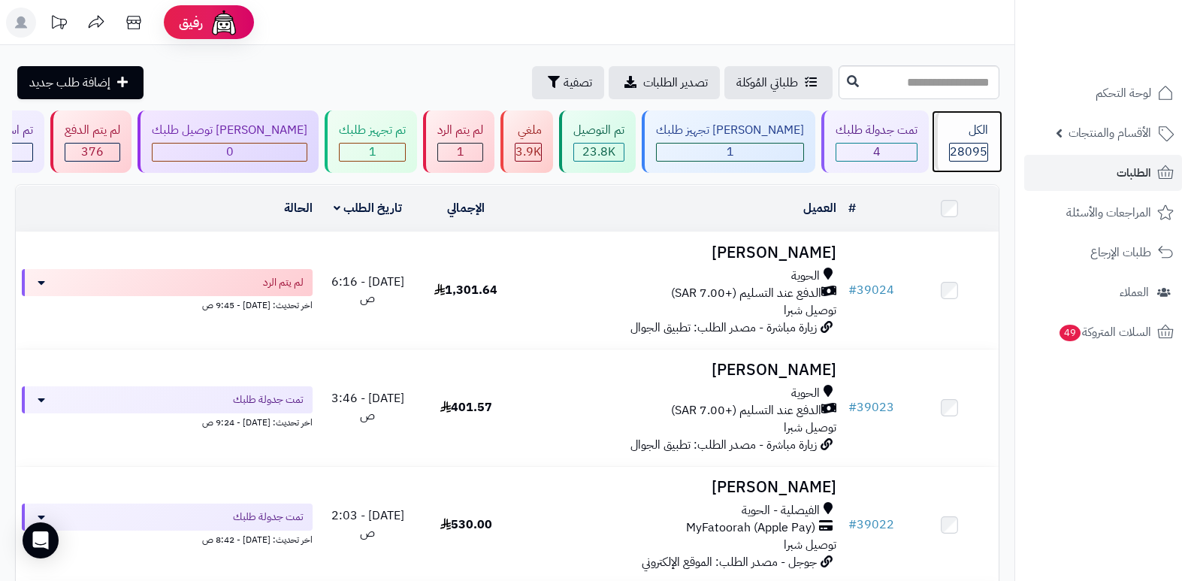
click at [983, 141] on div "الكل 28095" at bounding box center [967, 141] width 65 height 62
click at [976, 126] on div "الكل" at bounding box center [968, 130] width 39 height 17
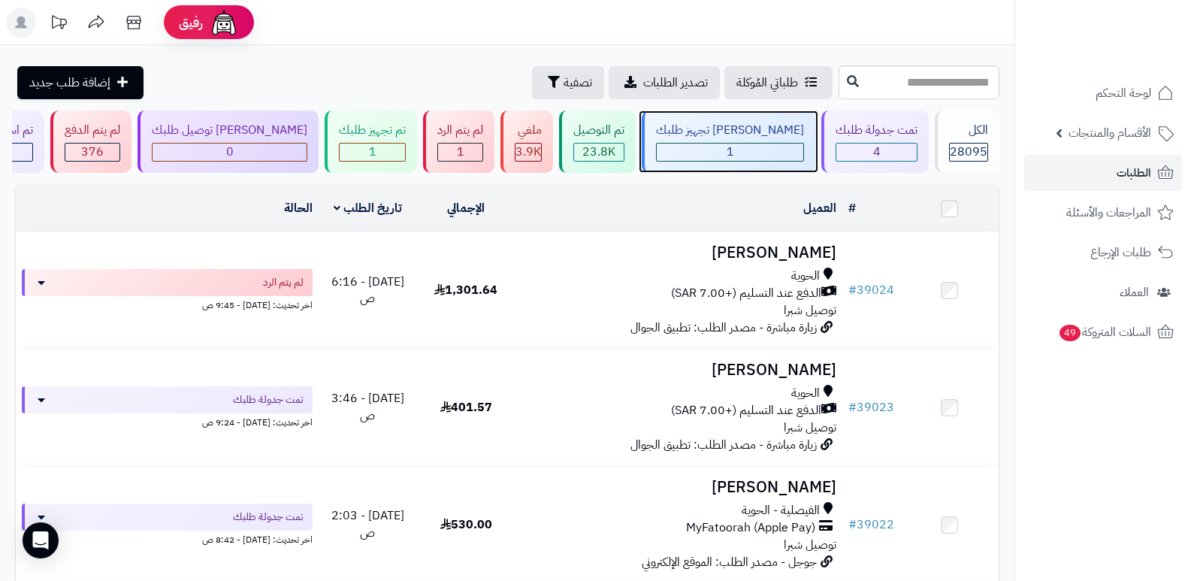
click at [734, 156] on span "1" at bounding box center [731, 152] width 8 height 18
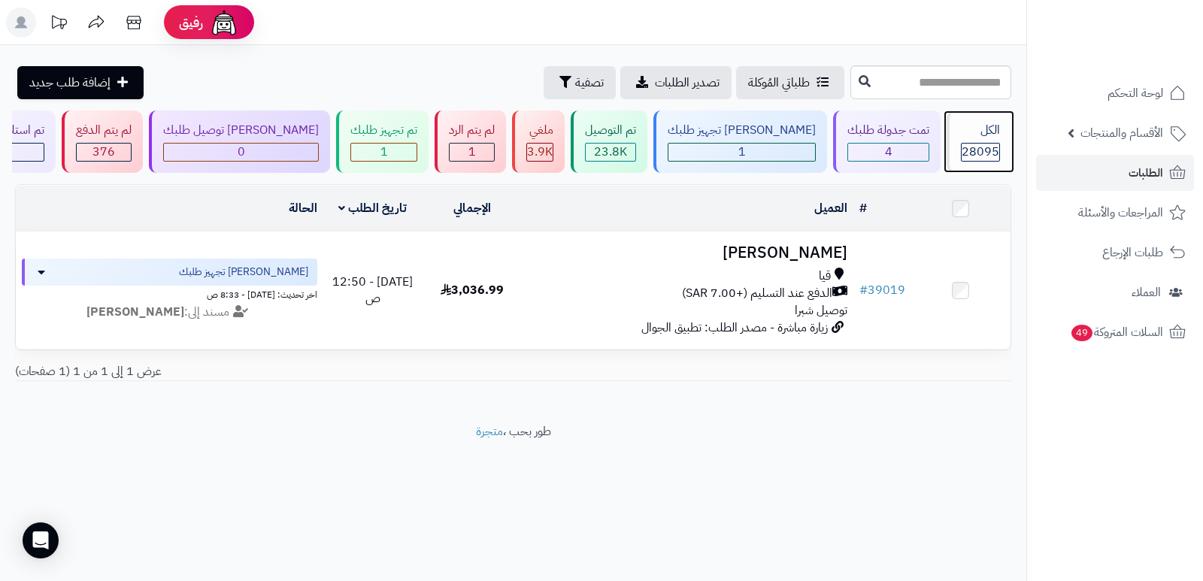
click at [963, 138] on div "الكل" at bounding box center [980, 130] width 39 height 17
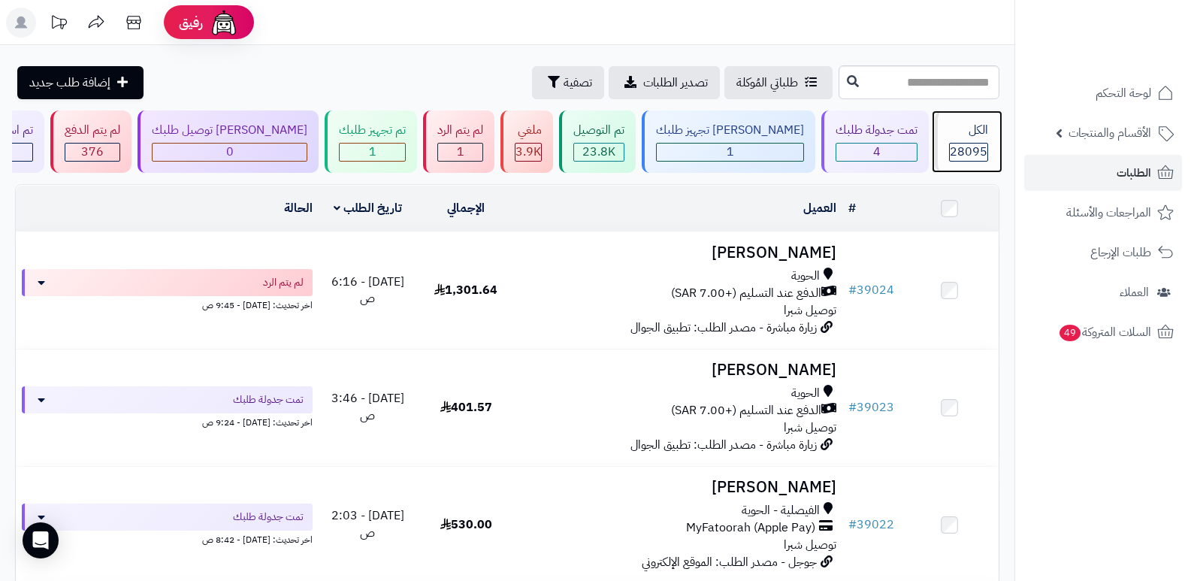
click at [963, 138] on div "الكل" at bounding box center [968, 130] width 39 height 17
click at [988, 126] on div "الكل 28095" at bounding box center [967, 141] width 65 height 62
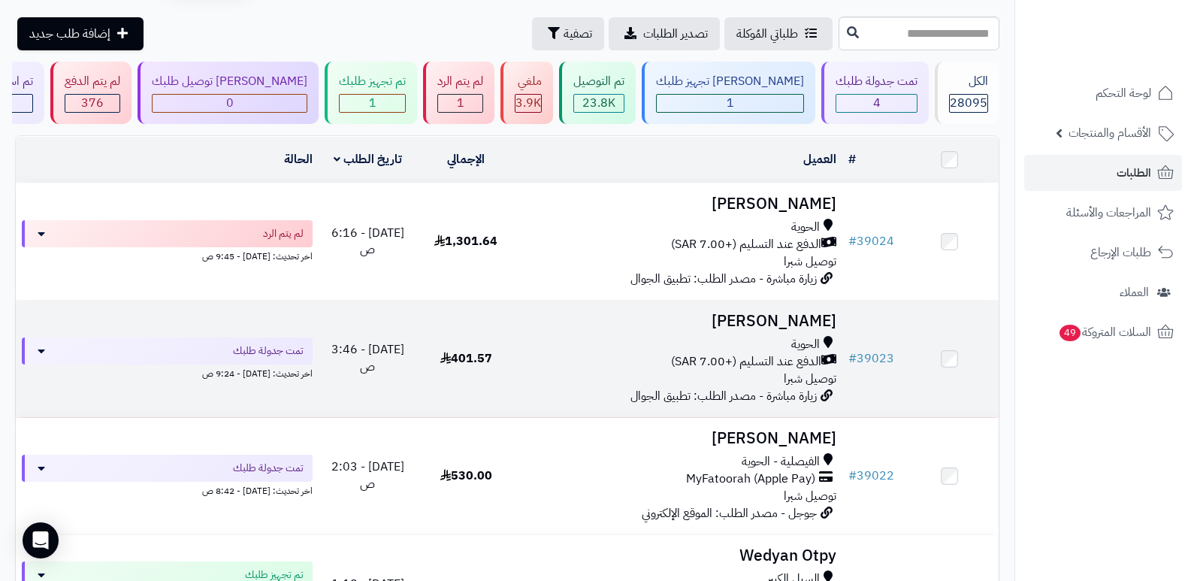
scroll to position [75, 0]
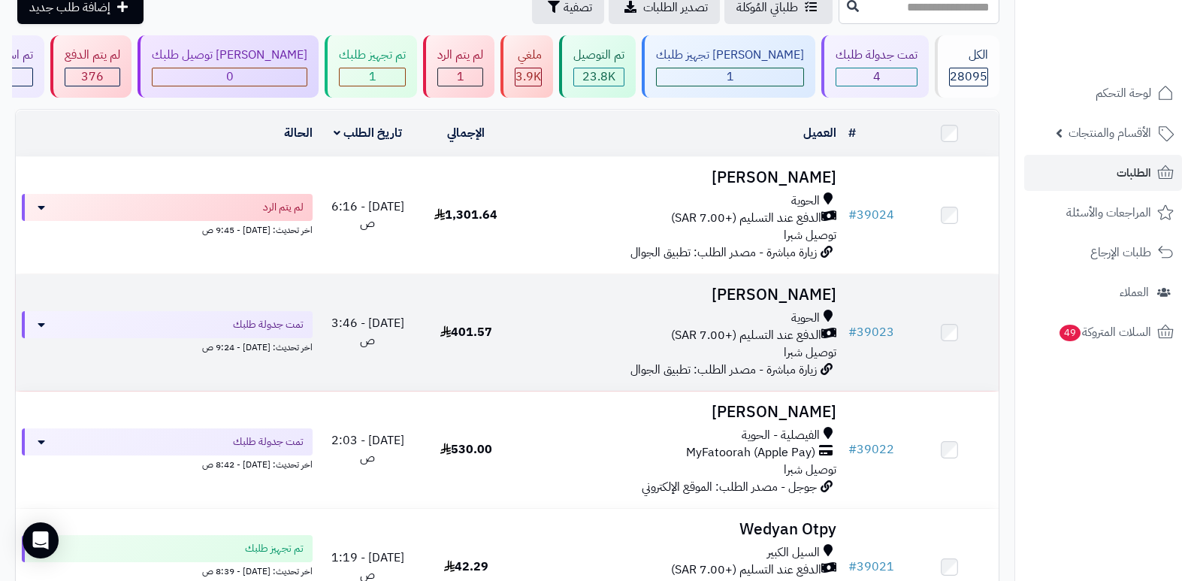
click at [800, 299] on h3 "[PERSON_NAME]" at bounding box center [680, 294] width 316 height 17
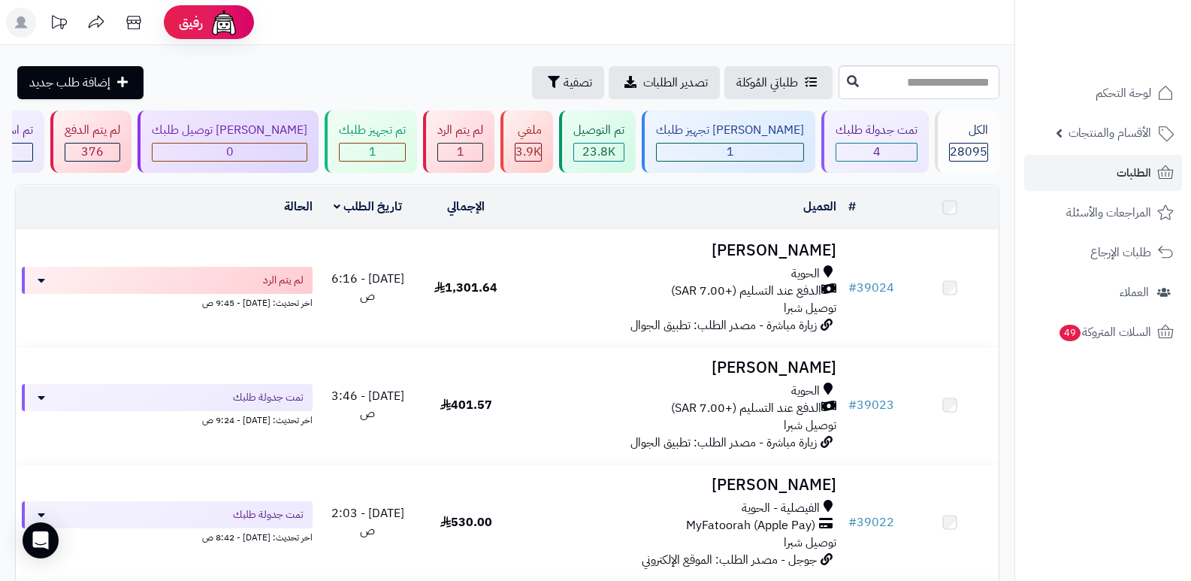
scroll to position [75, 0]
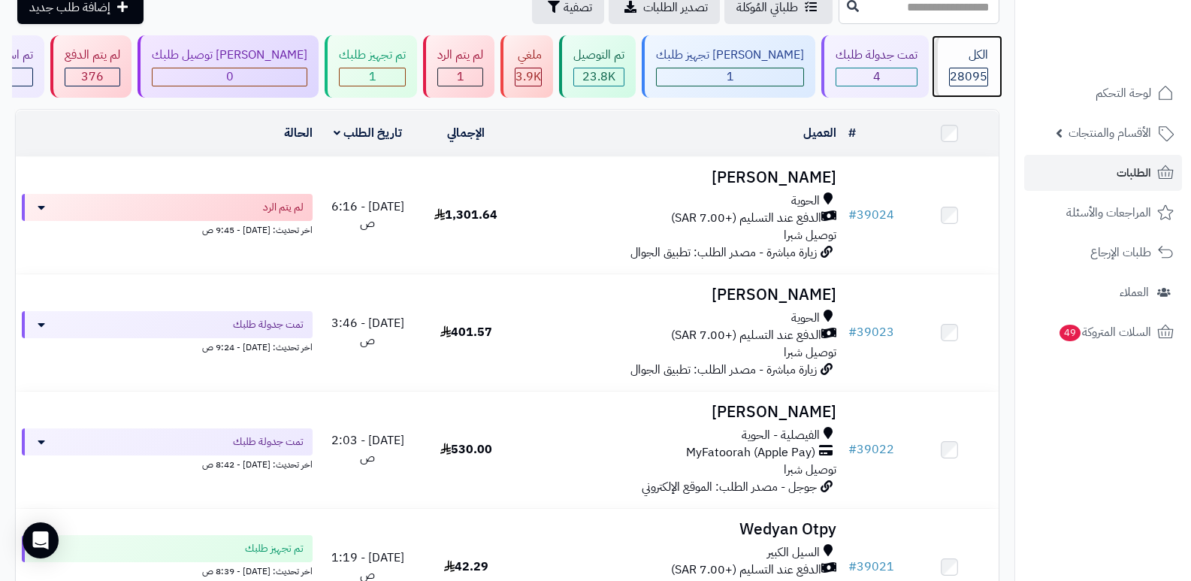
click at [984, 52] on div "الكل" at bounding box center [968, 55] width 39 height 17
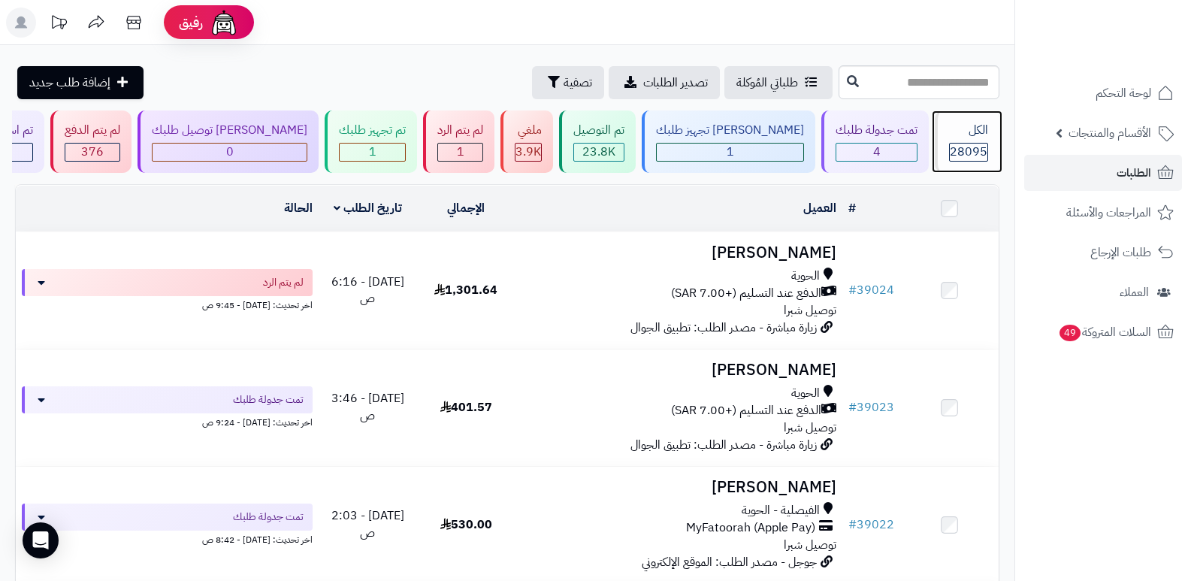
click at [967, 143] on span "28095" at bounding box center [969, 152] width 38 height 18
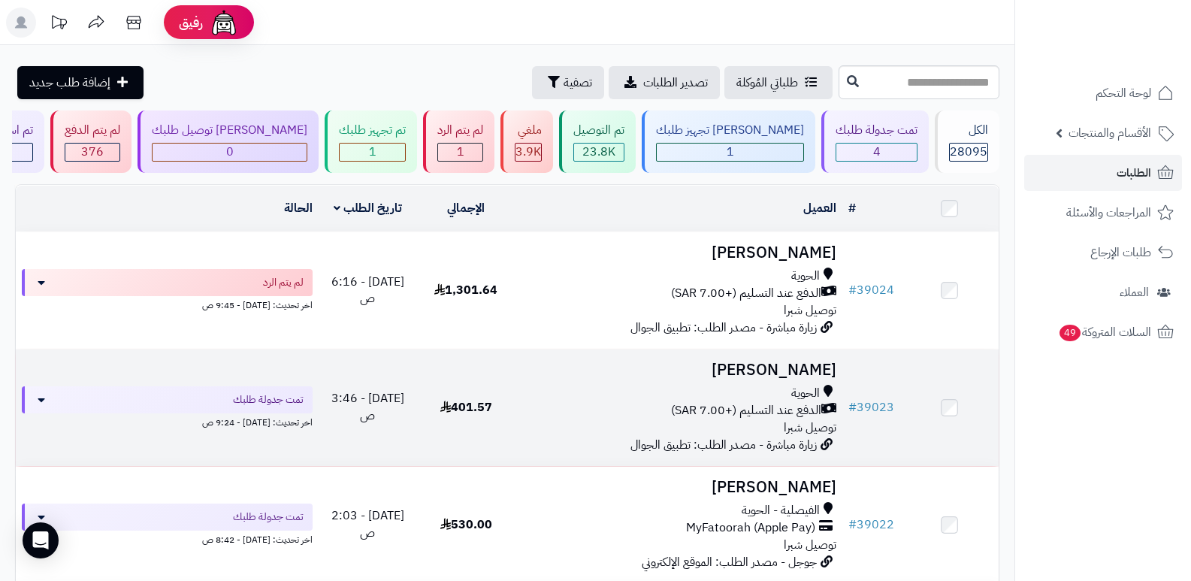
click at [796, 362] on h3 "[PERSON_NAME]" at bounding box center [680, 370] width 316 height 17
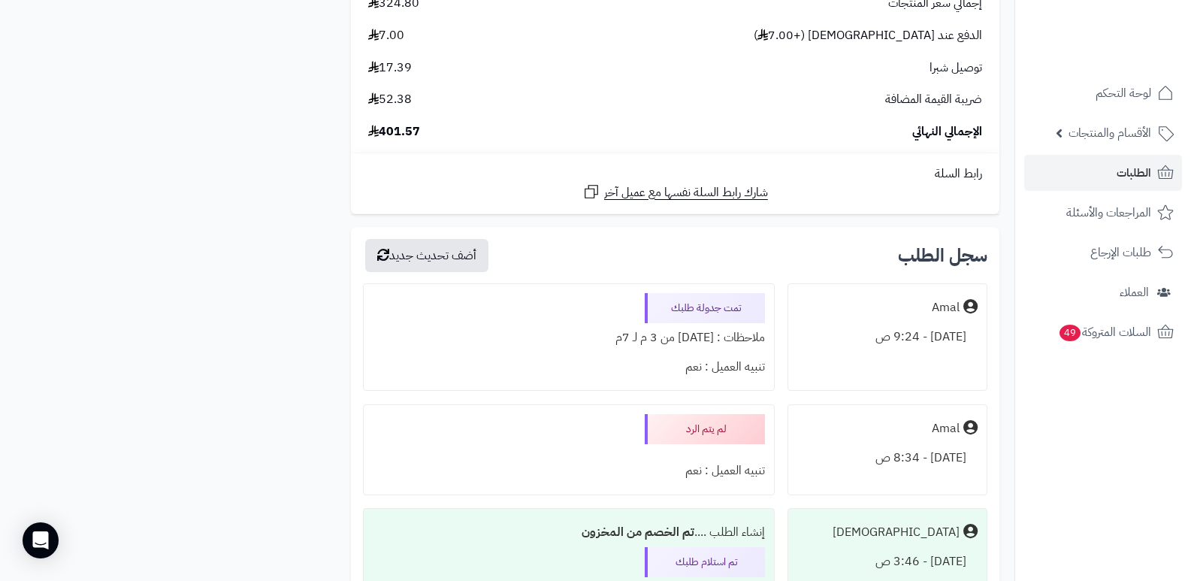
scroll to position [2330, 0]
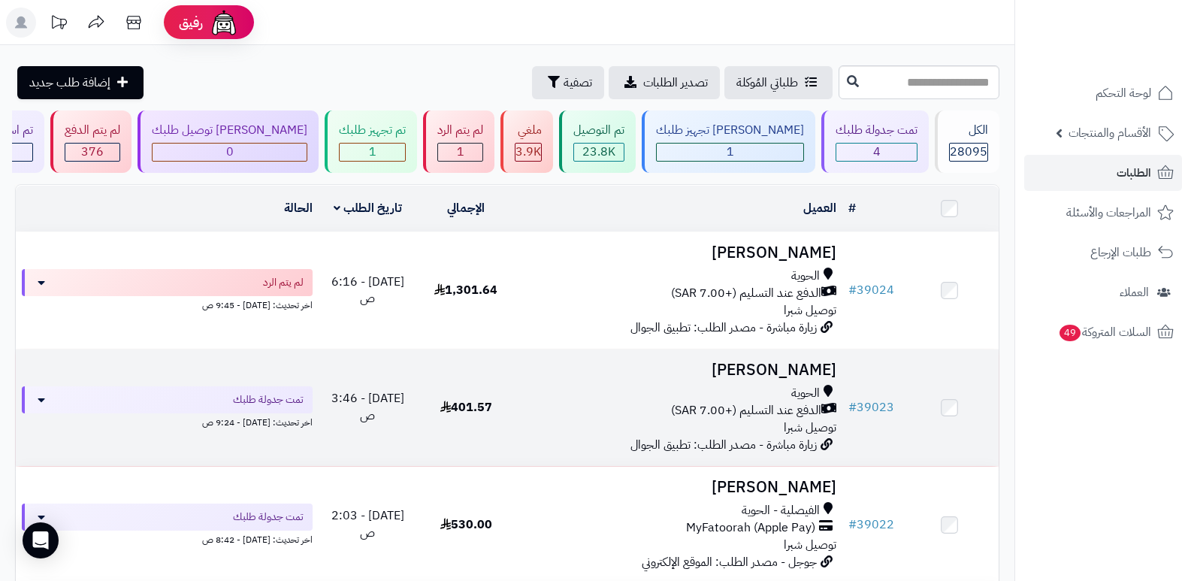
click at [804, 372] on h3 "[PERSON_NAME]" at bounding box center [680, 370] width 316 height 17
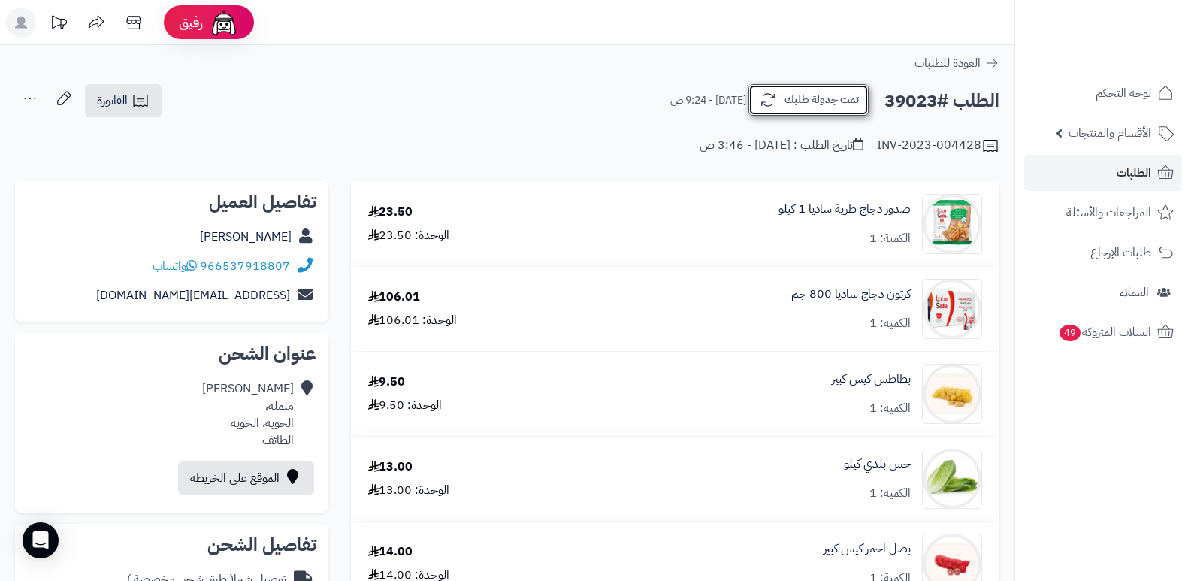
click at [822, 110] on button "تمت جدولة طلبك" at bounding box center [809, 100] width 120 height 32
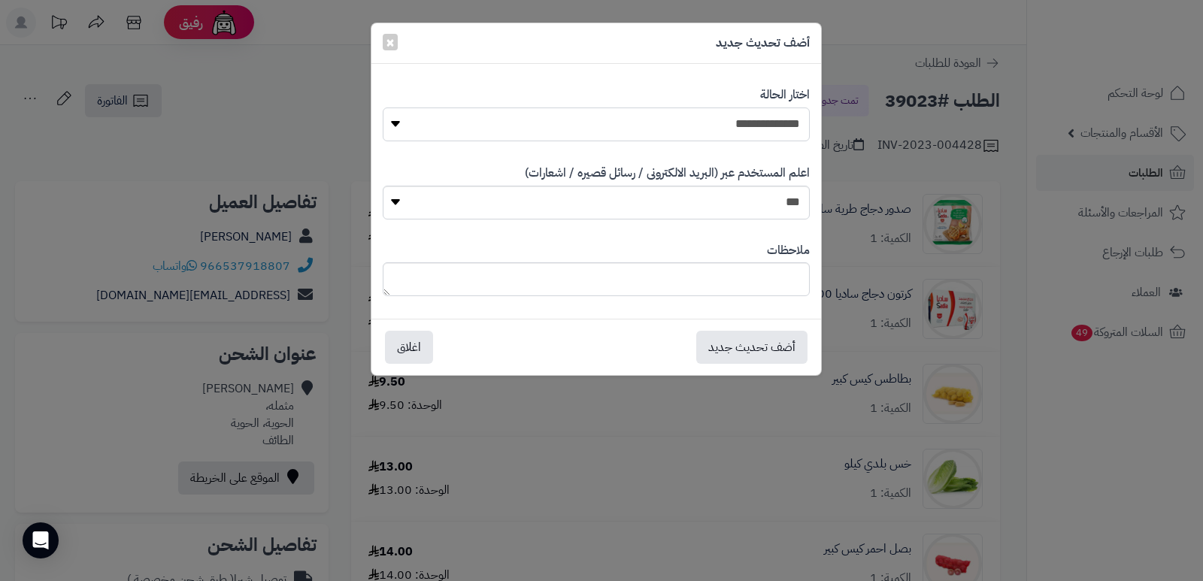
click at [737, 135] on select "**********" at bounding box center [596, 124] width 427 height 34
select select "*"
click at [383, 107] on select "**********" at bounding box center [596, 124] width 427 height 34
click at [767, 274] on textarea at bounding box center [596, 279] width 427 height 34
type textarea "****"
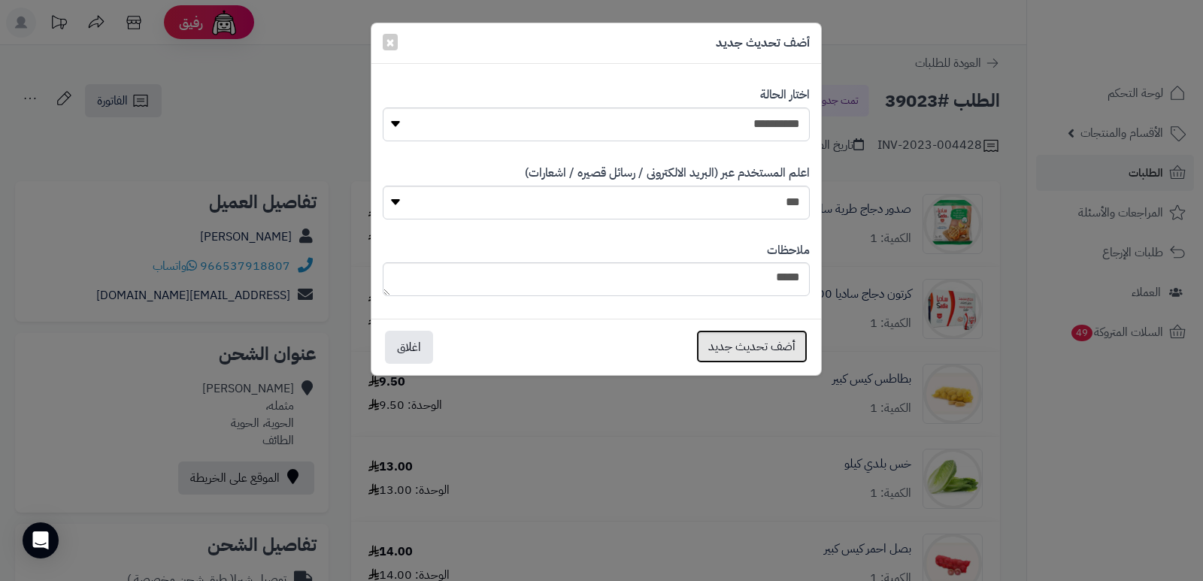
click at [734, 352] on button "أضف تحديث جديد" at bounding box center [751, 346] width 111 height 33
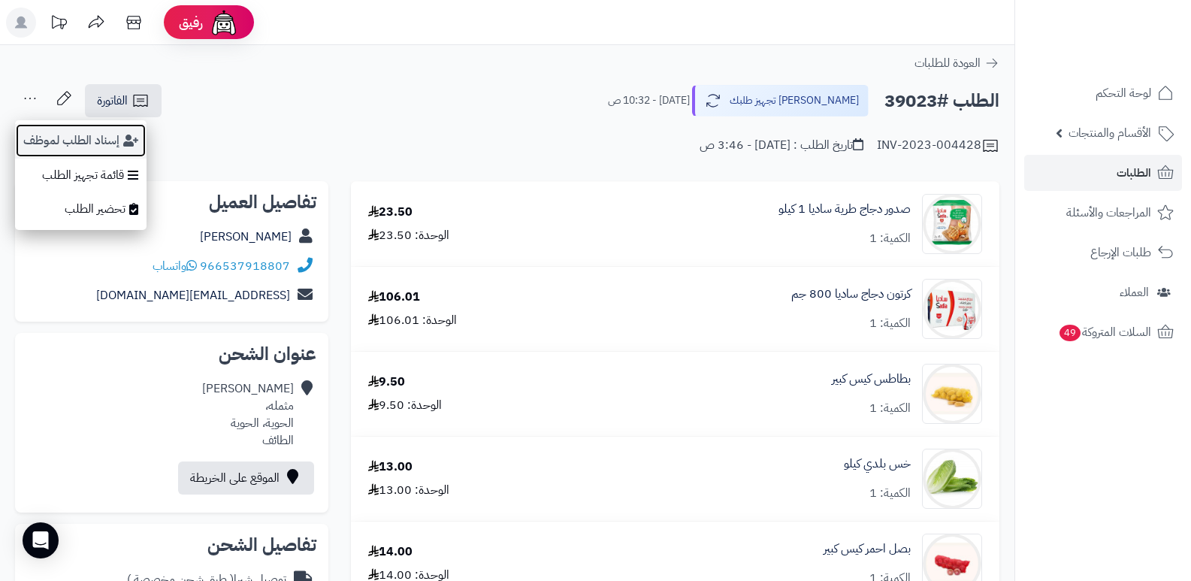
click at [85, 148] on button "إسناد الطلب لموظف" at bounding box center [81, 140] width 132 height 35
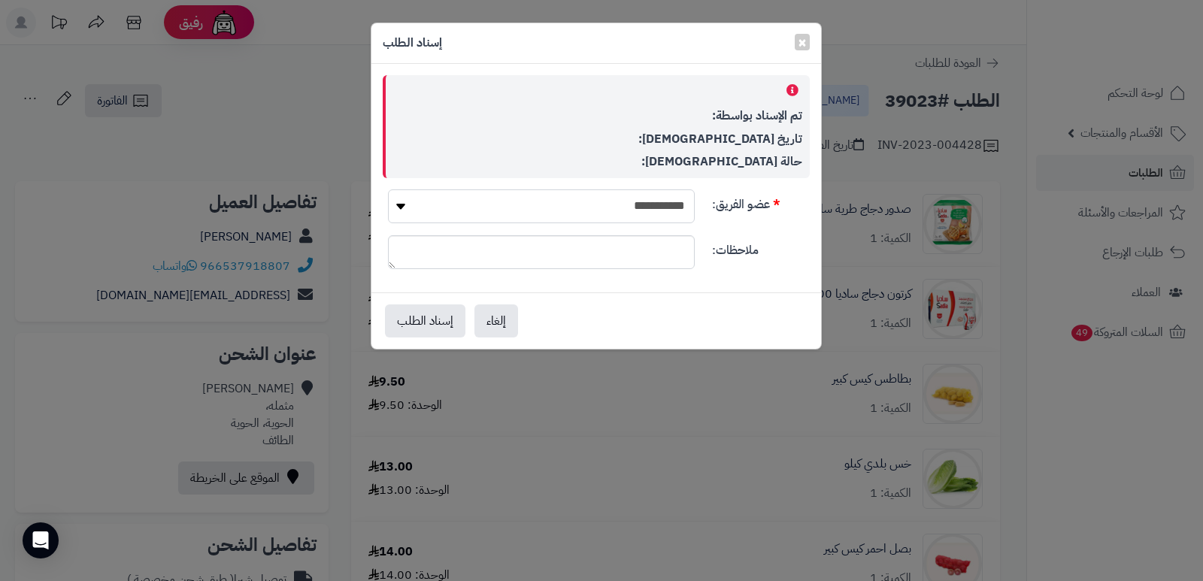
click at [676, 203] on select "**********" at bounding box center [541, 206] width 307 height 34
select select "**"
click at [388, 189] on select "**********" at bounding box center [541, 206] width 307 height 34
click at [441, 315] on button "إسناد الطلب" at bounding box center [425, 320] width 80 height 33
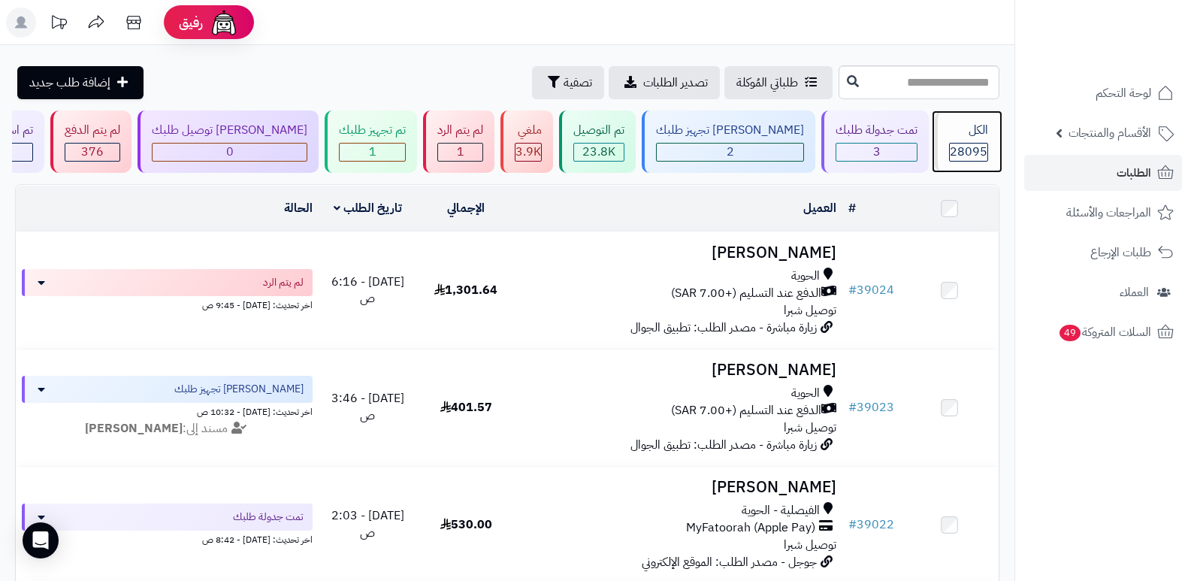
click at [967, 153] on span "28095" at bounding box center [969, 152] width 38 height 18
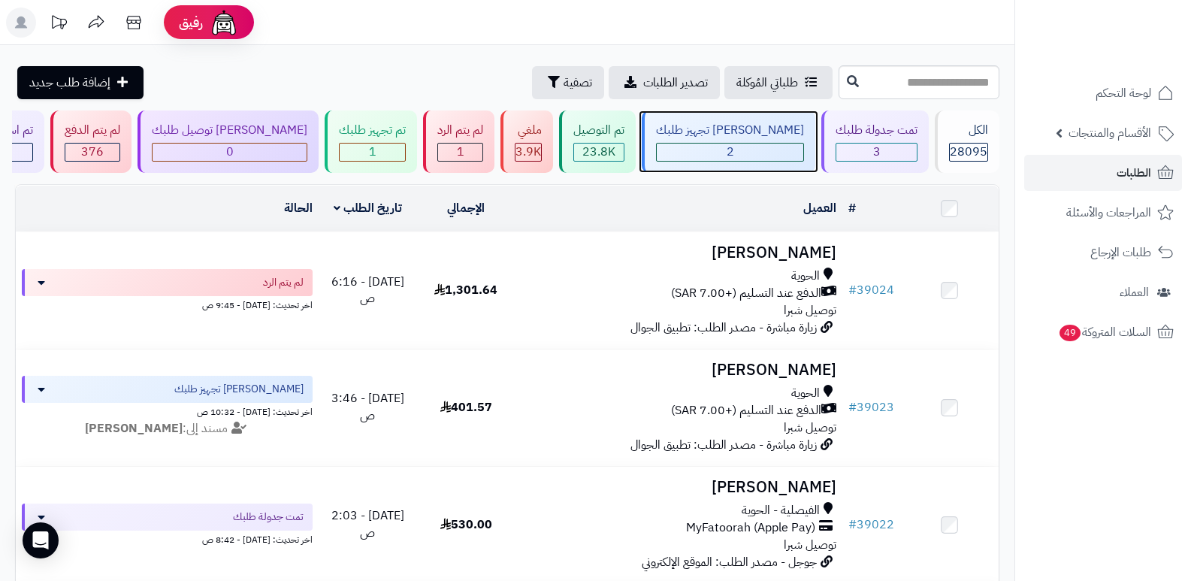
click at [755, 162] on div "جاري تجهيز طلبك 2" at bounding box center [729, 141] width 174 height 62
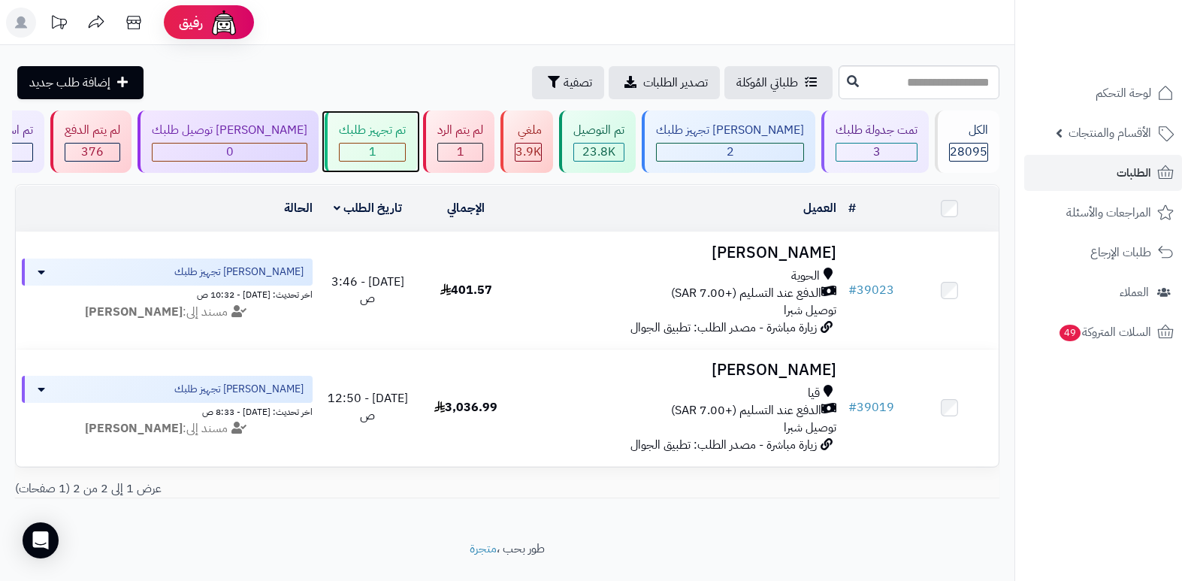
click at [401, 150] on div "1" at bounding box center [372, 152] width 65 height 17
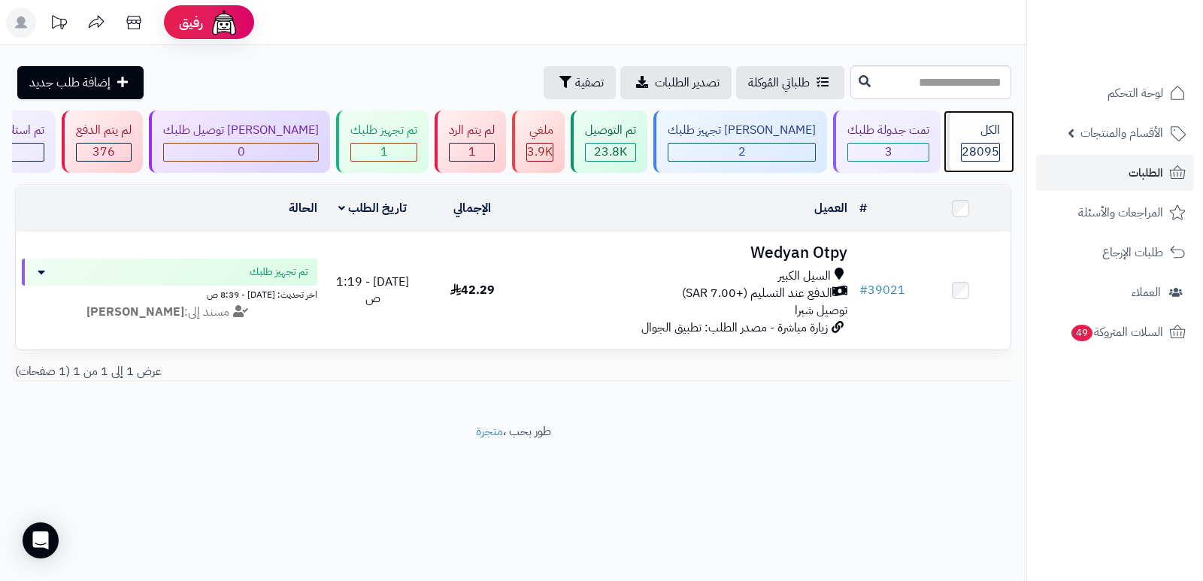
click at [964, 146] on span "28095" at bounding box center [980, 152] width 38 height 18
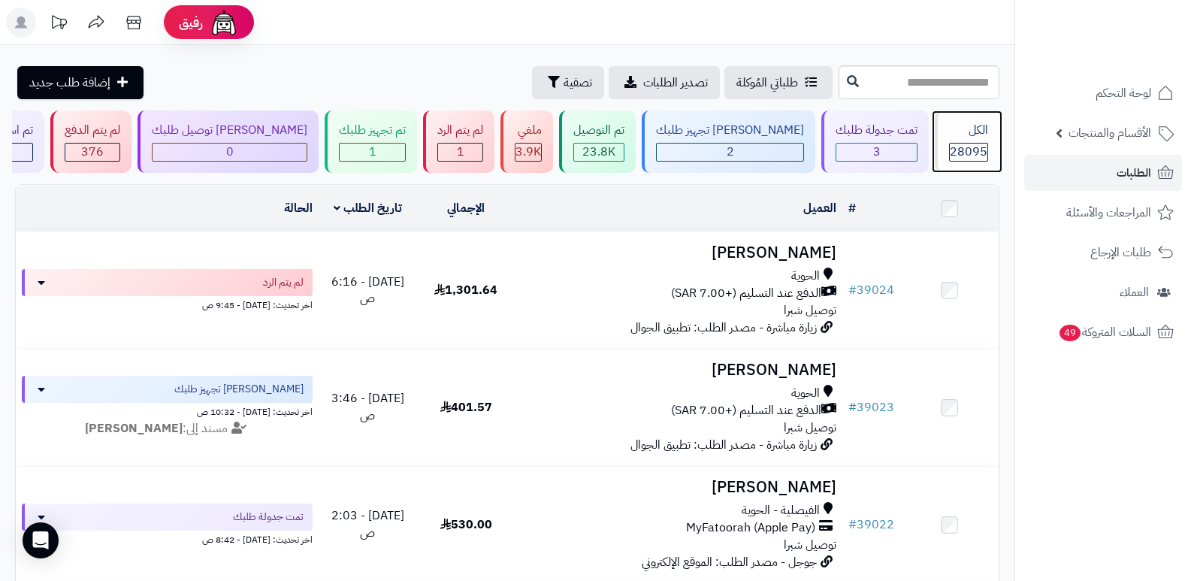
click at [964, 146] on span "28095" at bounding box center [969, 152] width 38 height 18
click at [954, 153] on span "28095" at bounding box center [969, 152] width 38 height 18
click at [964, 144] on span "28095" at bounding box center [969, 152] width 38 height 18
click at [969, 147] on span "28095" at bounding box center [969, 152] width 38 height 18
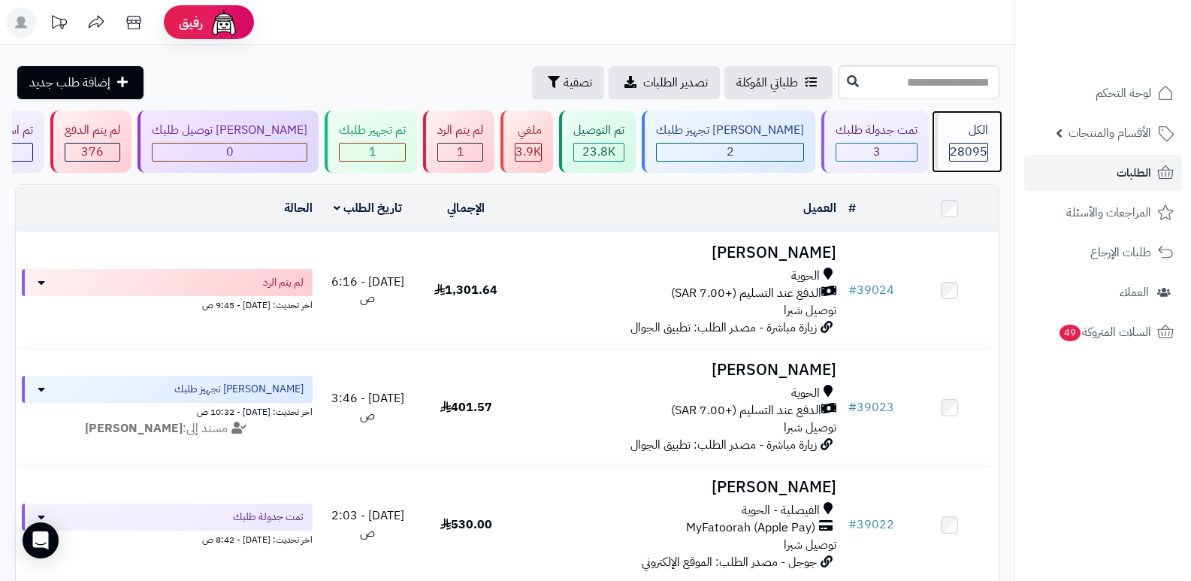
click at [967, 147] on span "28095" at bounding box center [969, 152] width 38 height 18
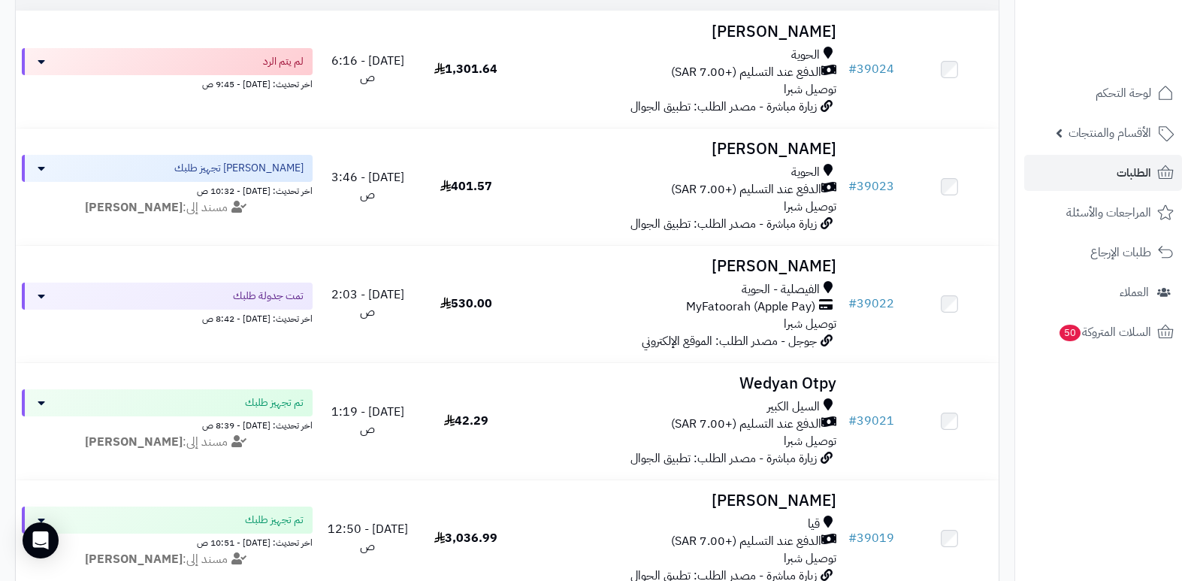
scroll to position [301, 0]
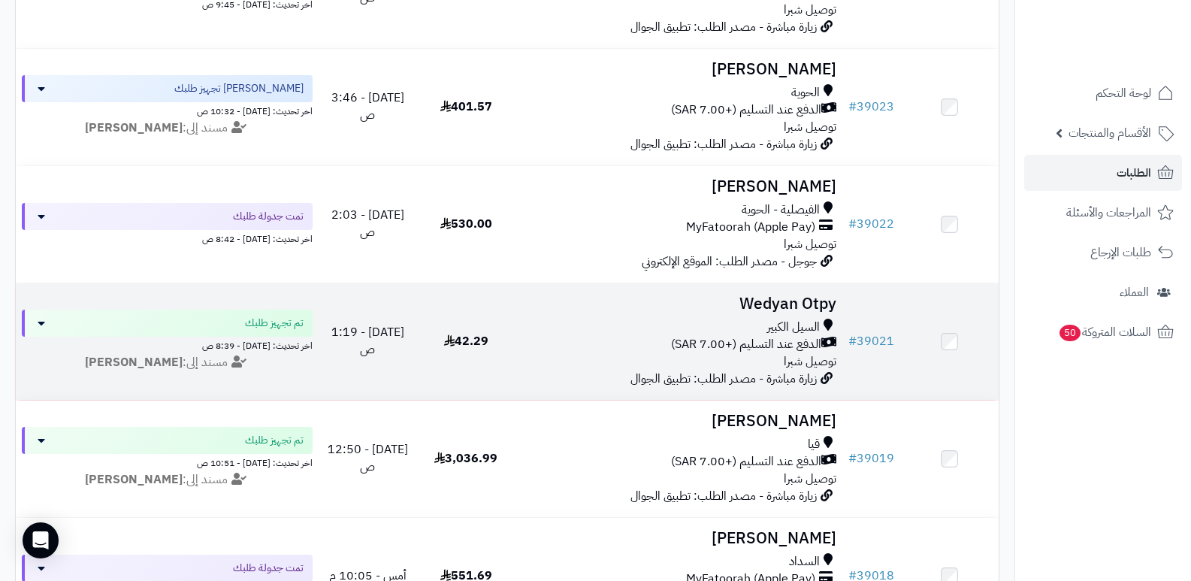
click at [750, 309] on h3 "Wedyan Otpy" at bounding box center [680, 303] width 316 height 17
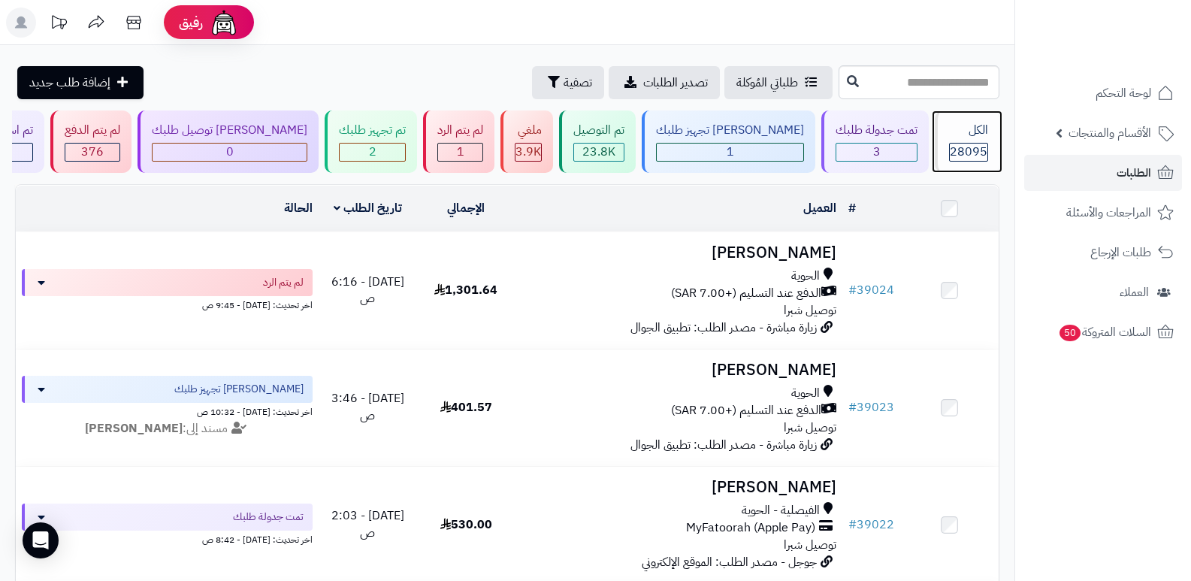
click at [967, 148] on span "28095" at bounding box center [969, 152] width 38 height 18
click at [950, 151] on span "28095" at bounding box center [969, 152] width 38 height 18
click at [945, 141] on div "الكل 28095" at bounding box center [967, 141] width 65 height 62
click at [935, 149] on div "الكل 28095" at bounding box center [967, 141] width 65 height 62
click at [976, 140] on div "الكل 28095" at bounding box center [967, 141] width 65 height 62
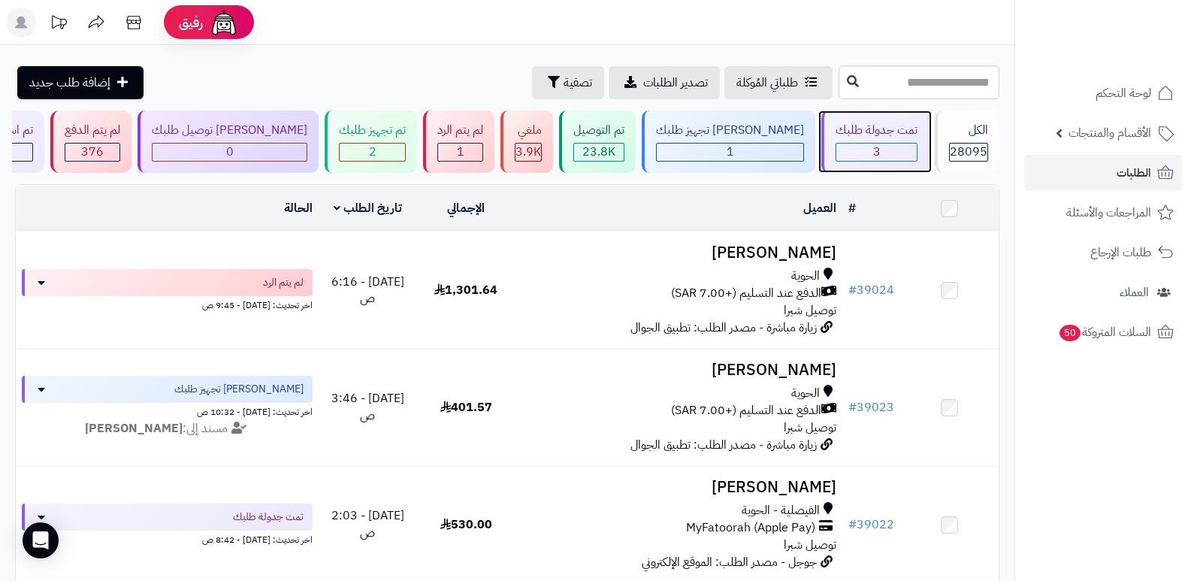
click at [879, 144] on div "3" at bounding box center [877, 152] width 80 height 17
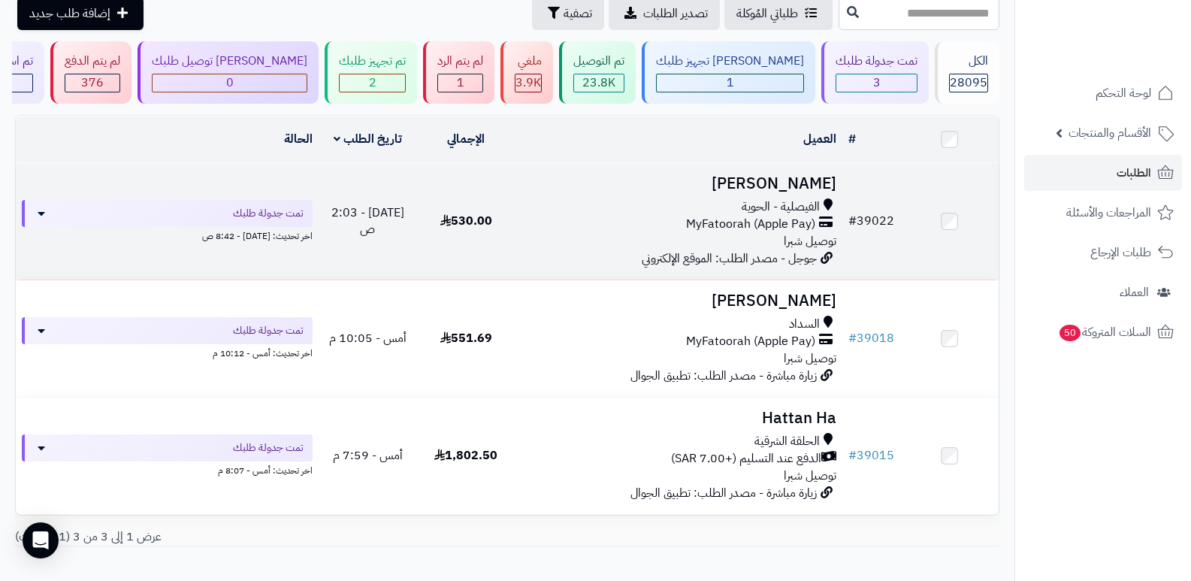
scroll to position [149, 0]
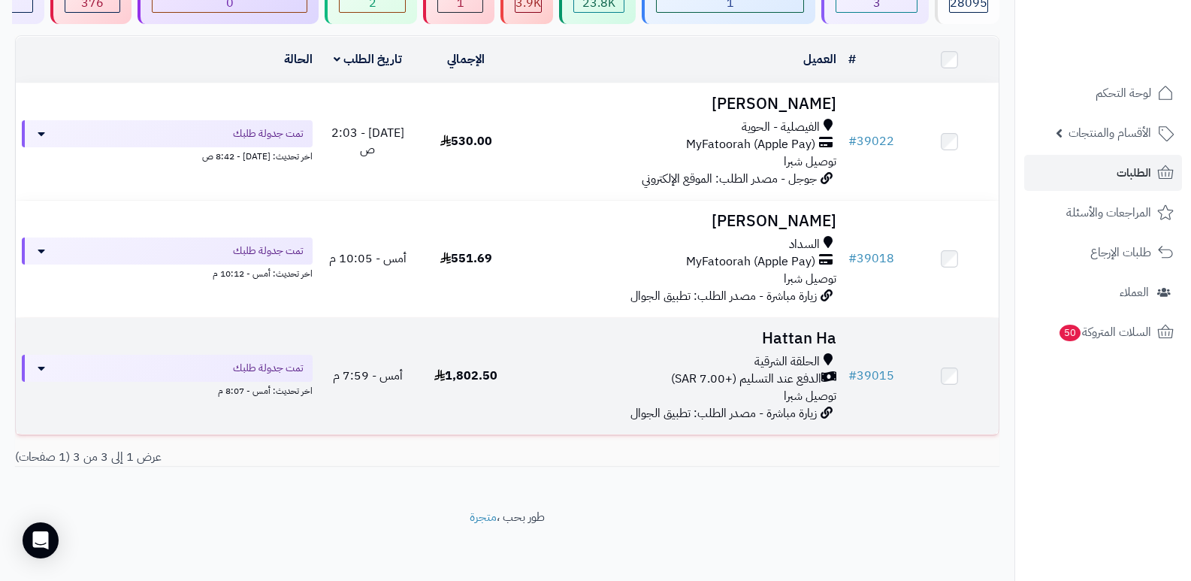
click at [808, 330] on h3 "Hattan Ha" at bounding box center [680, 338] width 316 height 17
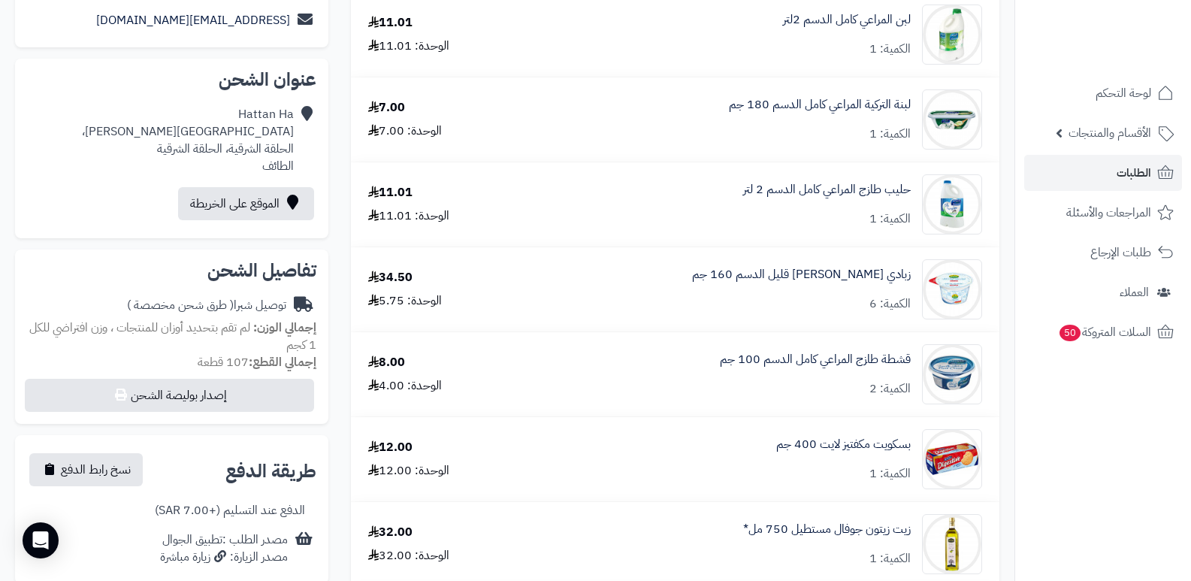
scroll to position [99, 0]
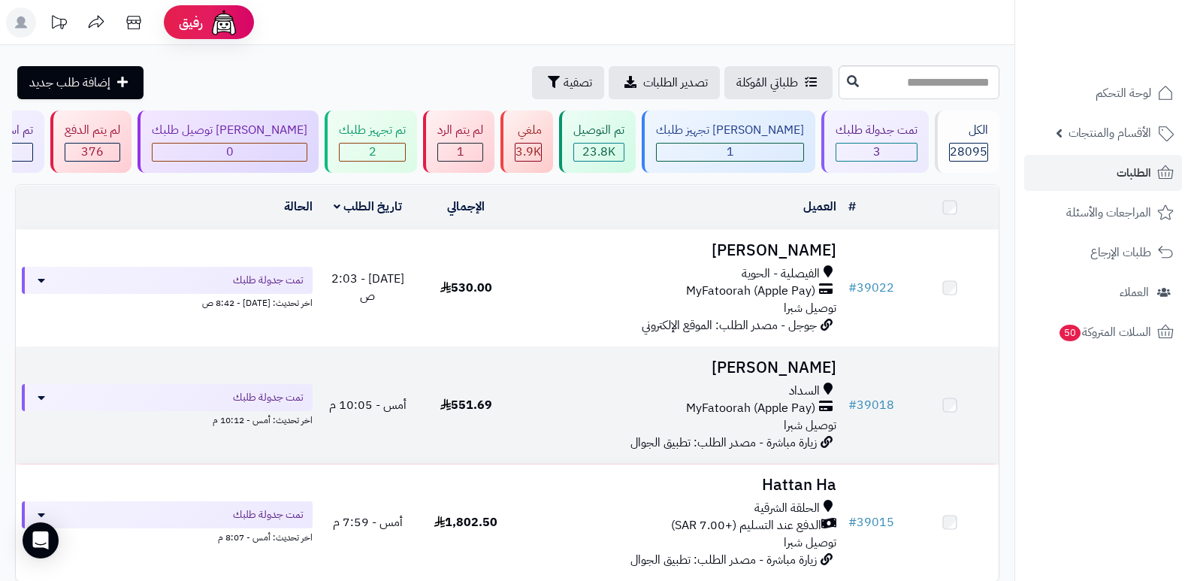
scroll to position [149, 0]
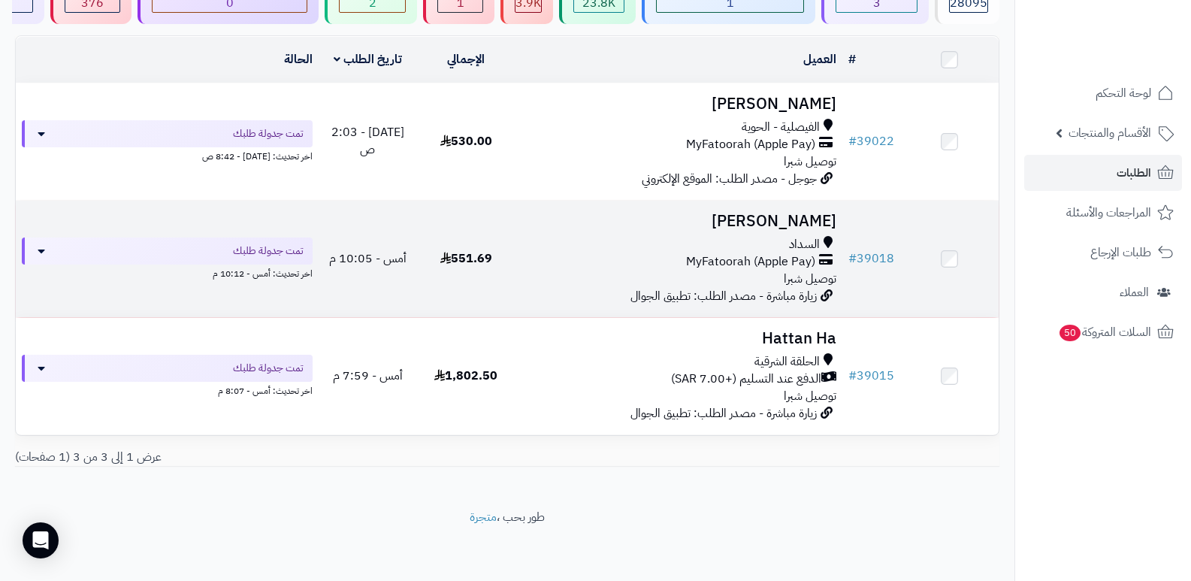
click at [802, 228] on h3 "[PERSON_NAME]" at bounding box center [680, 221] width 316 height 17
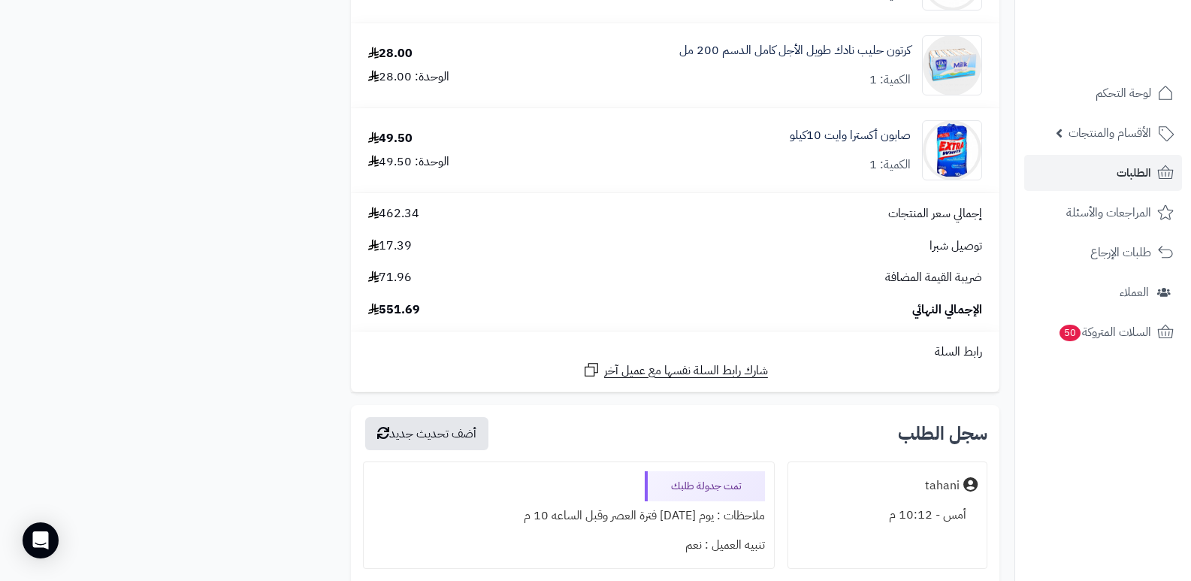
scroll to position [3082, 0]
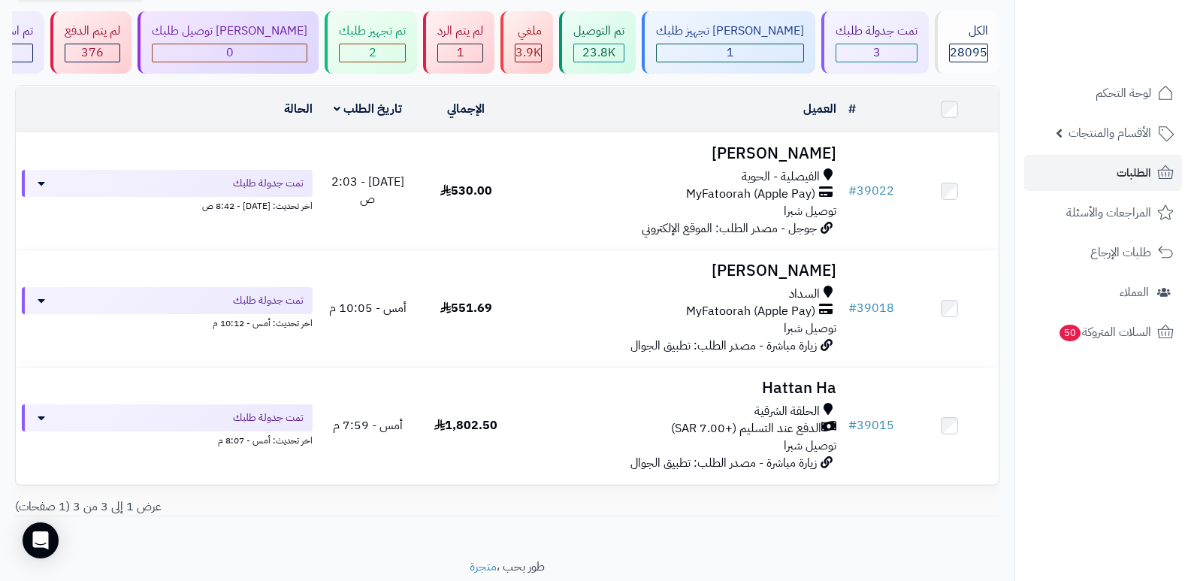
scroll to position [74, 0]
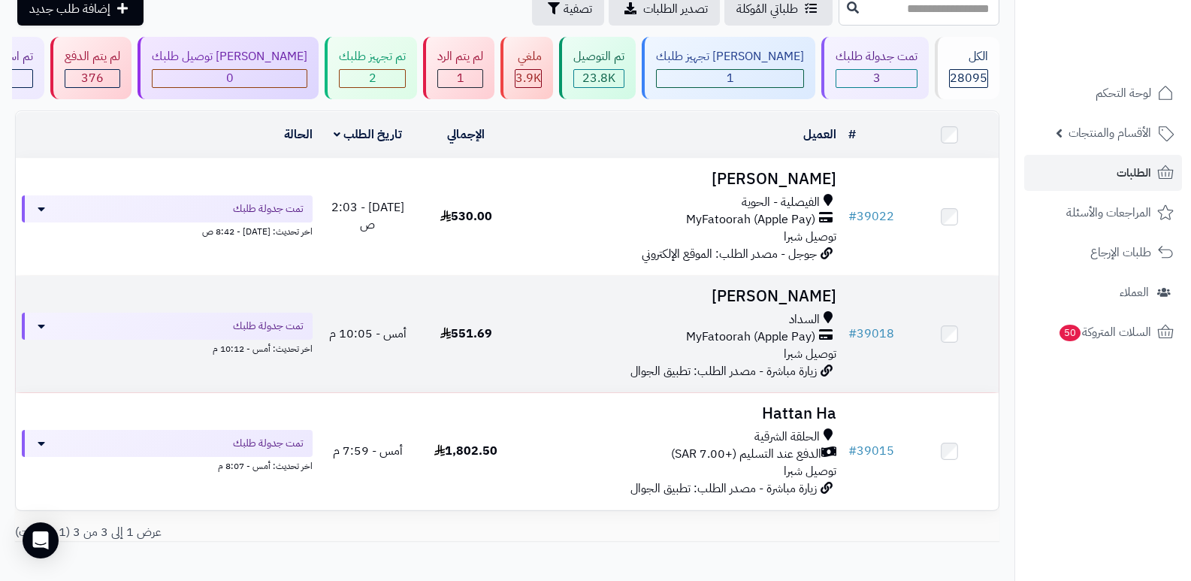
click at [795, 288] on h3 "فيصل العتيبي" at bounding box center [680, 296] width 316 height 17
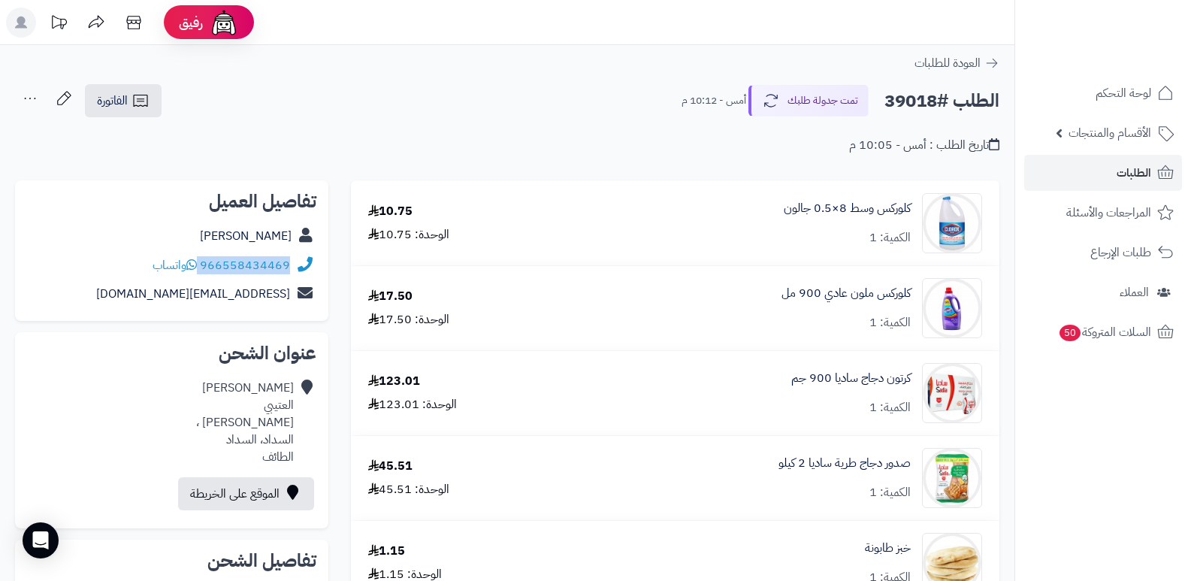
drag, startPoint x: 201, startPoint y: 267, endPoint x: 292, endPoint y: 277, distance: 90.8
click at [292, 277] on div "966558434469 واتساب" at bounding box center [171, 265] width 289 height 29
copy div "966558434469"
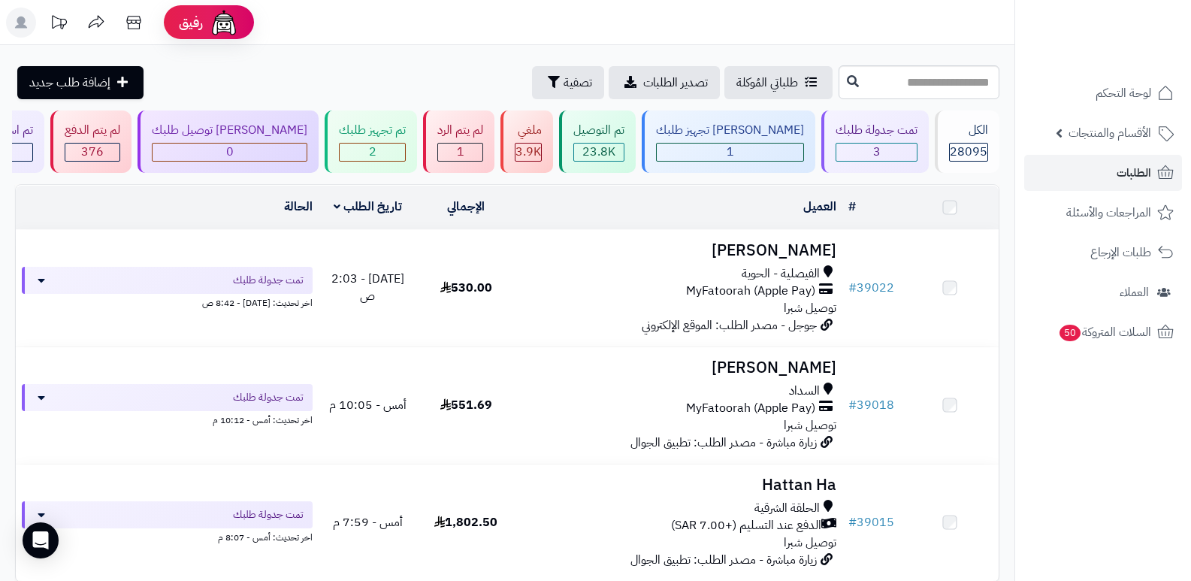
scroll to position [74, 0]
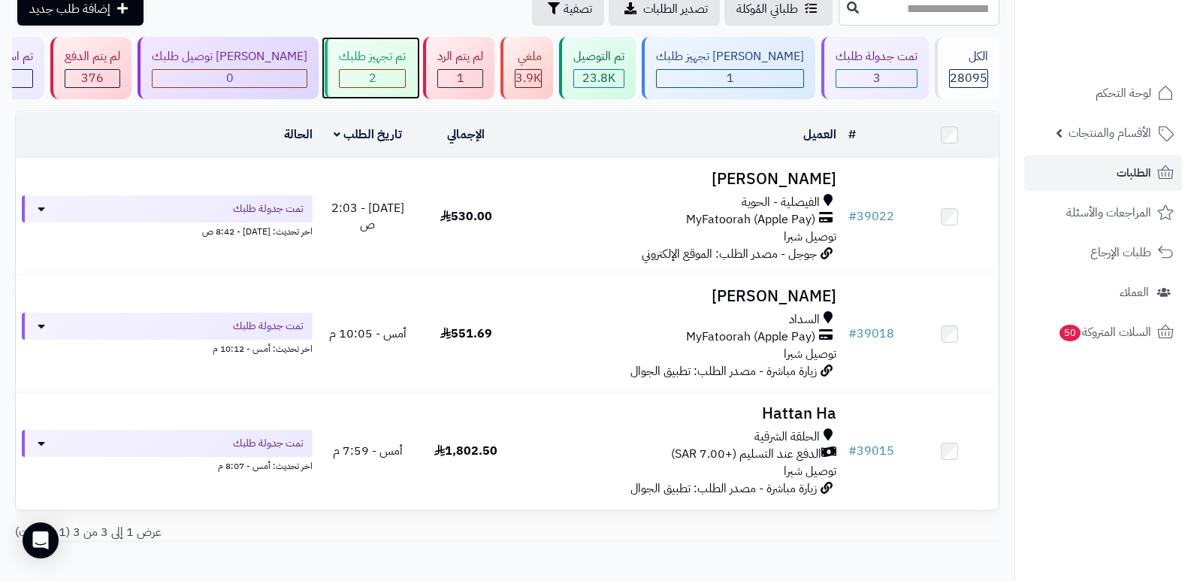
click at [400, 65] on div "تم تجهيز طلبك 2" at bounding box center [371, 68] width 92 height 62
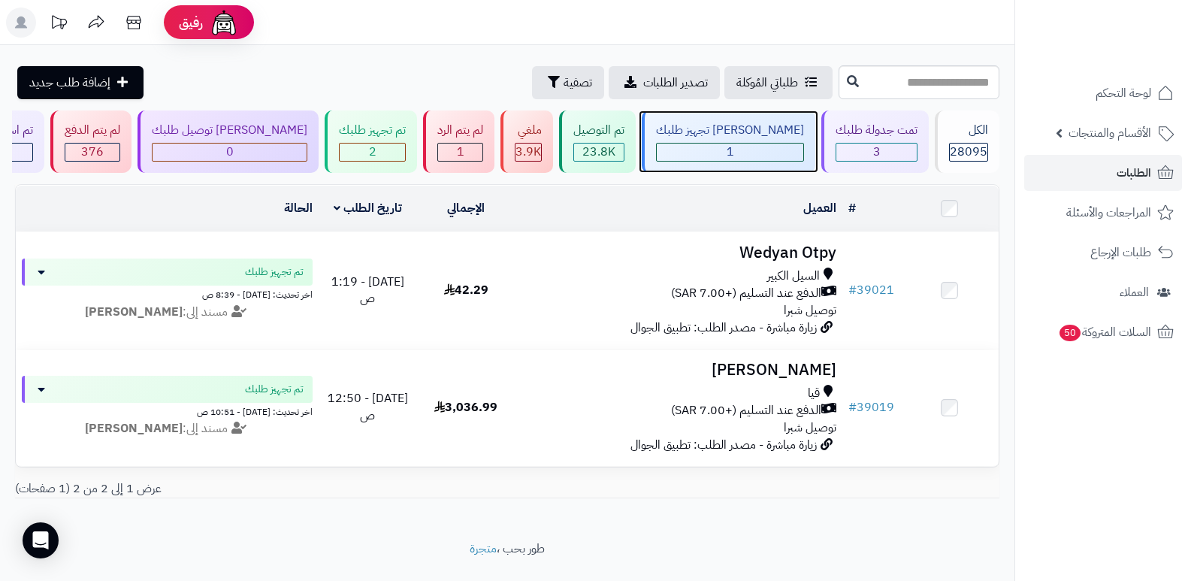
click at [753, 131] on div "[PERSON_NAME] تجهيز طلبك" at bounding box center [730, 130] width 148 height 17
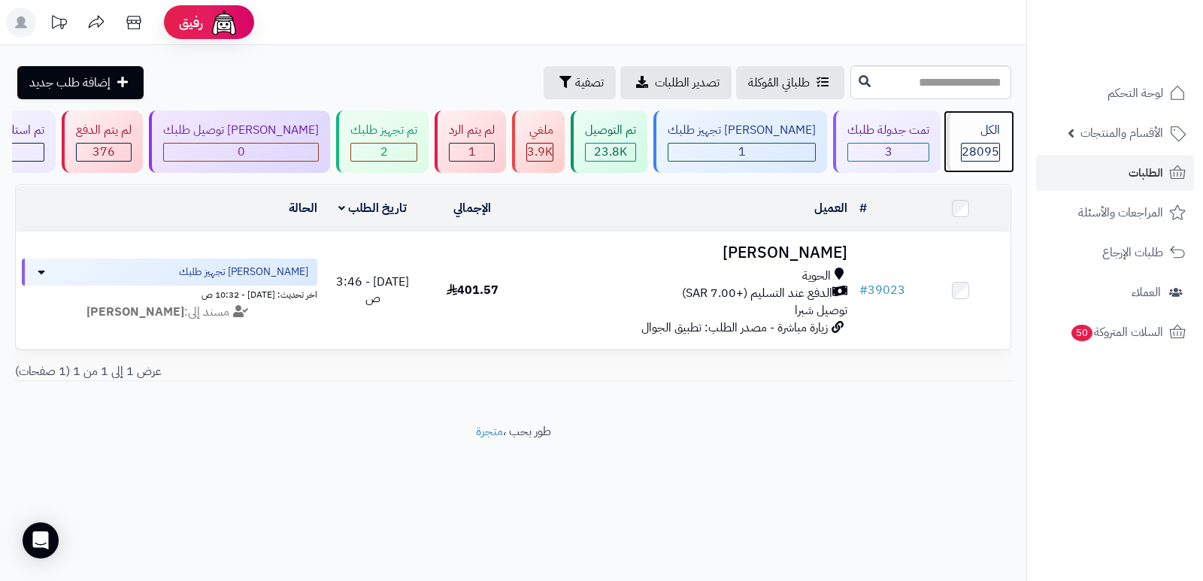
click at [972, 147] on span "28095" at bounding box center [980, 152] width 38 height 18
